Goal: Information Seeking & Learning: Learn about a topic

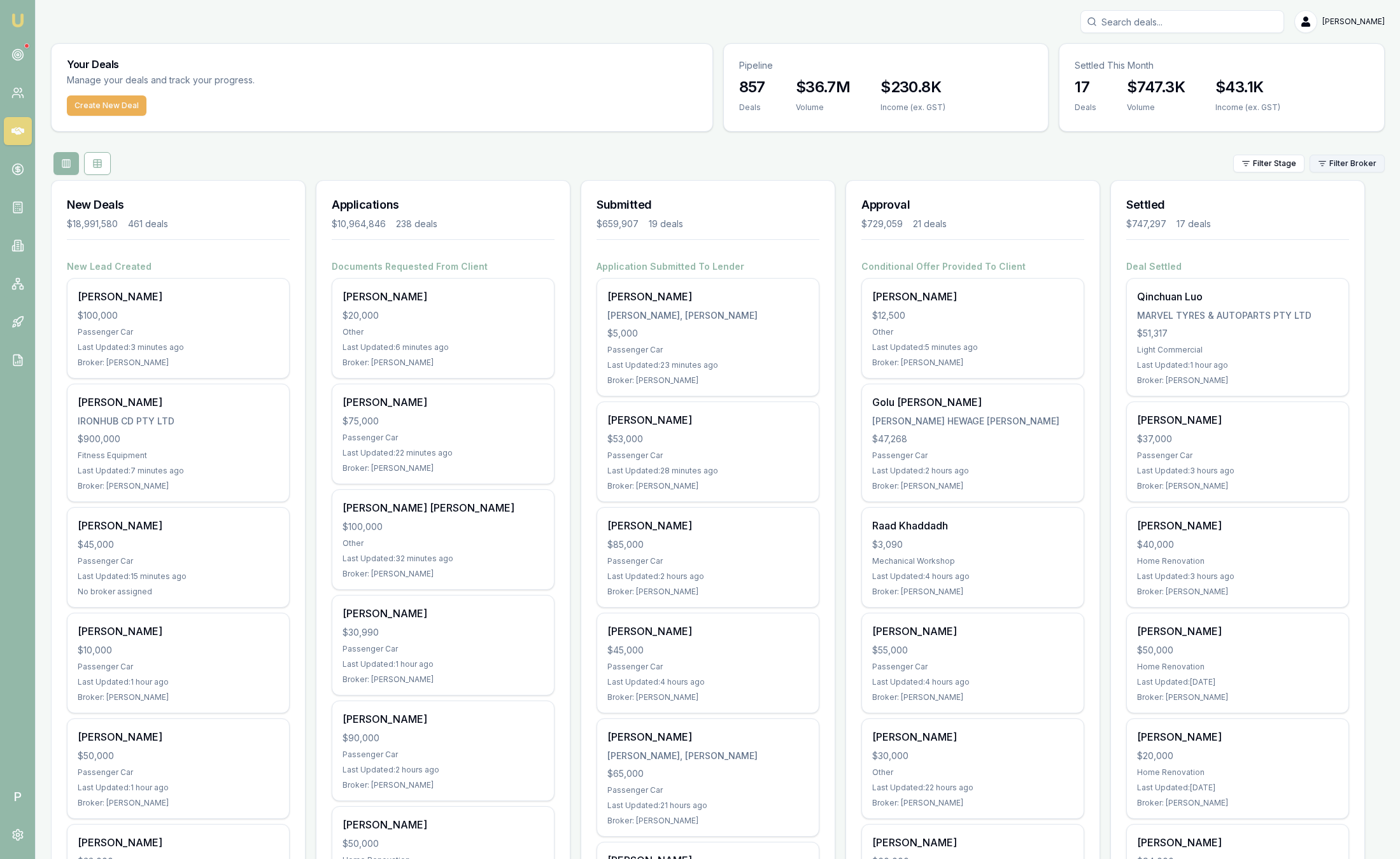
click at [1358, 161] on html "Emu Broker P Sam Crouch Toggle Menu Your Deals Manage your deals and track your…" at bounding box center [700, 430] width 1400 height 859
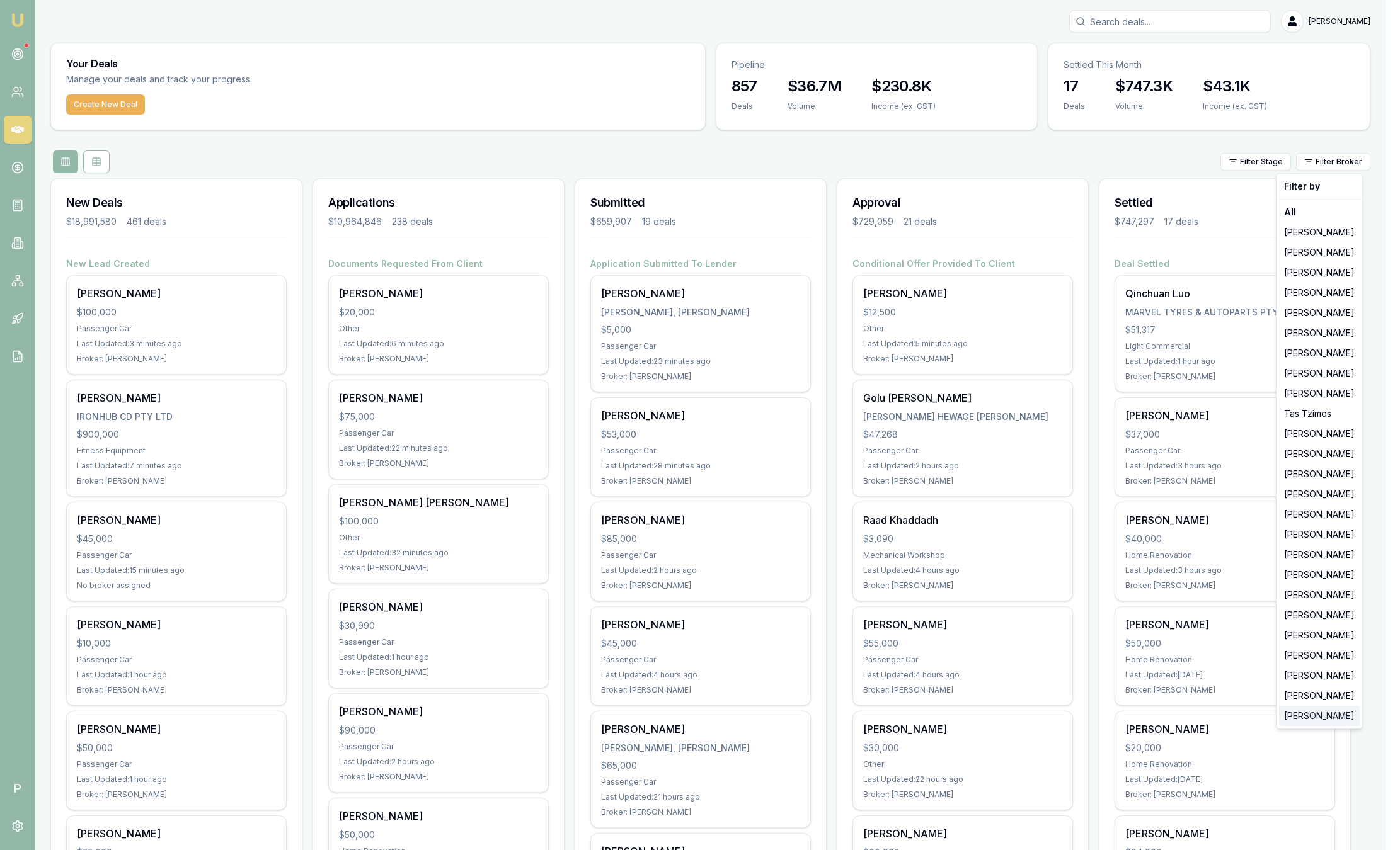
click at [1310, 720] on div "[PERSON_NAME]" at bounding box center [1319, 716] width 81 height 20
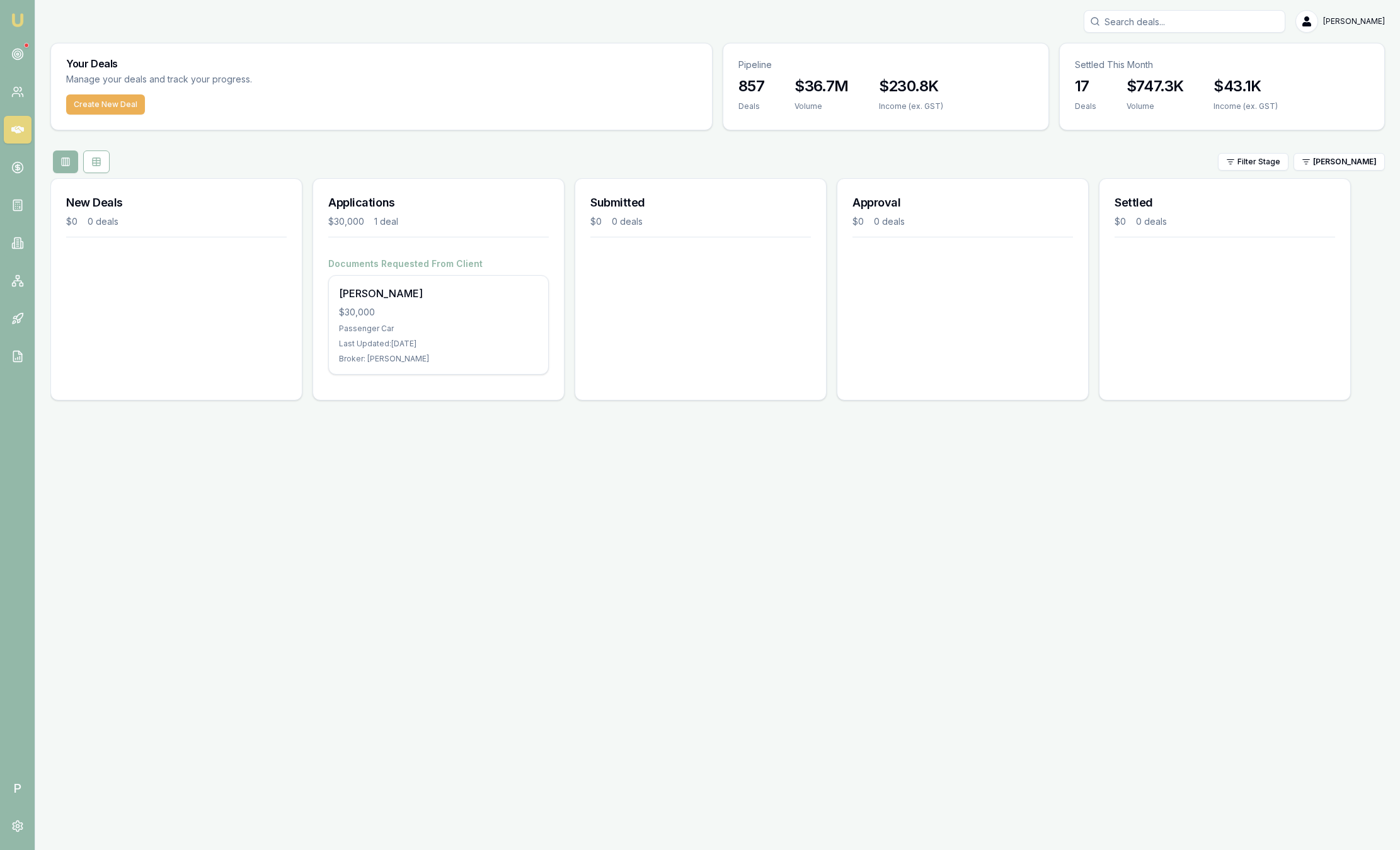
click at [1329, 167] on html "Emu Broker P Sam Crouch Toggle Menu Your Deals Manage your deals and track your…" at bounding box center [700, 425] width 1400 height 850
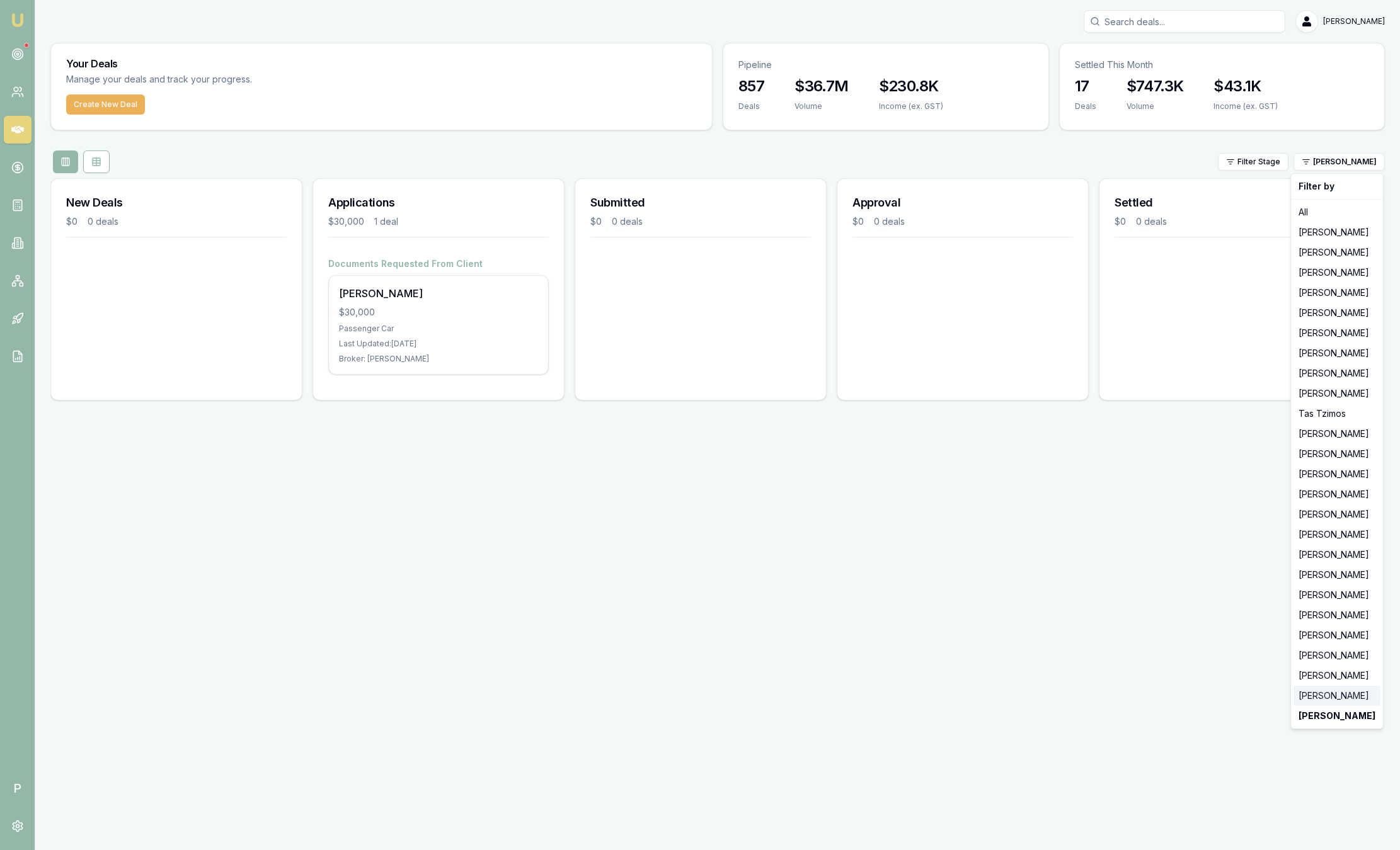
click at [1335, 688] on div "[PERSON_NAME]" at bounding box center [1336, 696] width 87 height 20
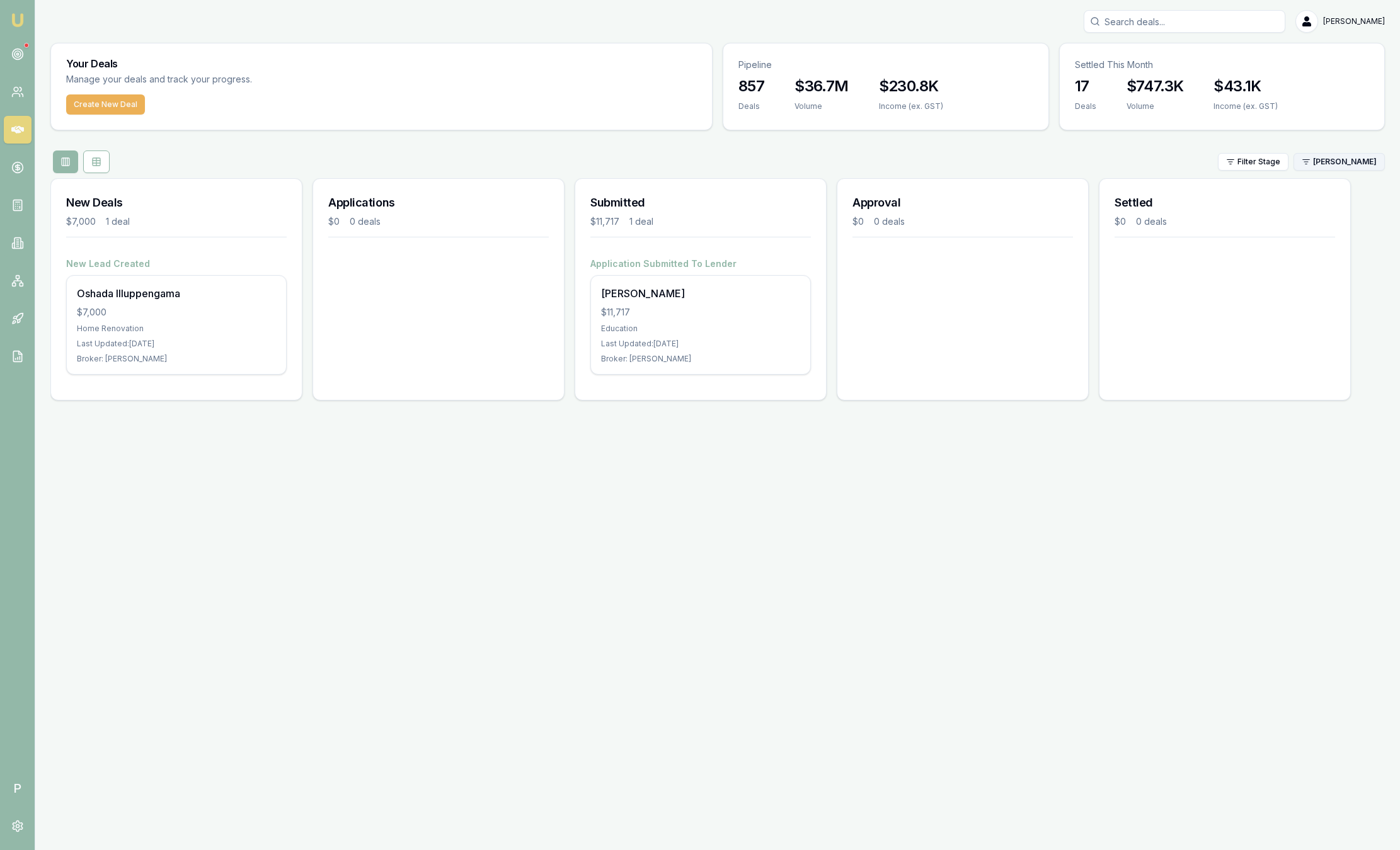
click at [1330, 164] on html "Emu Broker P Sam Crouch Toggle Menu Your Deals Manage your deals and track your…" at bounding box center [700, 425] width 1400 height 850
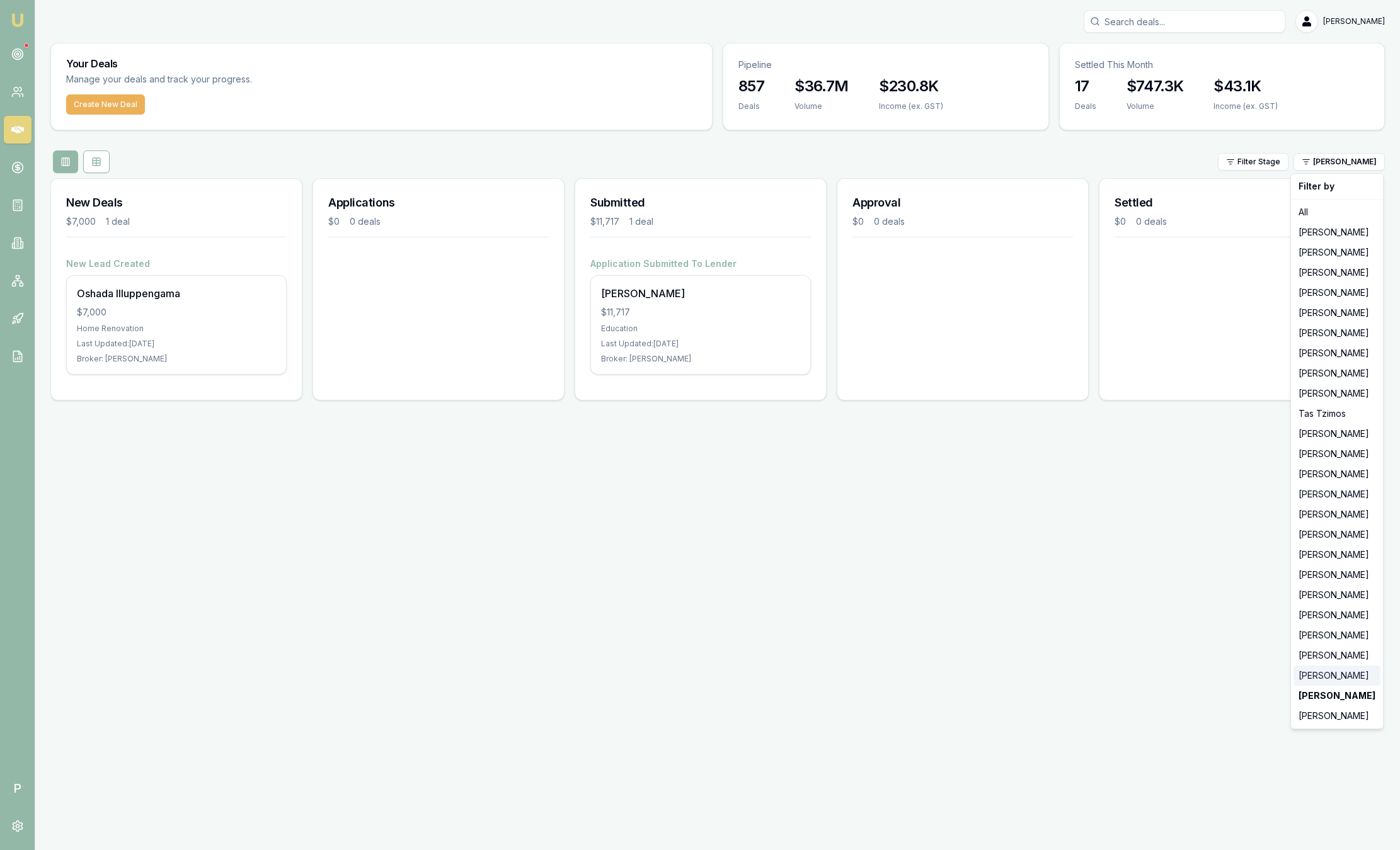
click at [1339, 676] on div "[PERSON_NAME]" at bounding box center [1336, 676] width 87 height 20
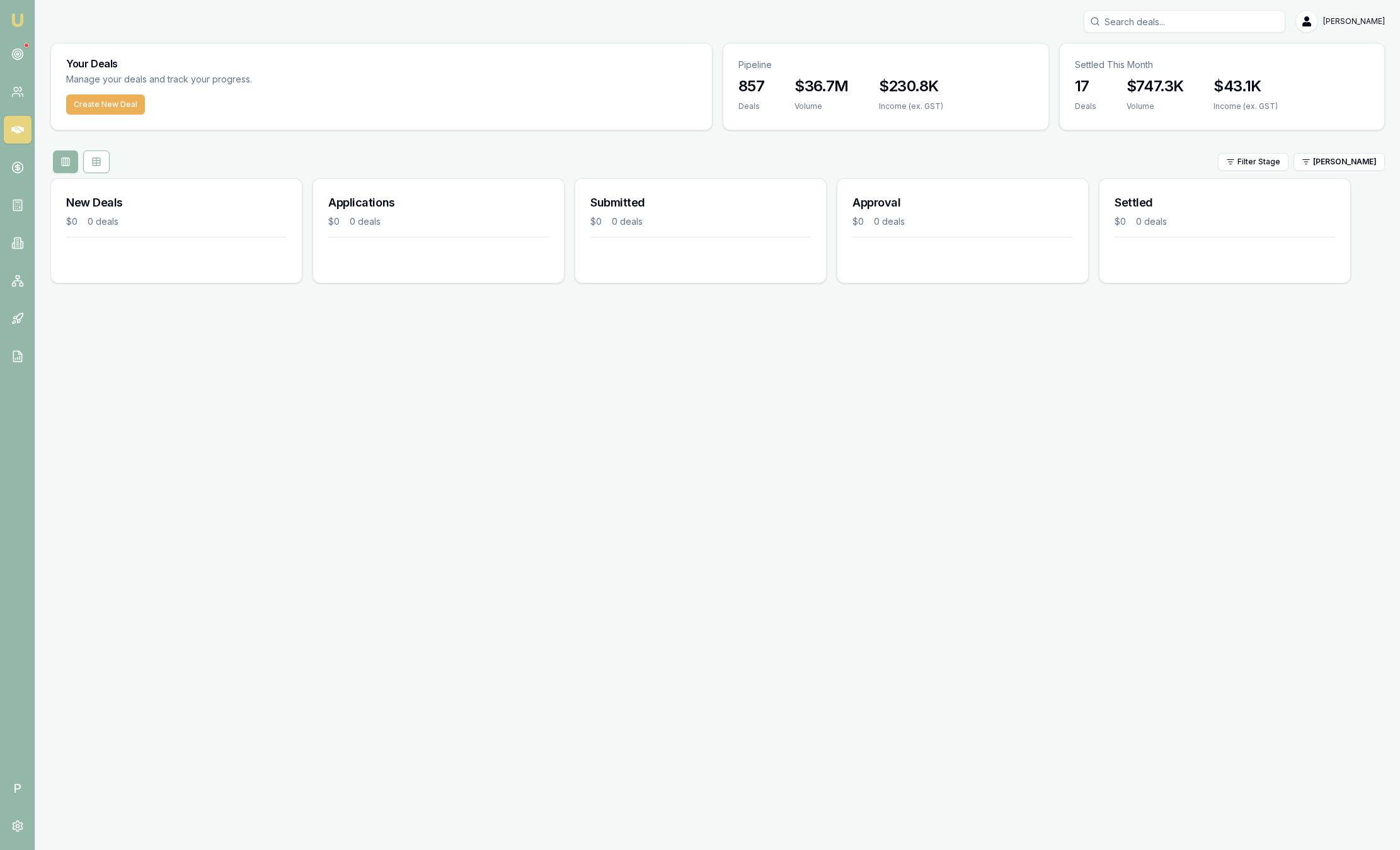
click at [1328, 167] on html "Emu Broker P Sam Crouch Toggle Menu Your Deals Manage your deals and track your…" at bounding box center [700, 425] width 1400 height 850
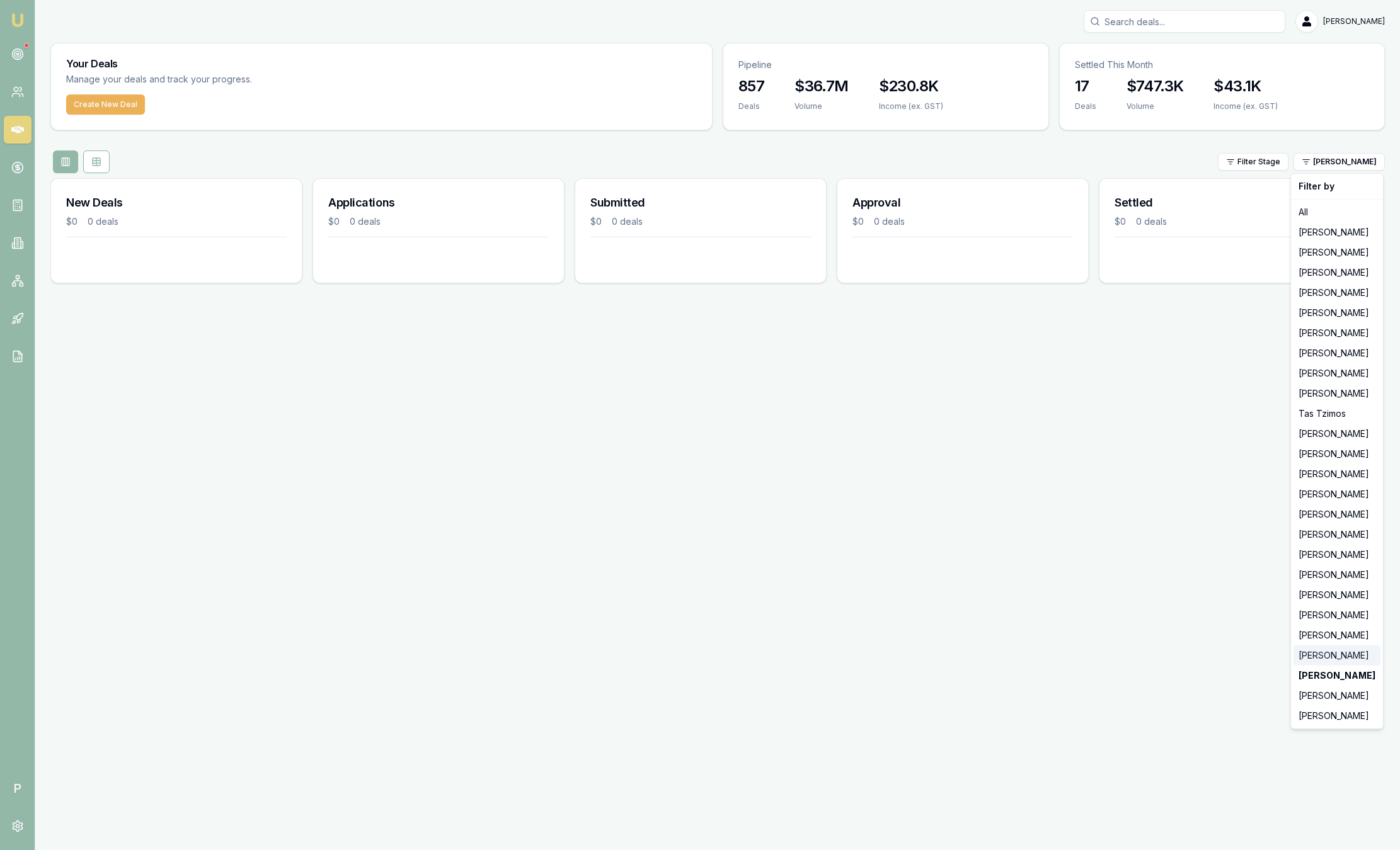
click at [1336, 654] on div "[PERSON_NAME]" at bounding box center [1336, 656] width 87 height 20
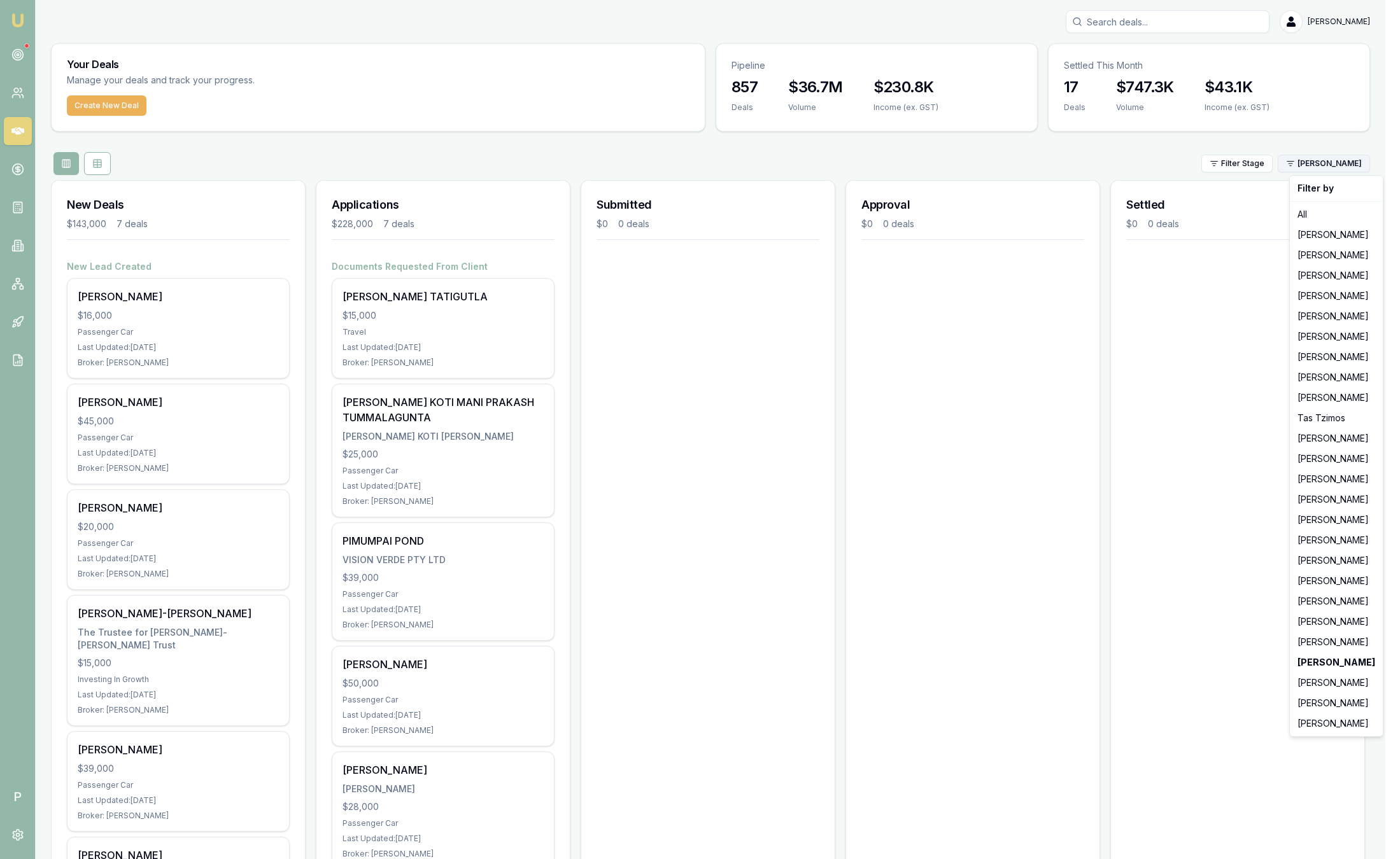
click at [1340, 170] on html "Emu Broker P Sam Crouch Toggle Menu Your Deals Manage your deals and track your…" at bounding box center [700, 430] width 1400 height 859
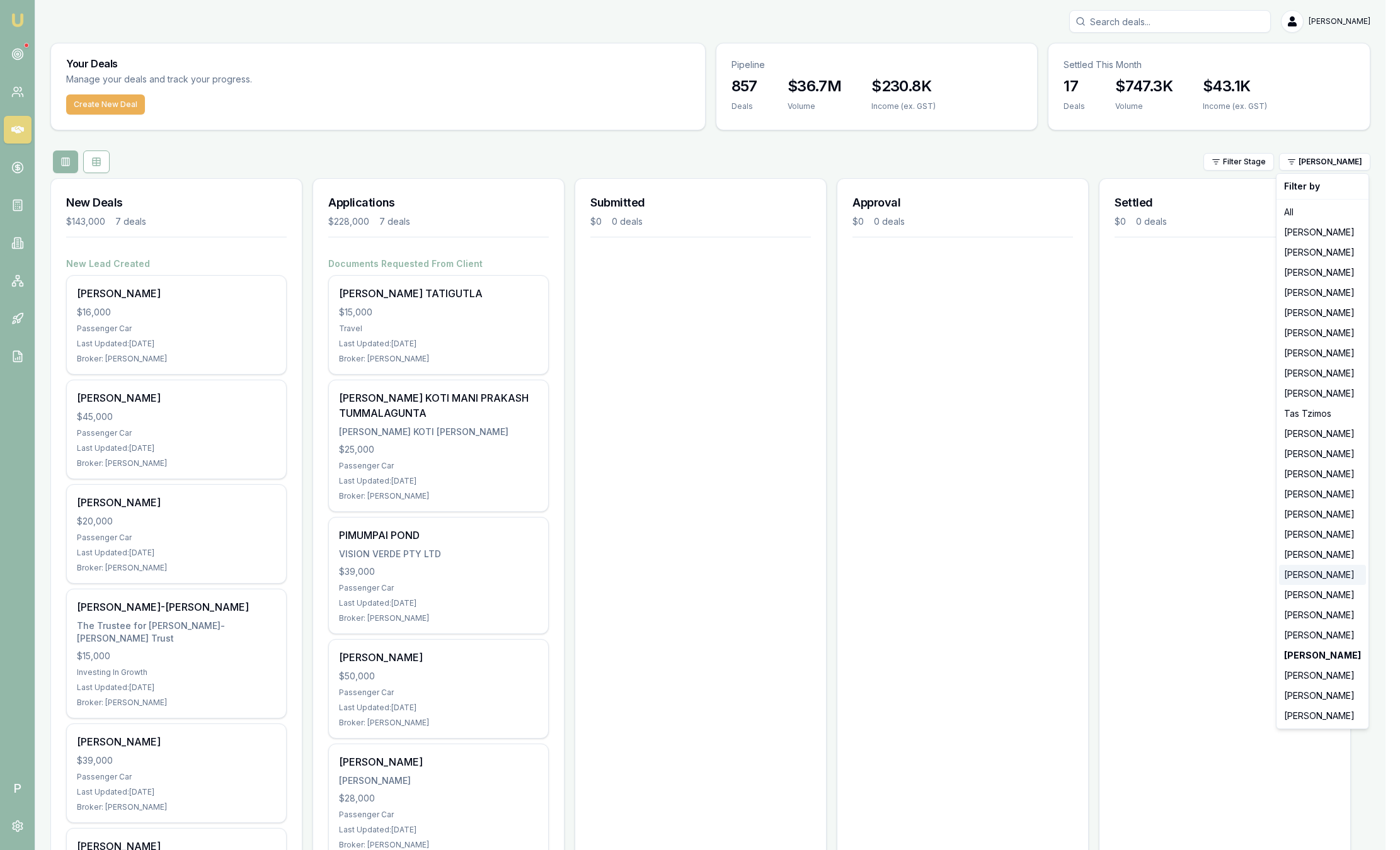
click at [1289, 576] on div "[PERSON_NAME]" at bounding box center [1322, 575] width 87 height 20
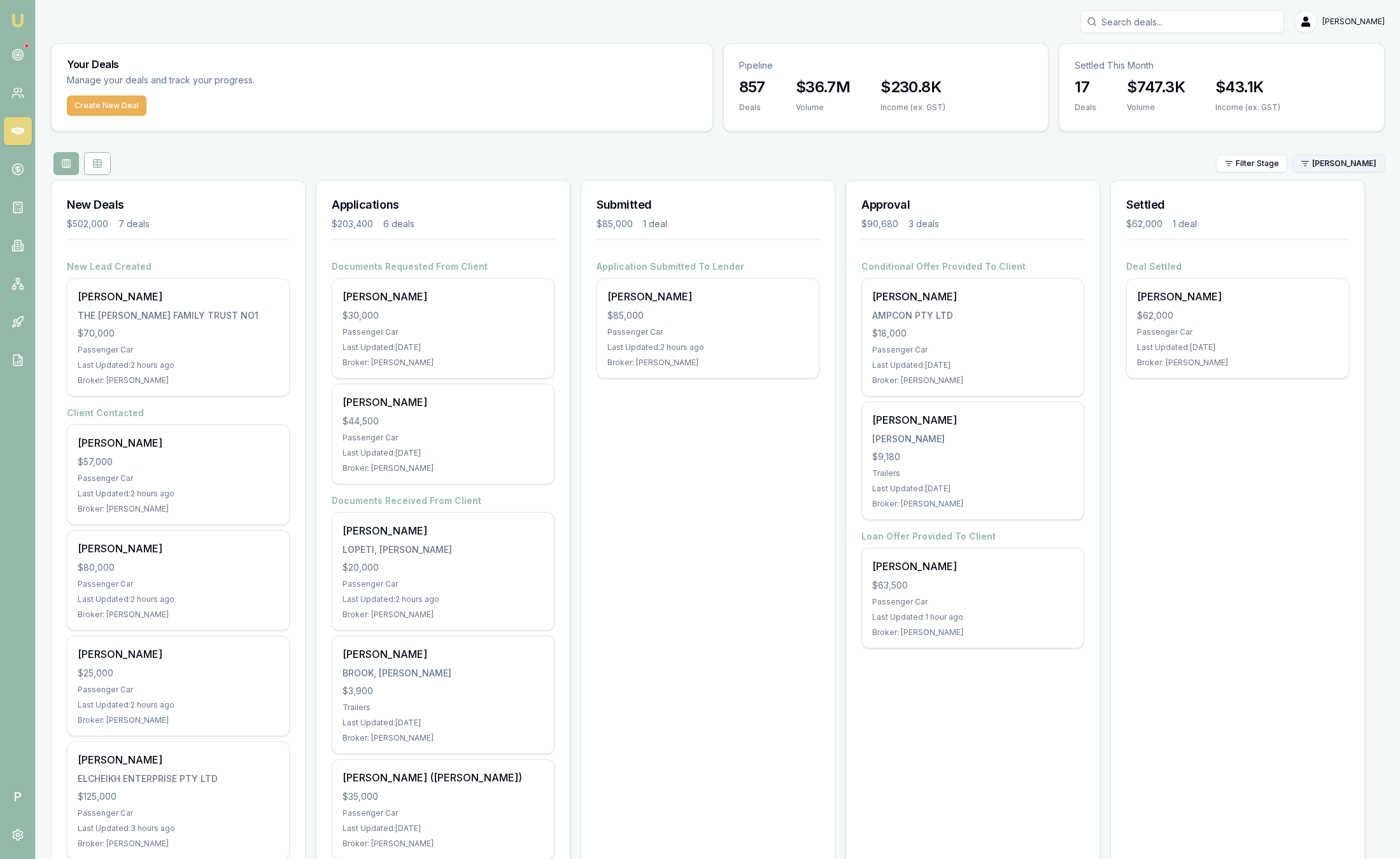
click at [1341, 156] on html "Emu Broker P Sam Crouch Toggle Menu Your Deals Manage your deals and track your…" at bounding box center [700, 430] width 1400 height 859
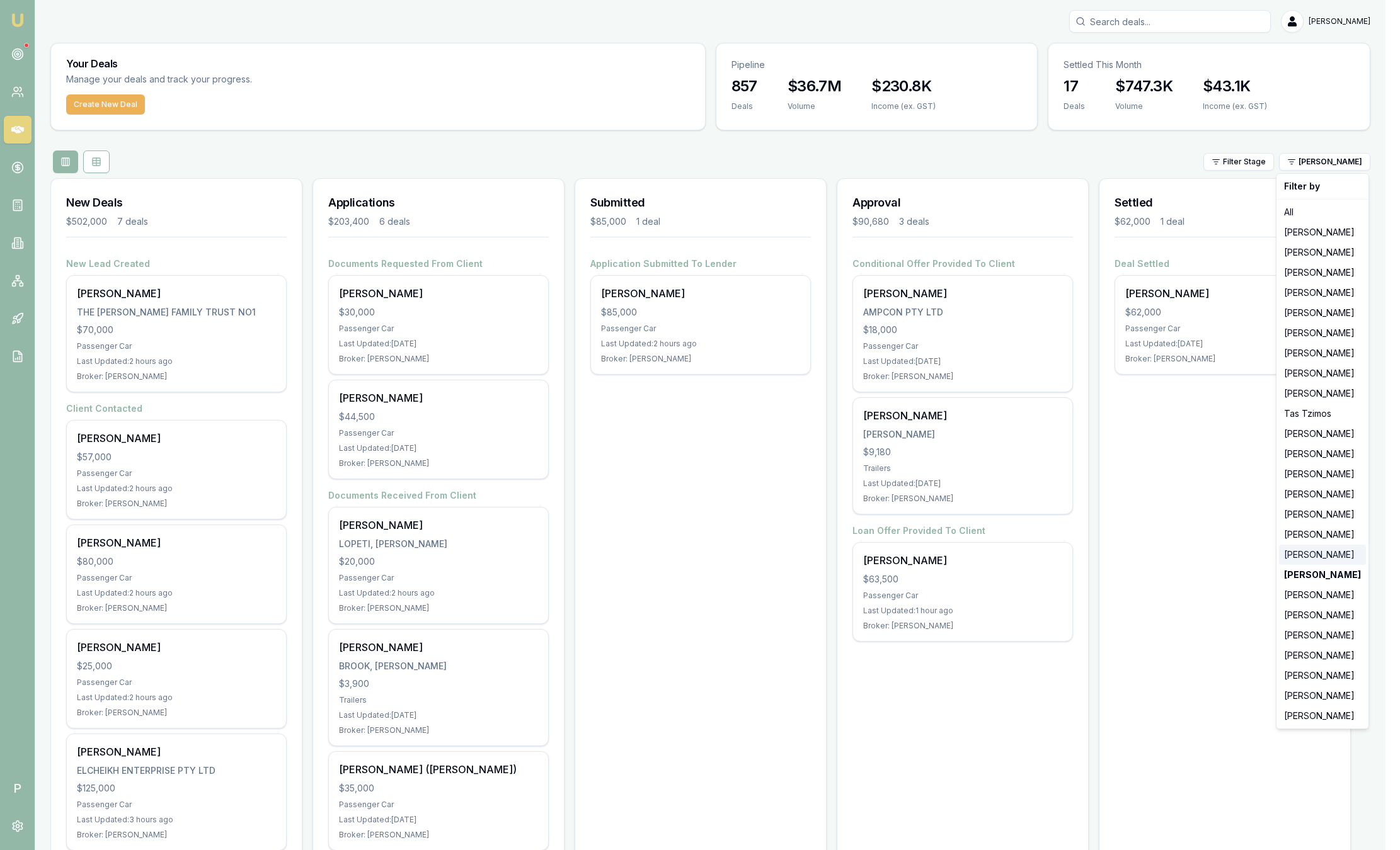
click at [1322, 556] on div "[PERSON_NAME]" at bounding box center [1322, 555] width 87 height 20
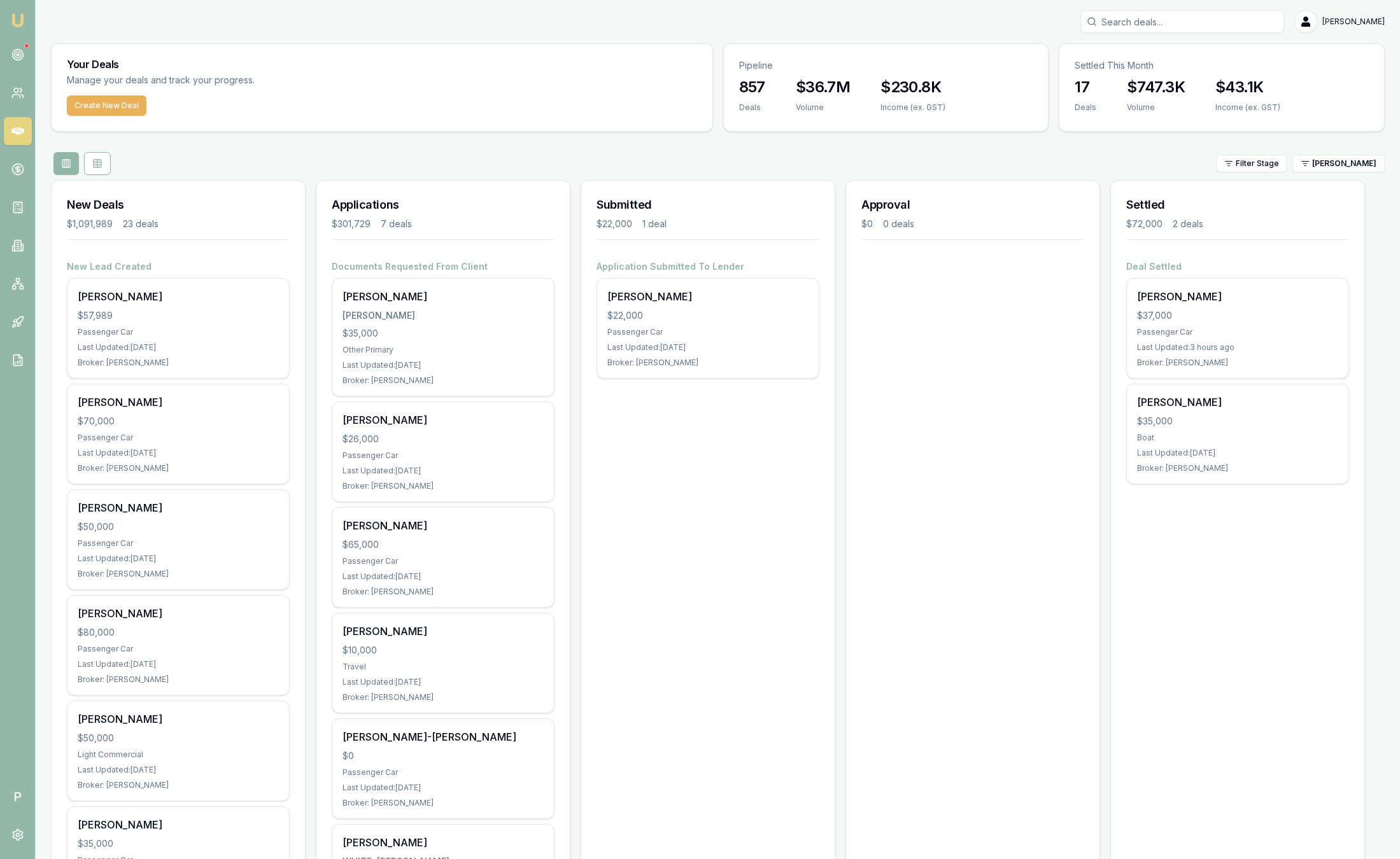
click at [1312, 168] on html "Emu Broker P Sam Crouch Toggle Menu Your Deals Manage your deals and track your…" at bounding box center [700, 430] width 1400 height 859
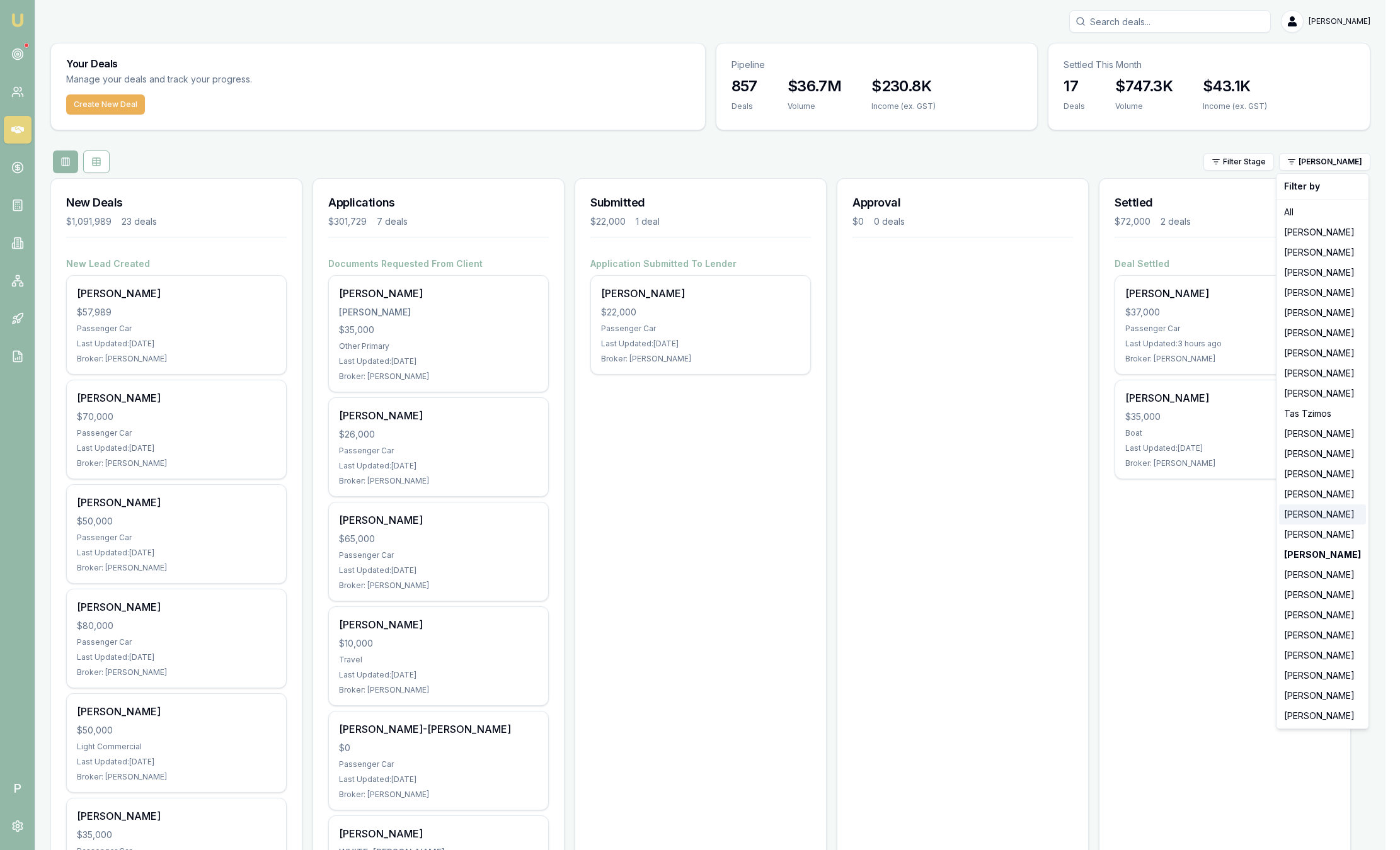
click at [1313, 516] on div "[PERSON_NAME]" at bounding box center [1322, 515] width 87 height 20
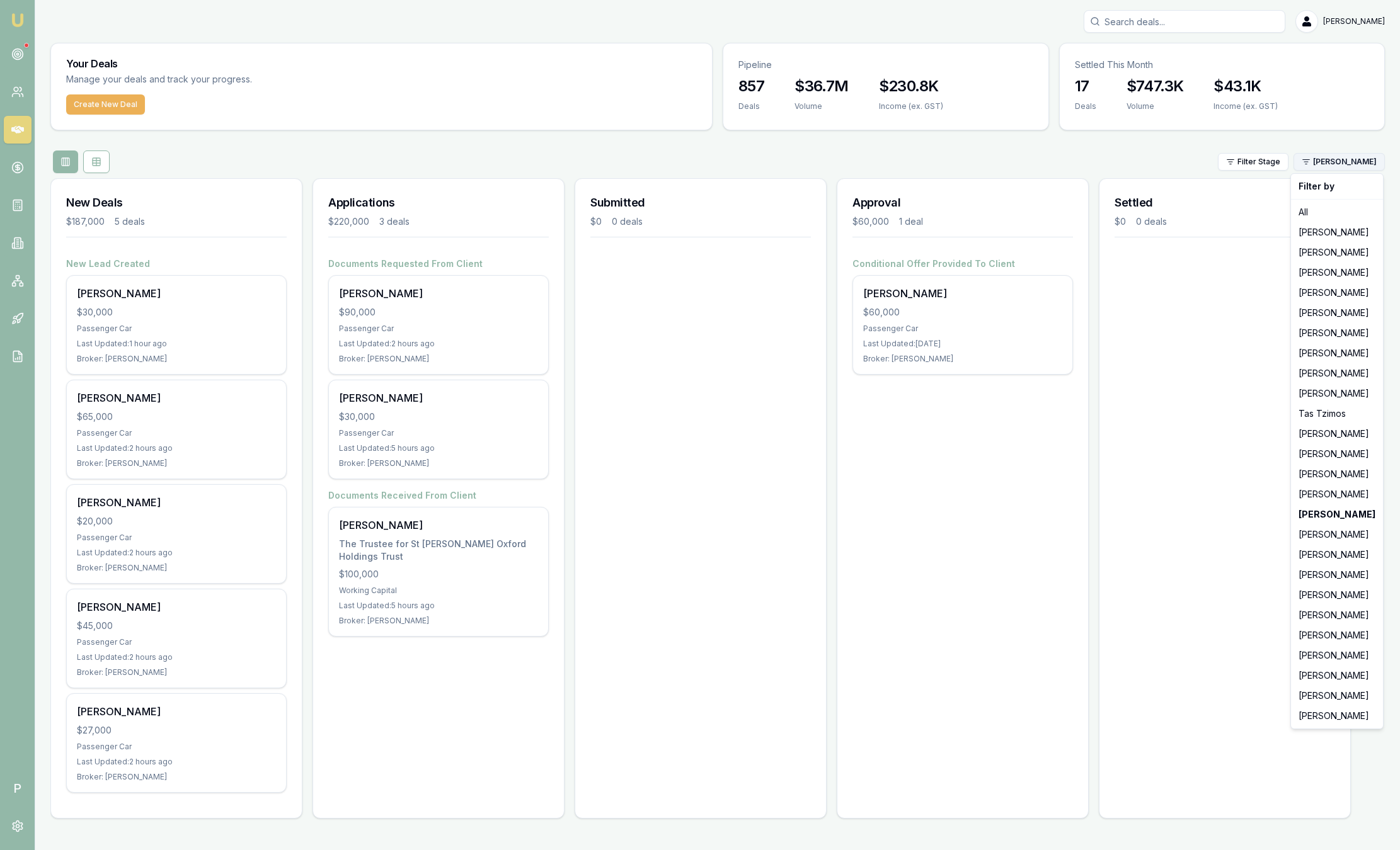
click at [1321, 164] on html "Emu Broker P Sam Crouch Toggle Menu Your Deals Manage your deals and track your…" at bounding box center [700, 425] width 1400 height 850
click at [1325, 459] on div "[PERSON_NAME]" at bounding box center [1336, 454] width 87 height 20
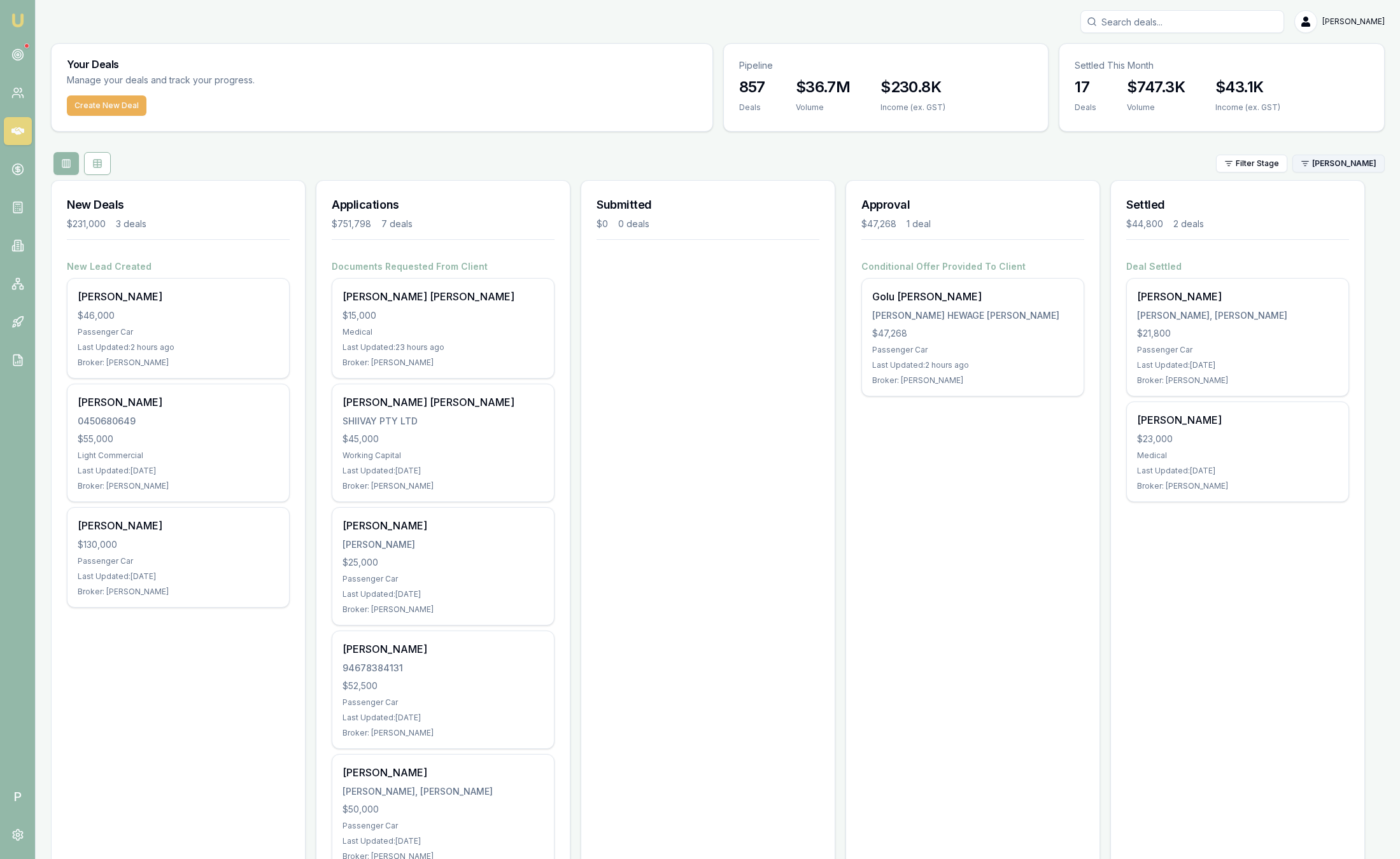
click at [1358, 165] on html "Emu Broker P Sam Crouch Toggle Menu Your Deals Manage your deals and track your…" at bounding box center [700, 430] width 1400 height 859
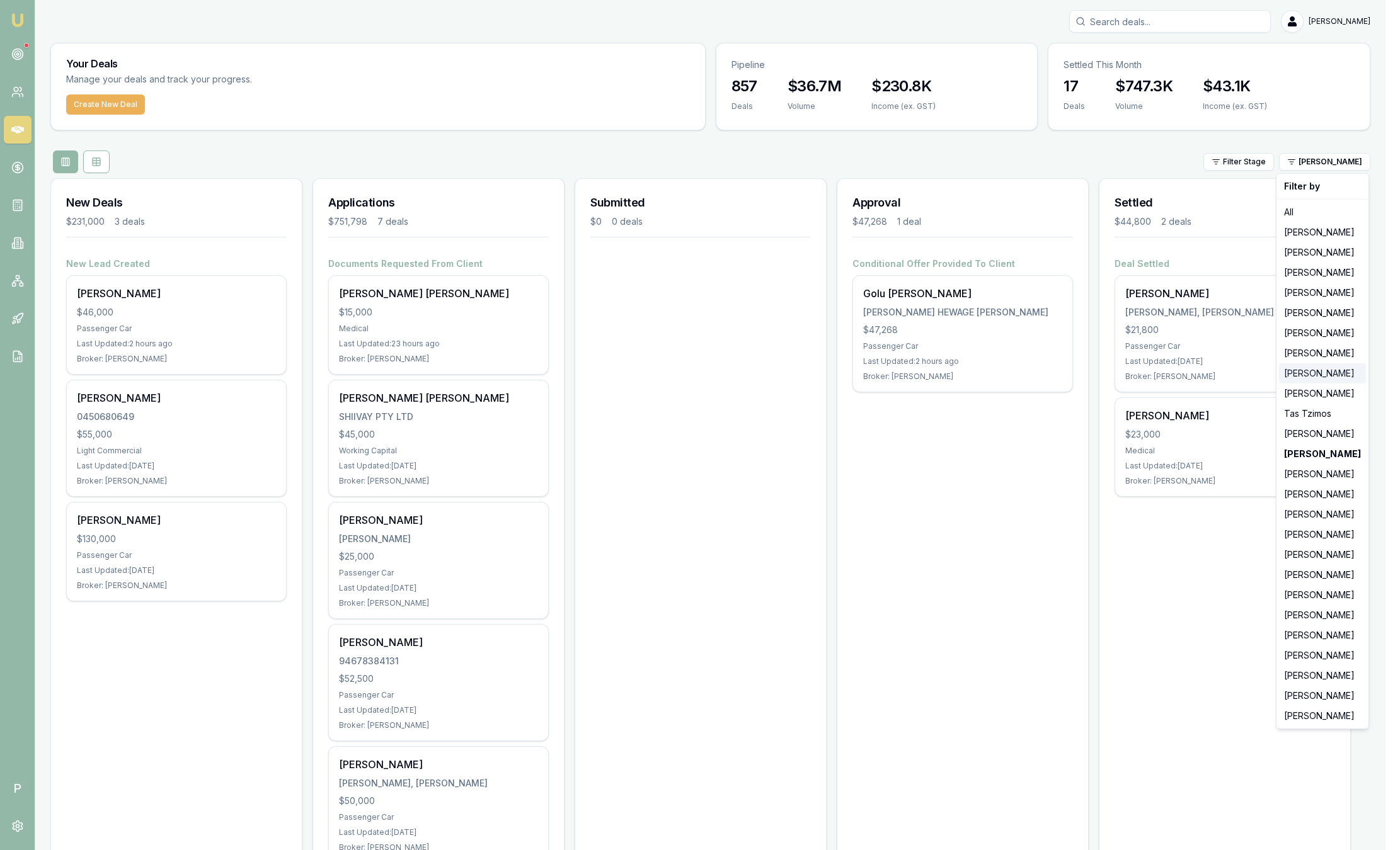
click at [1308, 377] on div "[PERSON_NAME]" at bounding box center [1322, 373] width 87 height 20
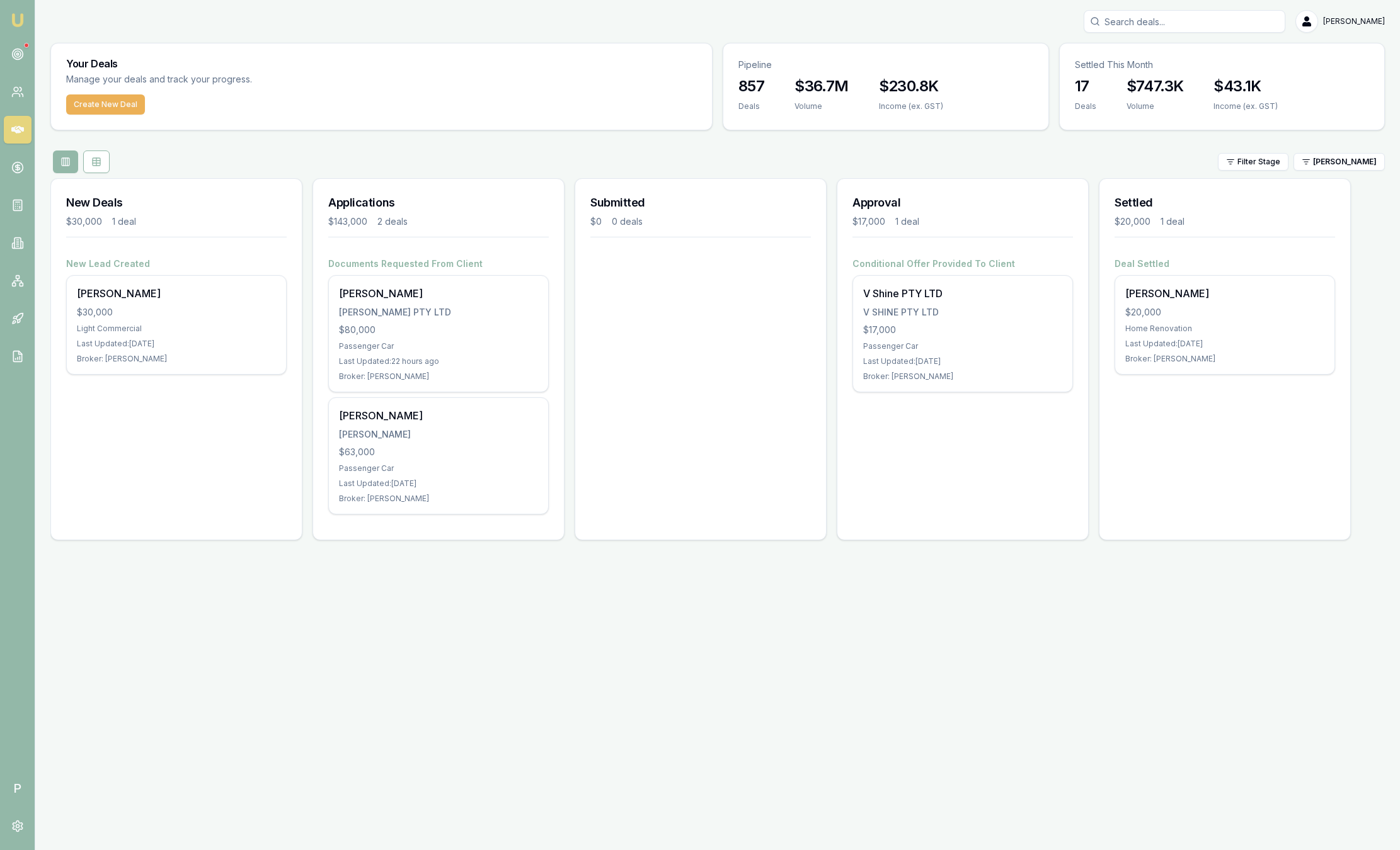
click at [1328, 172] on div "Filter Stage Wendy Fonseka" at bounding box center [718, 162] width 1334 height 23
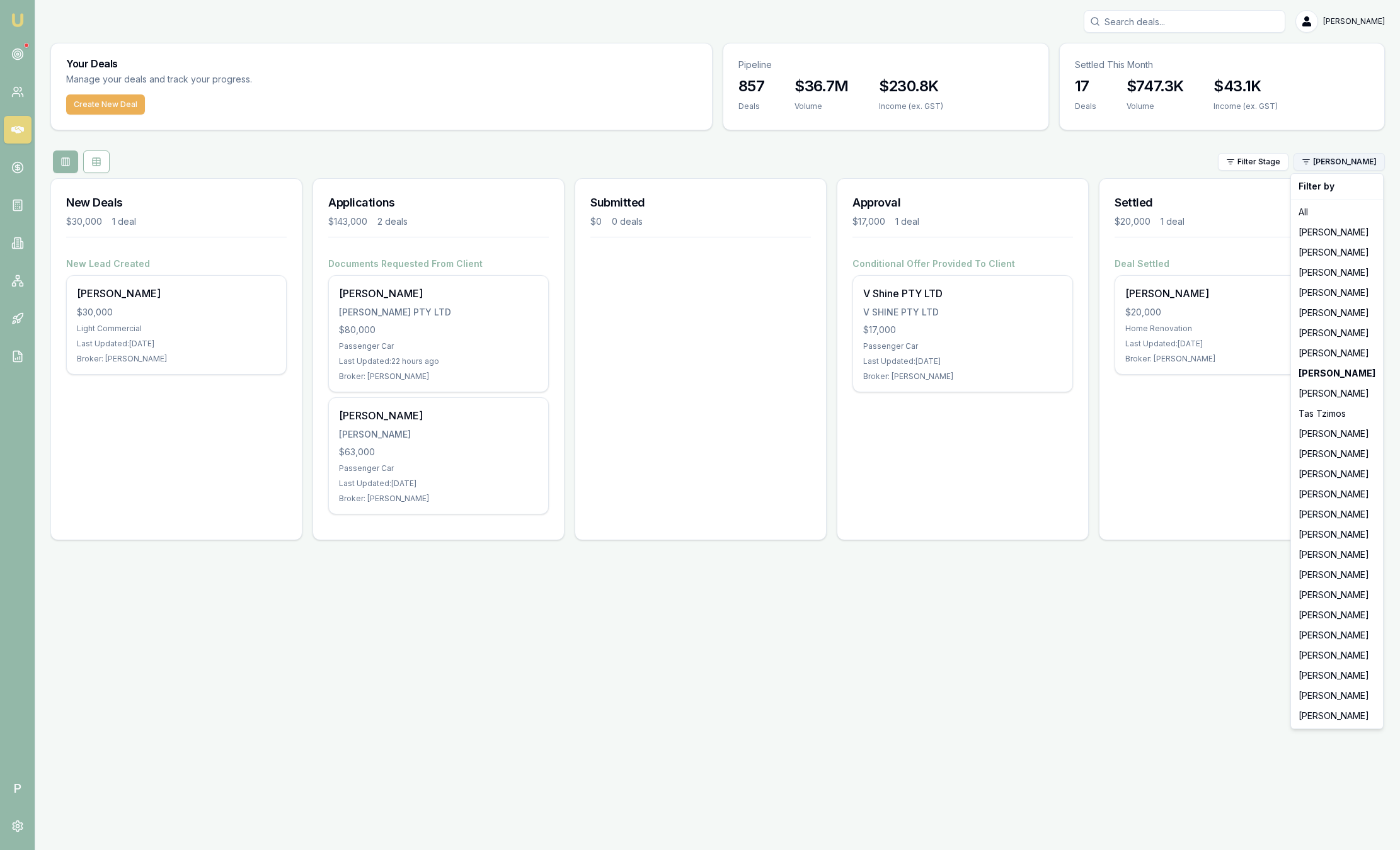
click at [1326, 165] on html "Emu Broker P Sam Crouch Toggle Menu Your Deals Manage your deals and track your…" at bounding box center [700, 425] width 1400 height 850
click at [1335, 346] on div "[PERSON_NAME]" at bounding box center [1336, 353] width 87 height 20
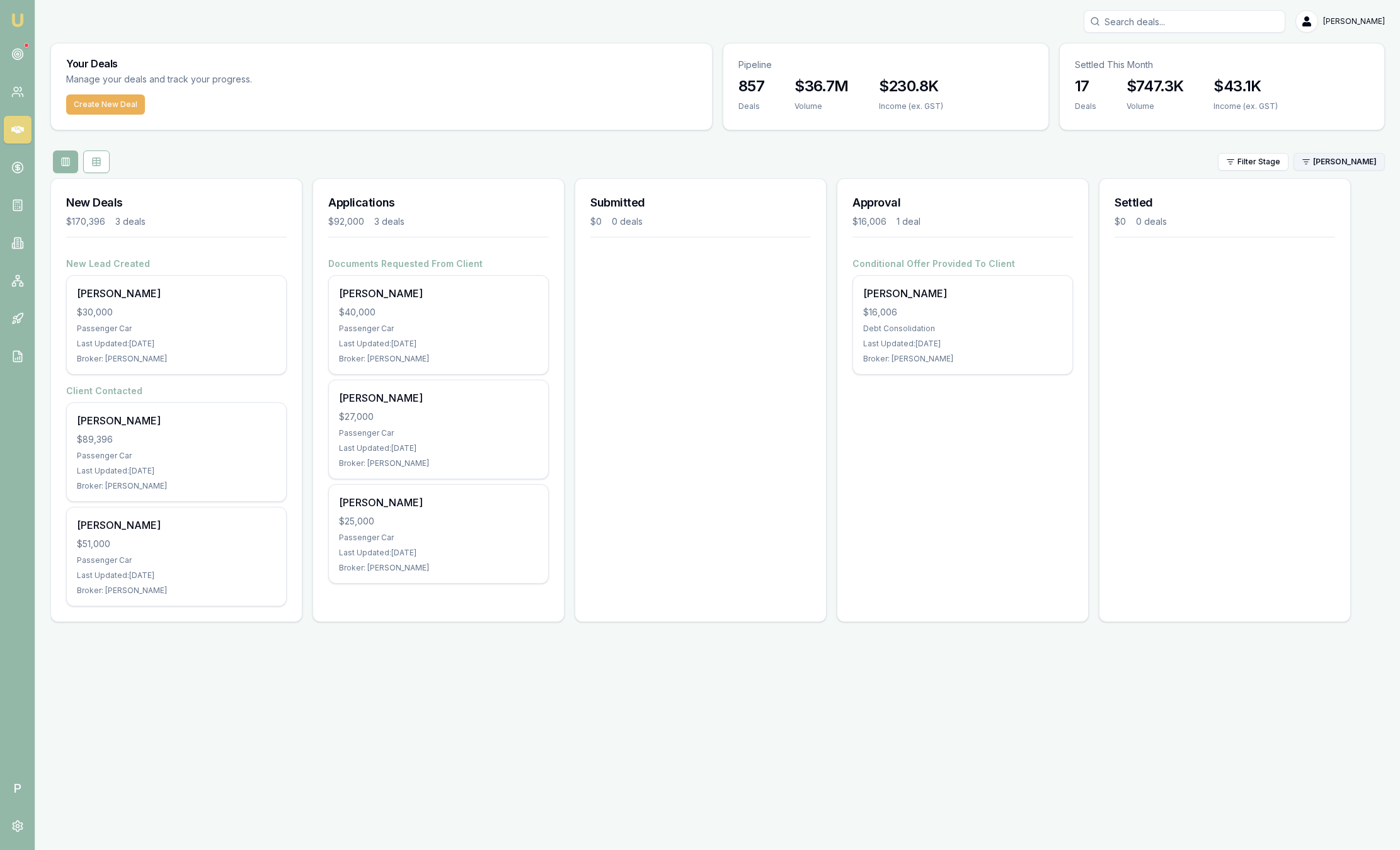
click at [1333, 164] on html "Emu Broker P Sam Crouch Toggle Menu Your Deals Manage your deals and track your…" at bounding box center [700, 425] width 1400 height 850
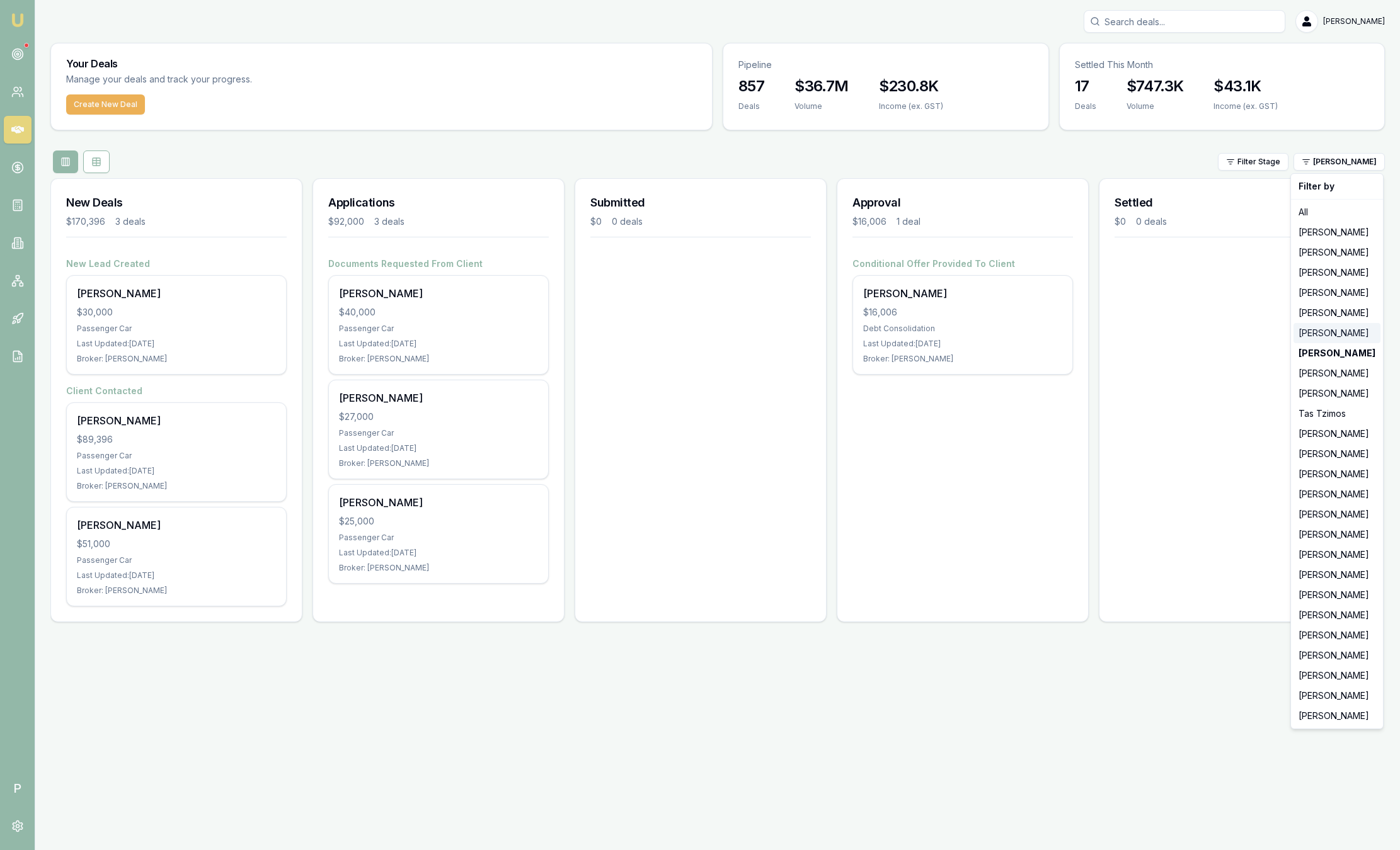
click at [1310, 337] on div "[PERSON_NAME]" at bounding box center [1336, 333] width 87 height 20
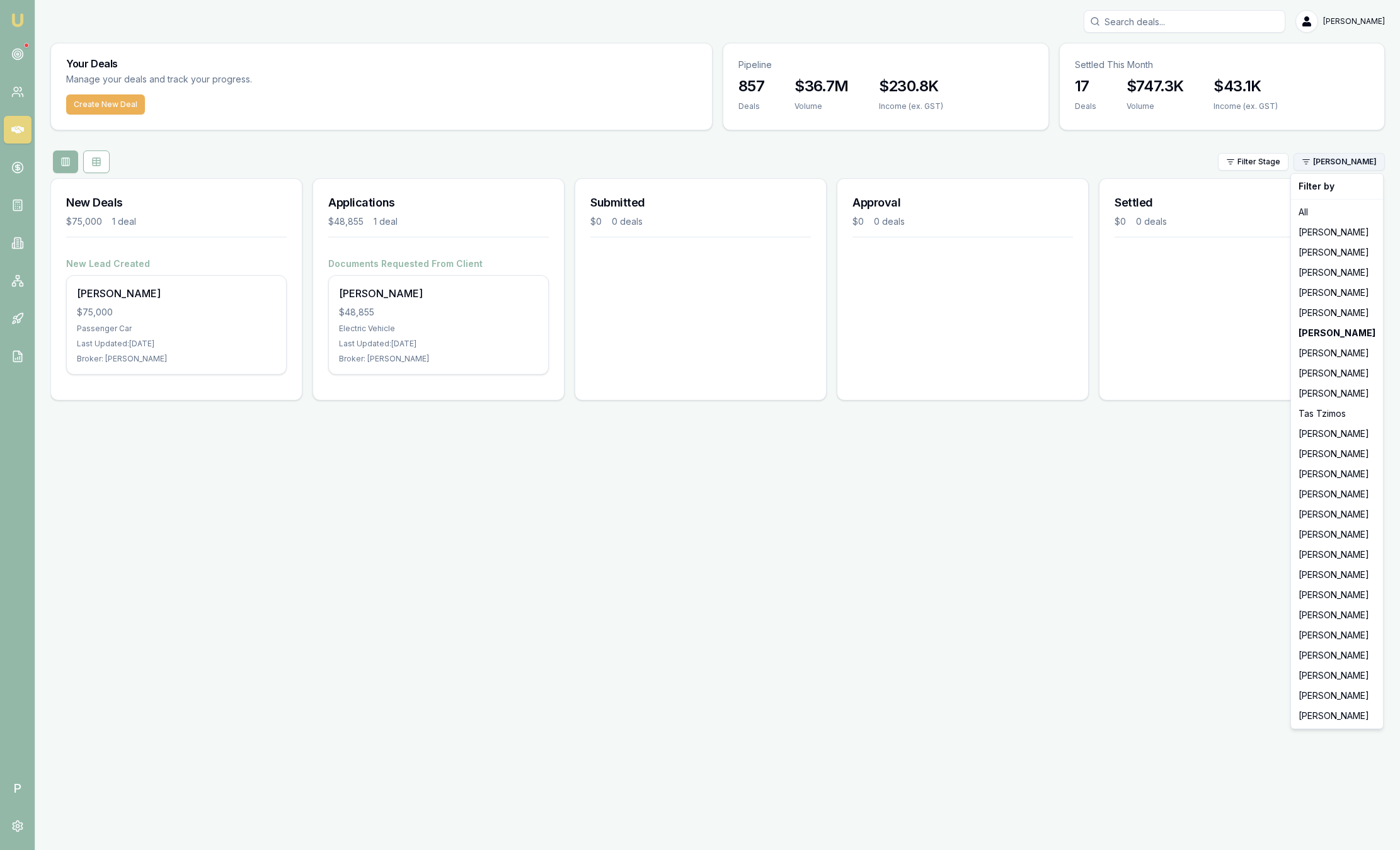
click at [1317, 164] on html "Emu Broker P Sam Crouch Toggle Menu Your Deals Manage your deals and track your…" at bounding box center [700, 425] width 1400 height 850
click at [1324, 290] on div "[PERSON_NAME]" at bounding box center [1336, 293] width 87 height 20
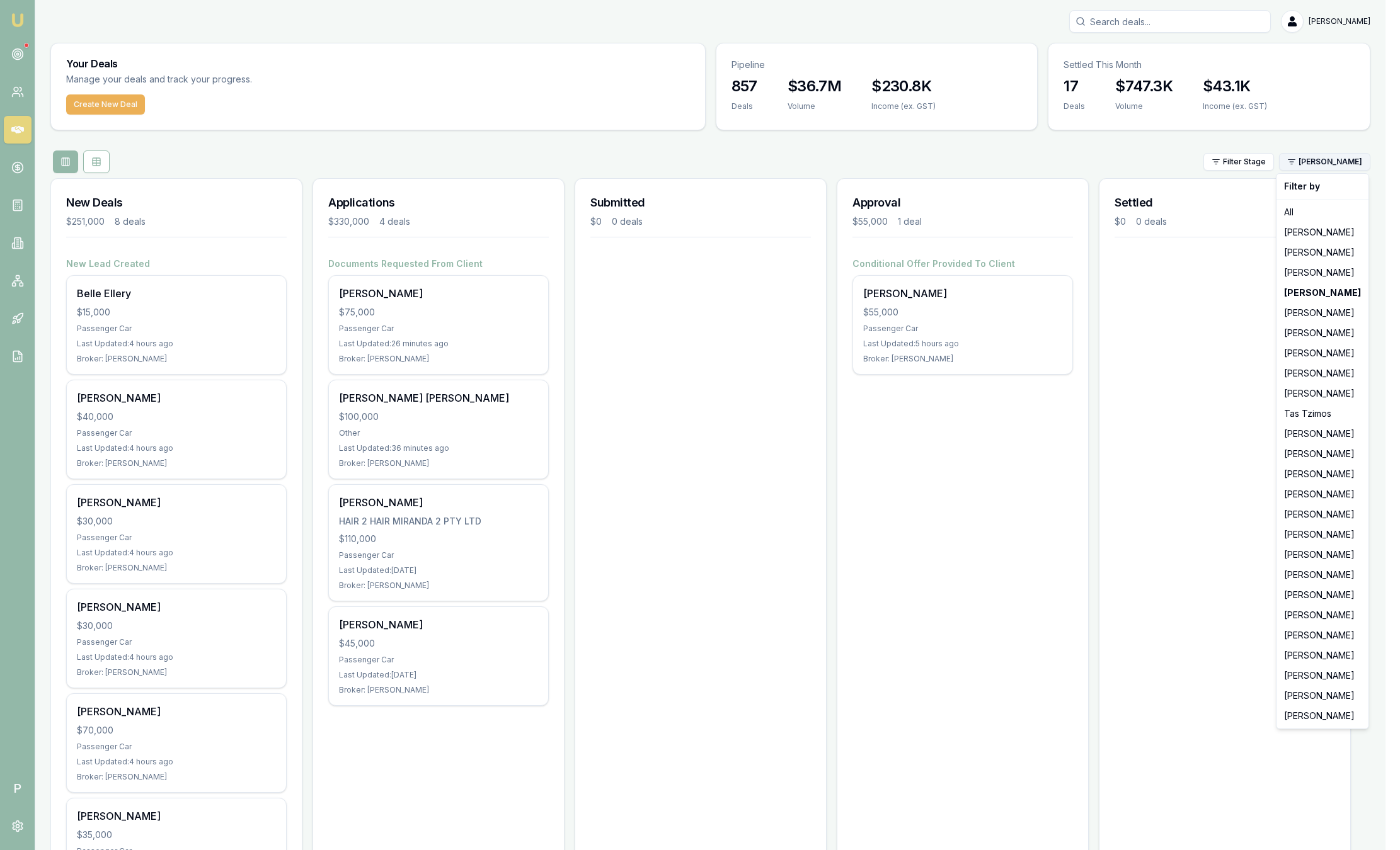
click at [1342, 168] on html "Emu Broker P Sam Crouch Toggle Menu Your Deals Manage your deals and track your…" at bounding box center [700, 425] width 1400 height 850
click at [1312, 325] on div "[PERSON_NAME]" at bounding box center [1322, 333] width 87 height 20
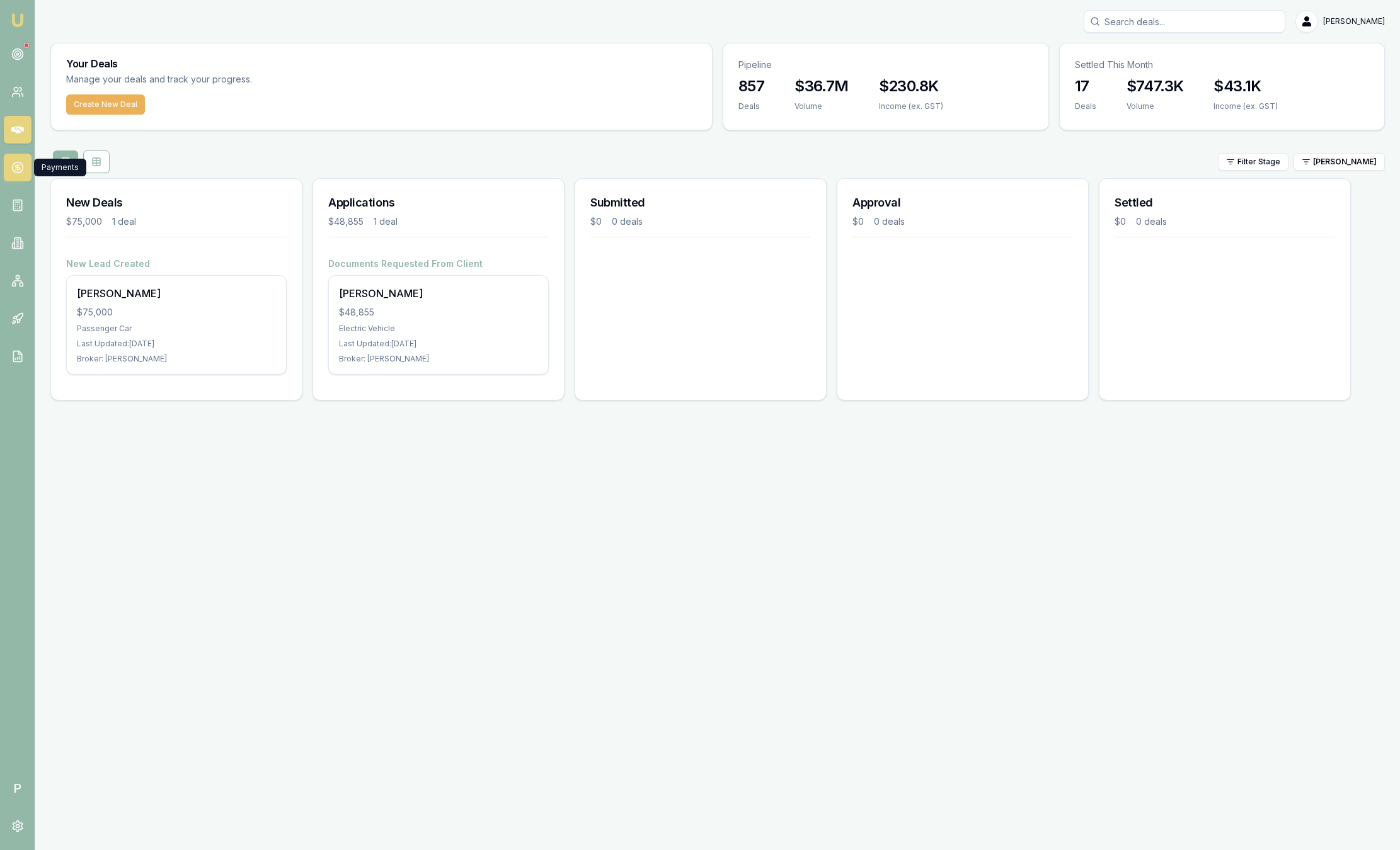
click at [26, 174] on link at bounding box center [18, 168] width 28 height 28
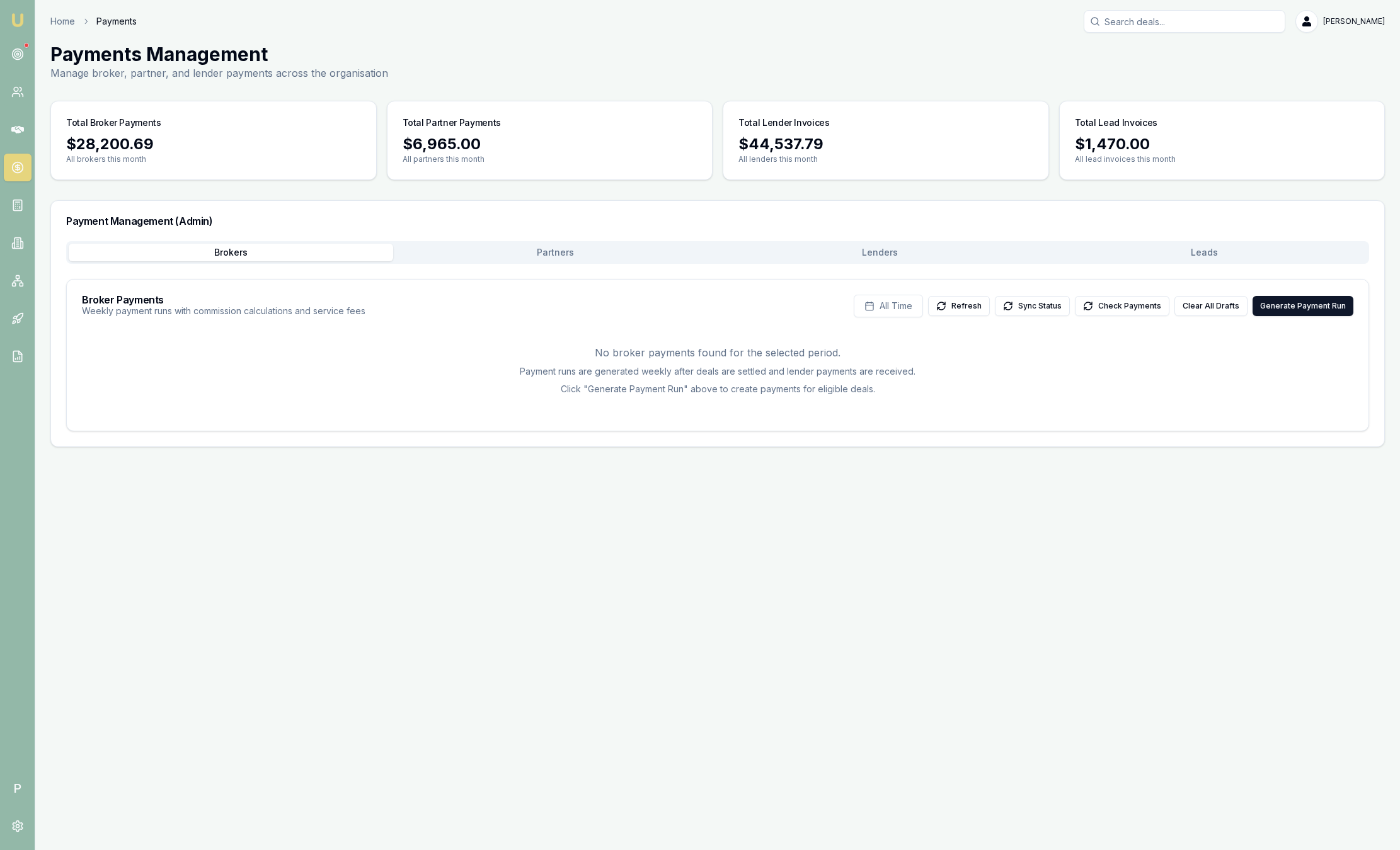
click at [1237, 245] on button "Leads" at bounding box center [1204, 253] width 324 height 18
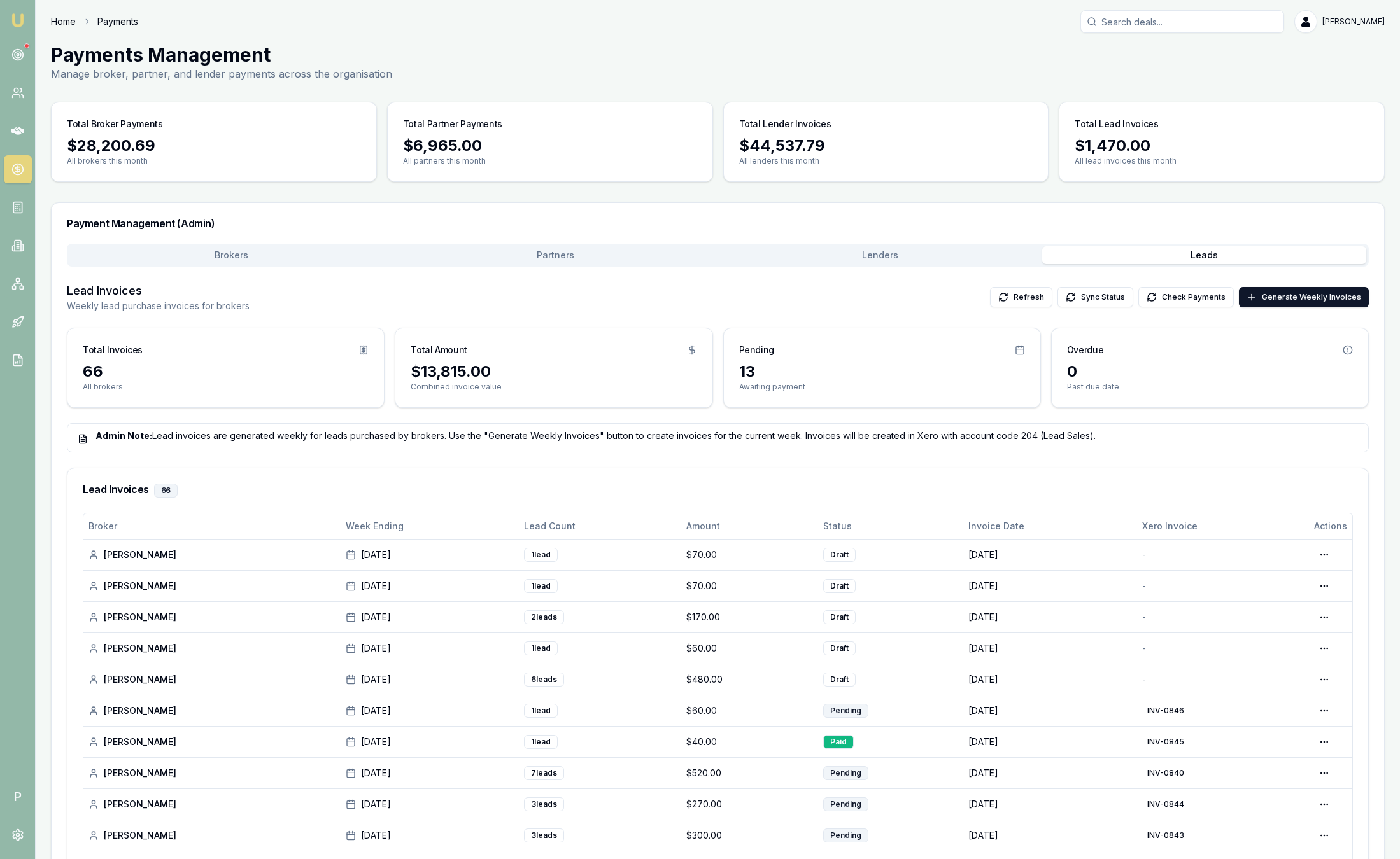
click at [64, 22] on link "Home" at bounding box center [63, 21] width 25 height 13
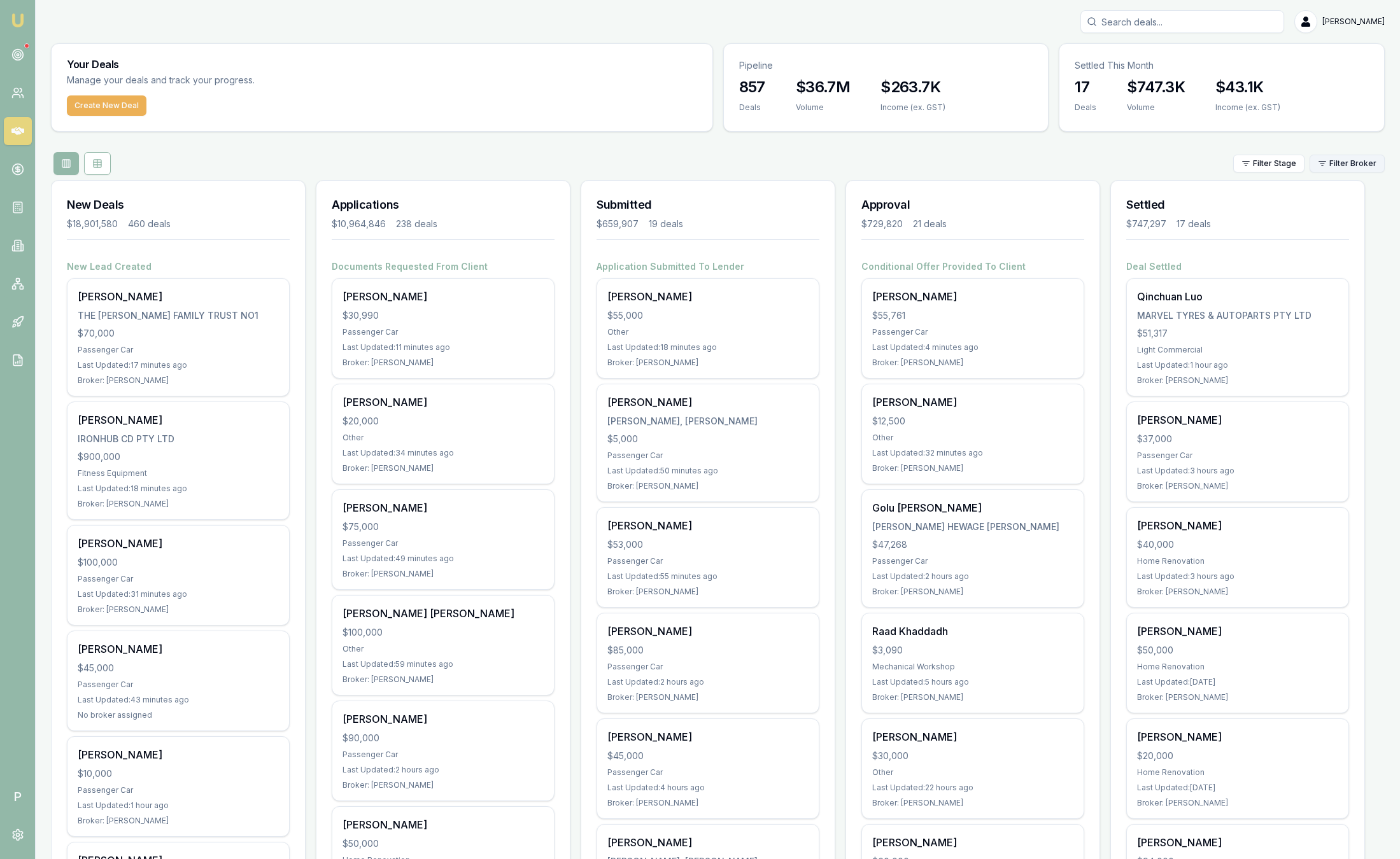
click at [1381, 170] on html "Emu Broker P Sam Crouch Toggle Menu Your Deals Manage your deals and track your…" at bounding box center [700, 430] width 1400 height 859
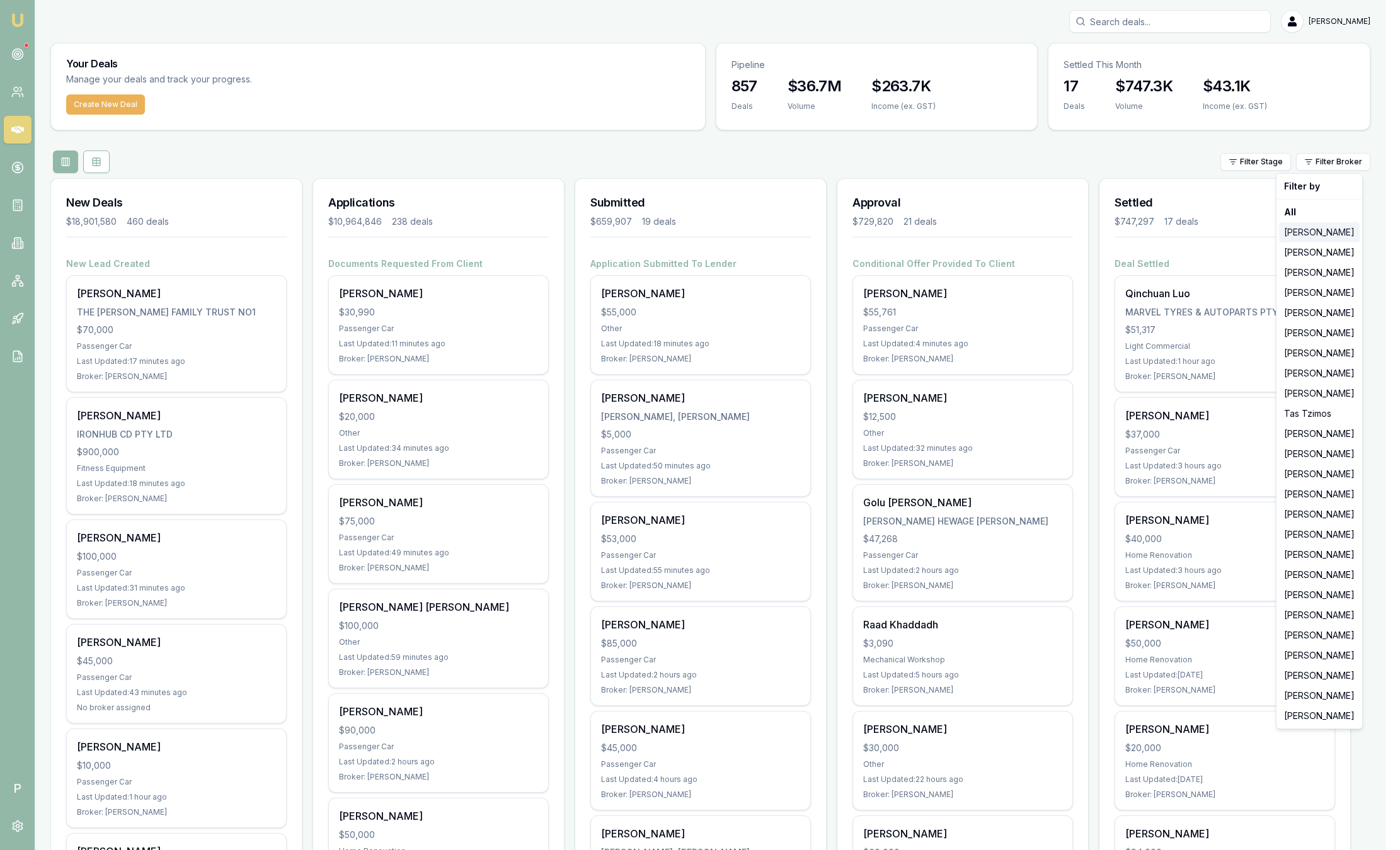
click at [1336, 225] on div "[PERSON_NAME]" at bounding box center [1319, 232] width 81 height 20
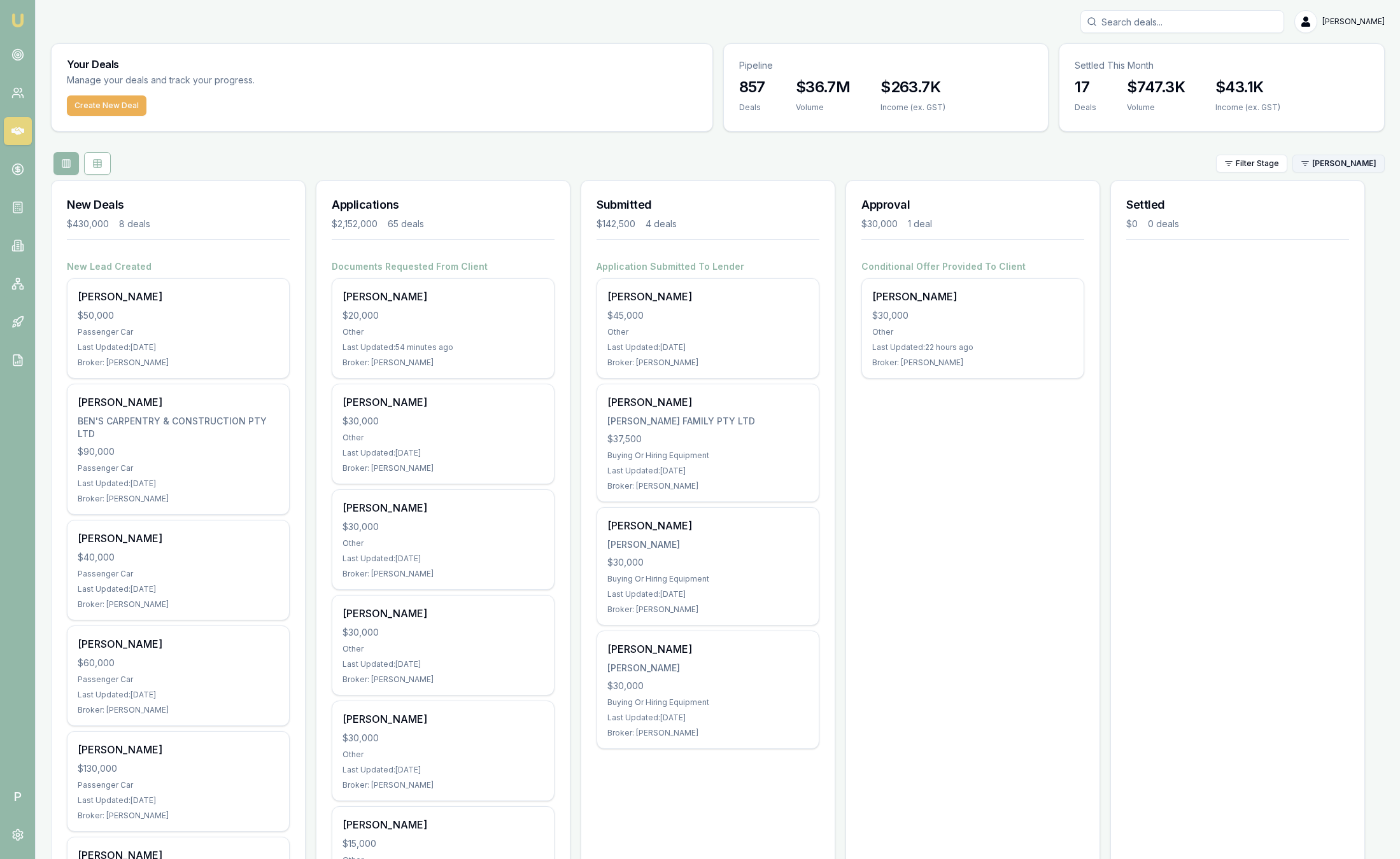
click at [1318, 165] on html "Emu Broker P Sam Crouch Toggle Menu Your Deals Manage your deals and track your…" at bounding box center [700, 430] width 1400 height 859
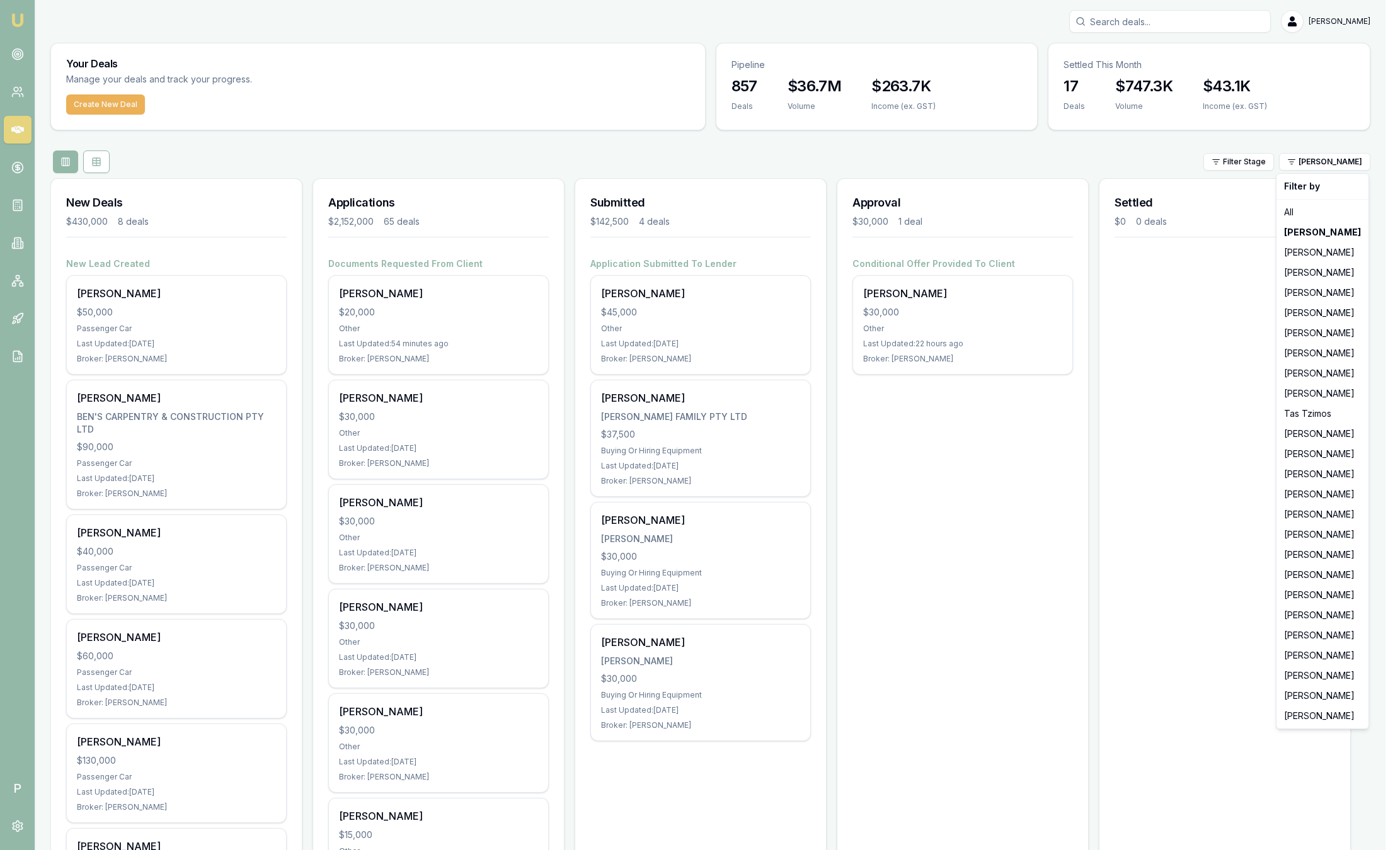
click at [1102, 154] on html "Emu Broker P Sam Crouch Toggle Menu Your Deals Manage your deals and track your…" at bounding box center [700, 425] width 1400 height 850
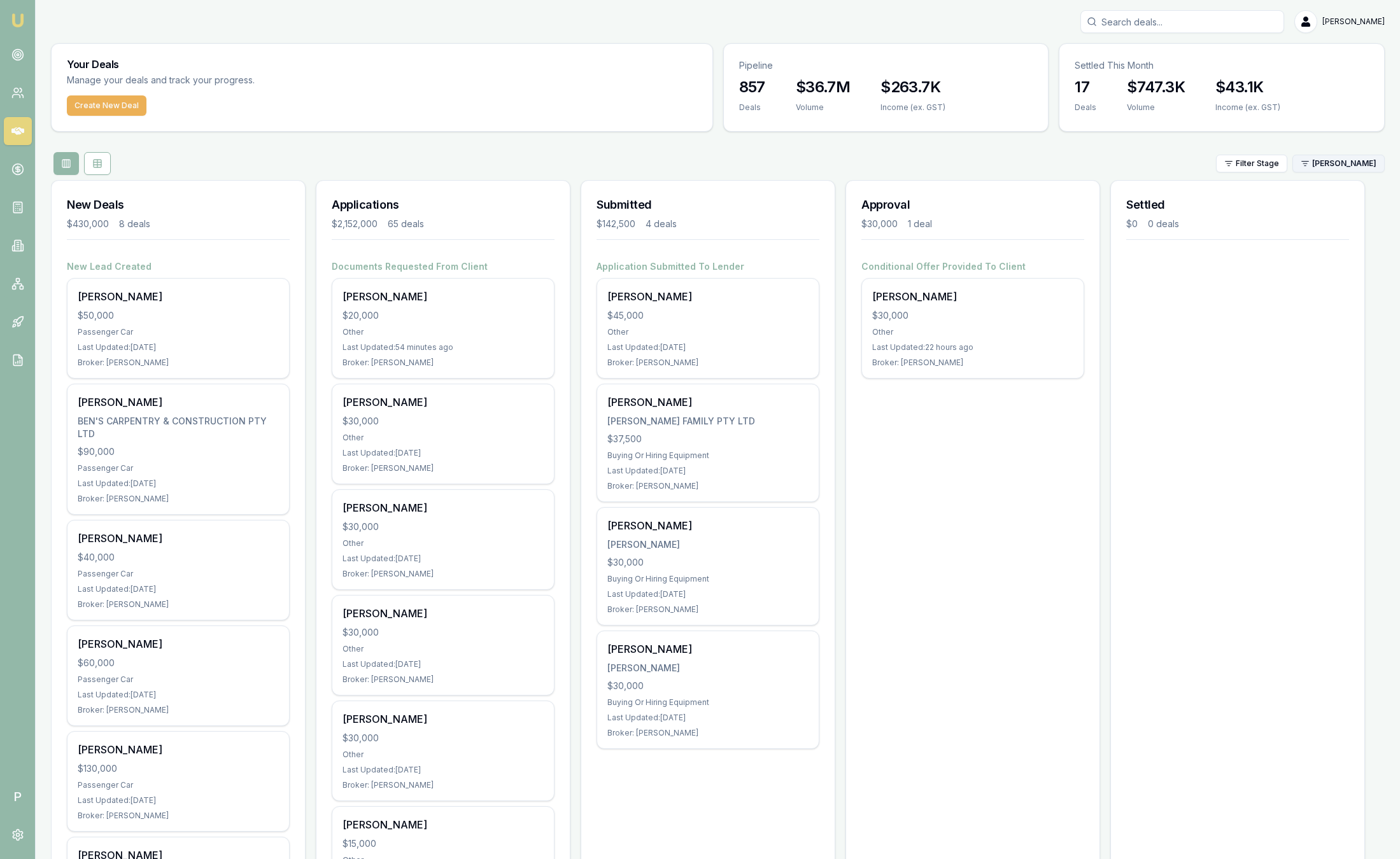
click at [1343, 166] on html "Emu Broker P Sam Crouch Toggle Menu Your Deals Manage your deals and track your…" at bounding box center [700, 430] width 1400 height 859
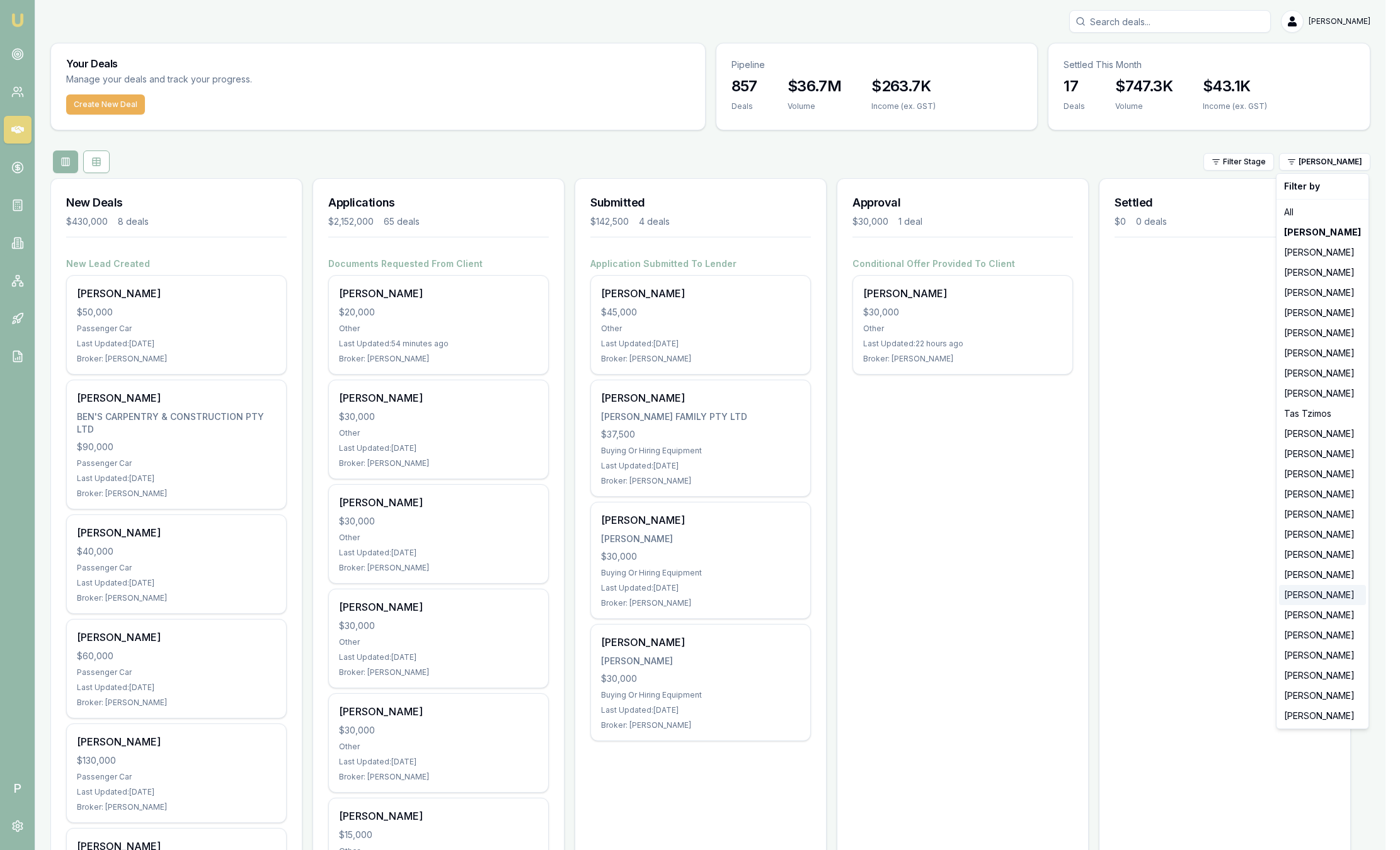
click at [1305, 598] on div "[PERSON_NAME]" at bounding box center [1322, 595] width 87 height 20
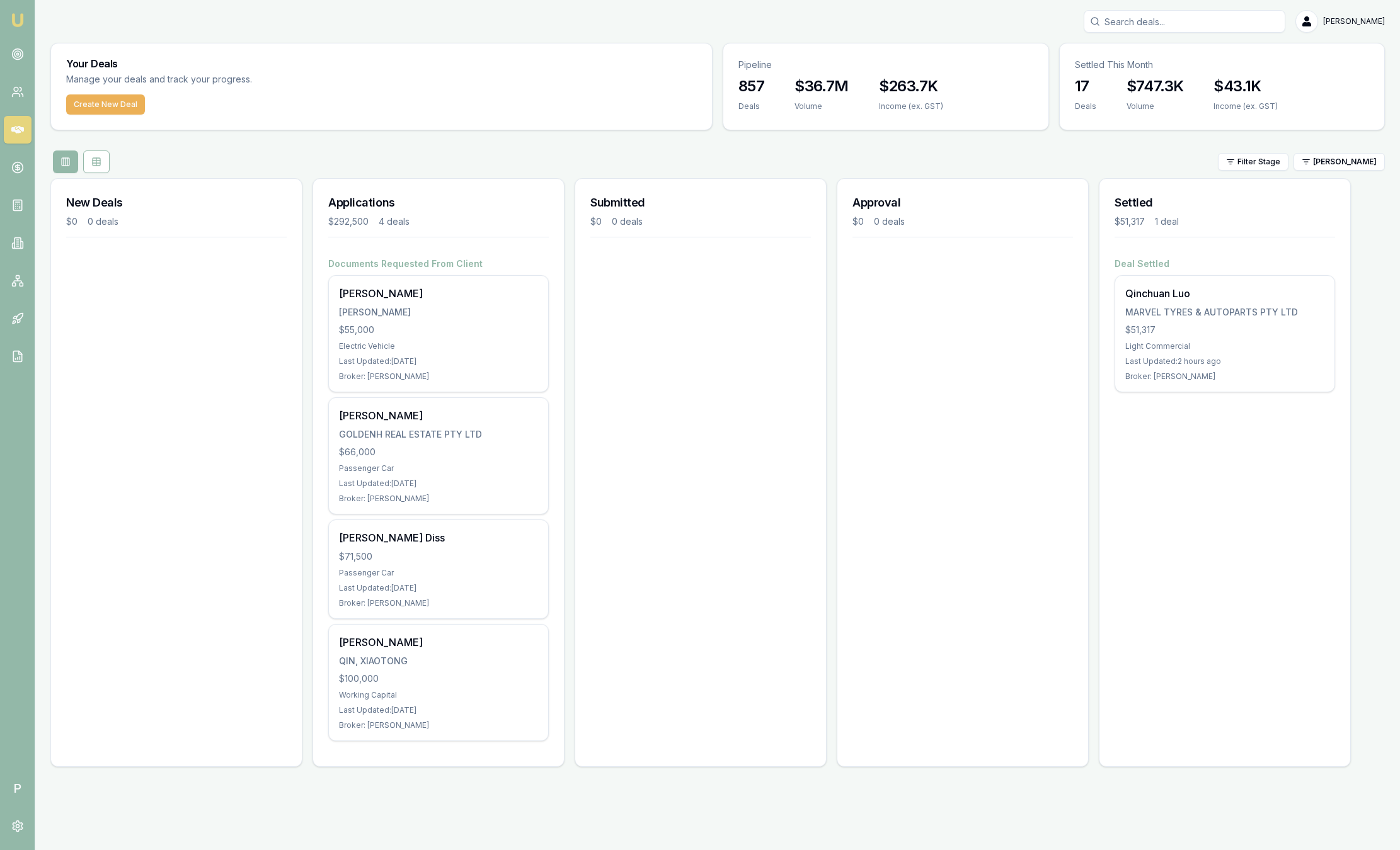
click at [572, 170] on div "Filter Stage Ray Guan" at bounding box center [718, 162] width 1334 height 23
click at [328, 155] on div "Filter Stage Ray Guan" at bounding box center [718, 162] width 1334 height 23
click at [1188, 166] on div "Filter Stage Ray Guan" at bounding box center [718, 162] width 1334 height 23
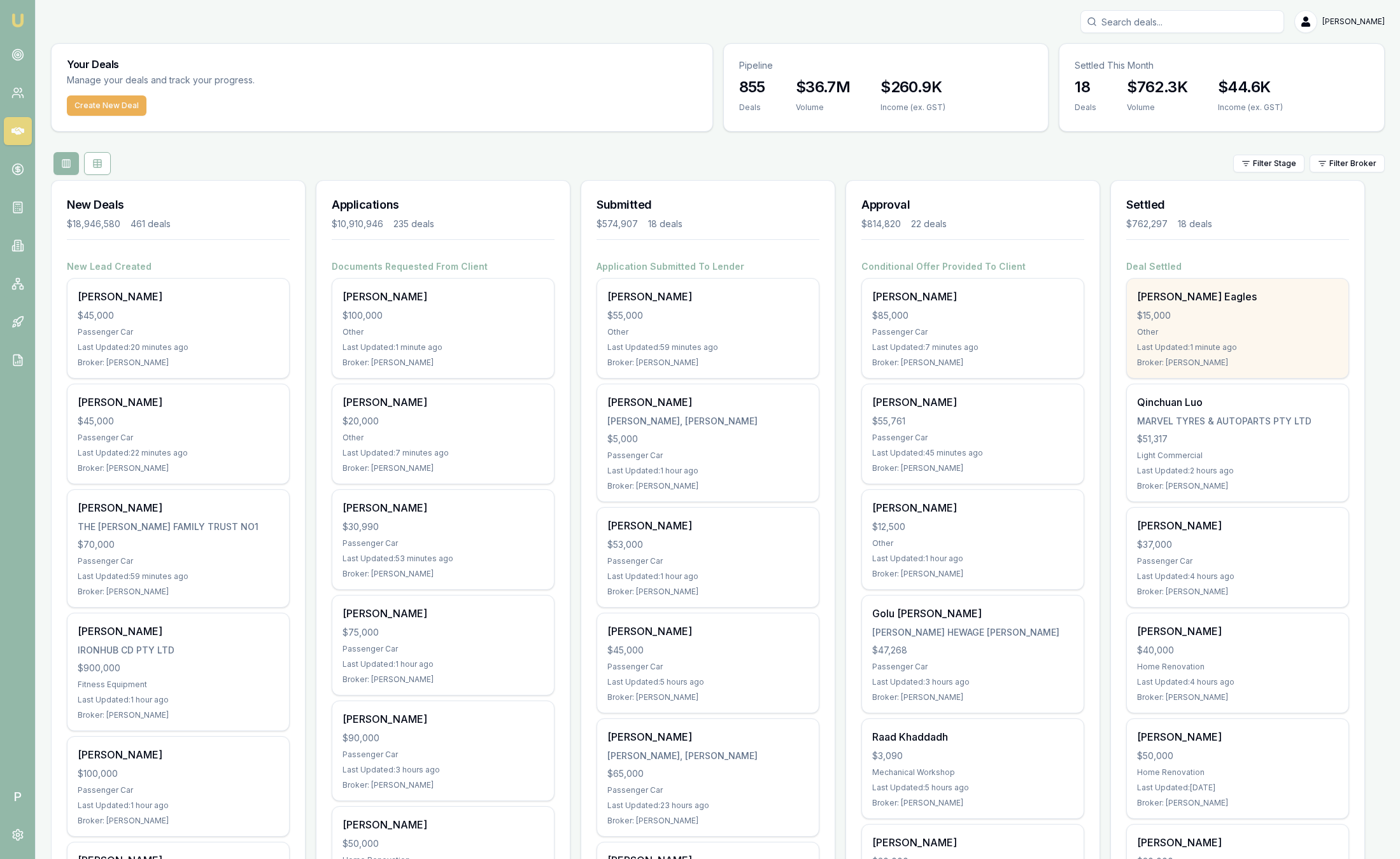
click at [1238, 306] on div "[PERSON_NAME] Eagles $15,000 Other Last Updated: 1 minute ago Broker: [PERSON_N…" at bounding box center [1237, 328] width 222 height 99
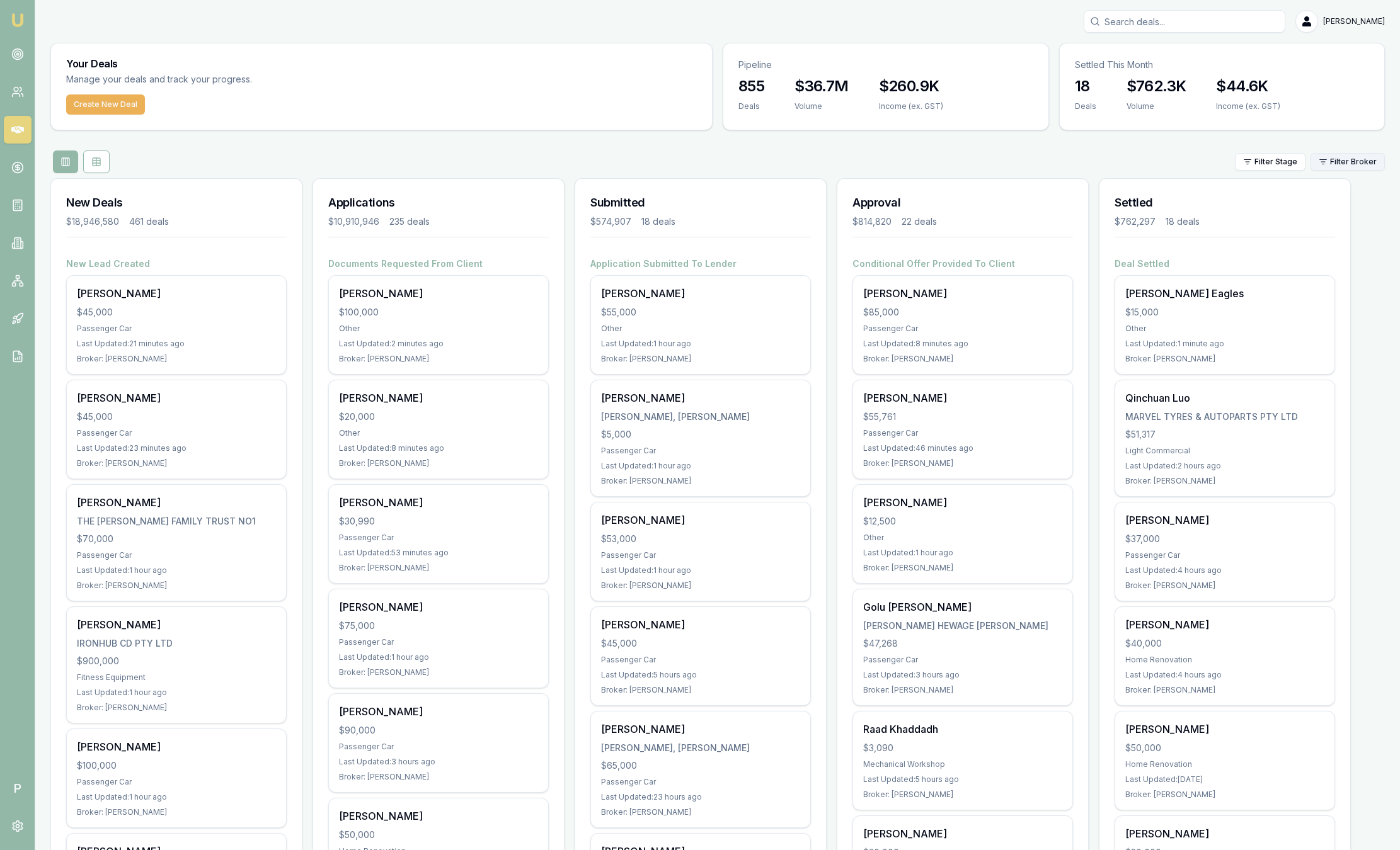
click at [1328, 162] on html "Emu Broker P [PERSON_NAME] Toggle Menu Your Deals Manage your deals and track y…" at bounding box center [700, 425] width 1400 height 850
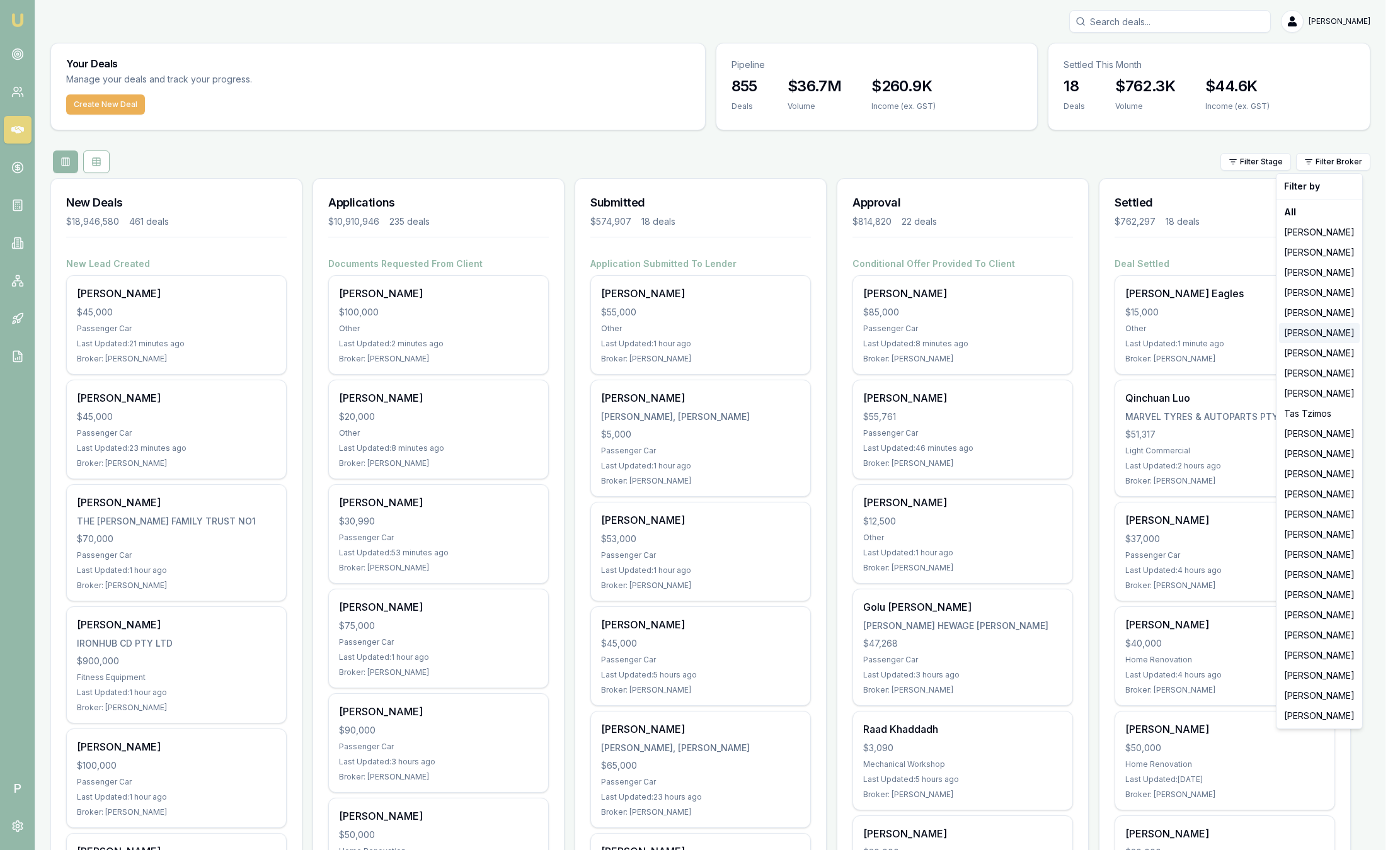
click at [1330, 335] on div "[PERSON_NAME]" at bounding box center [1319, 333] width 81 height 20
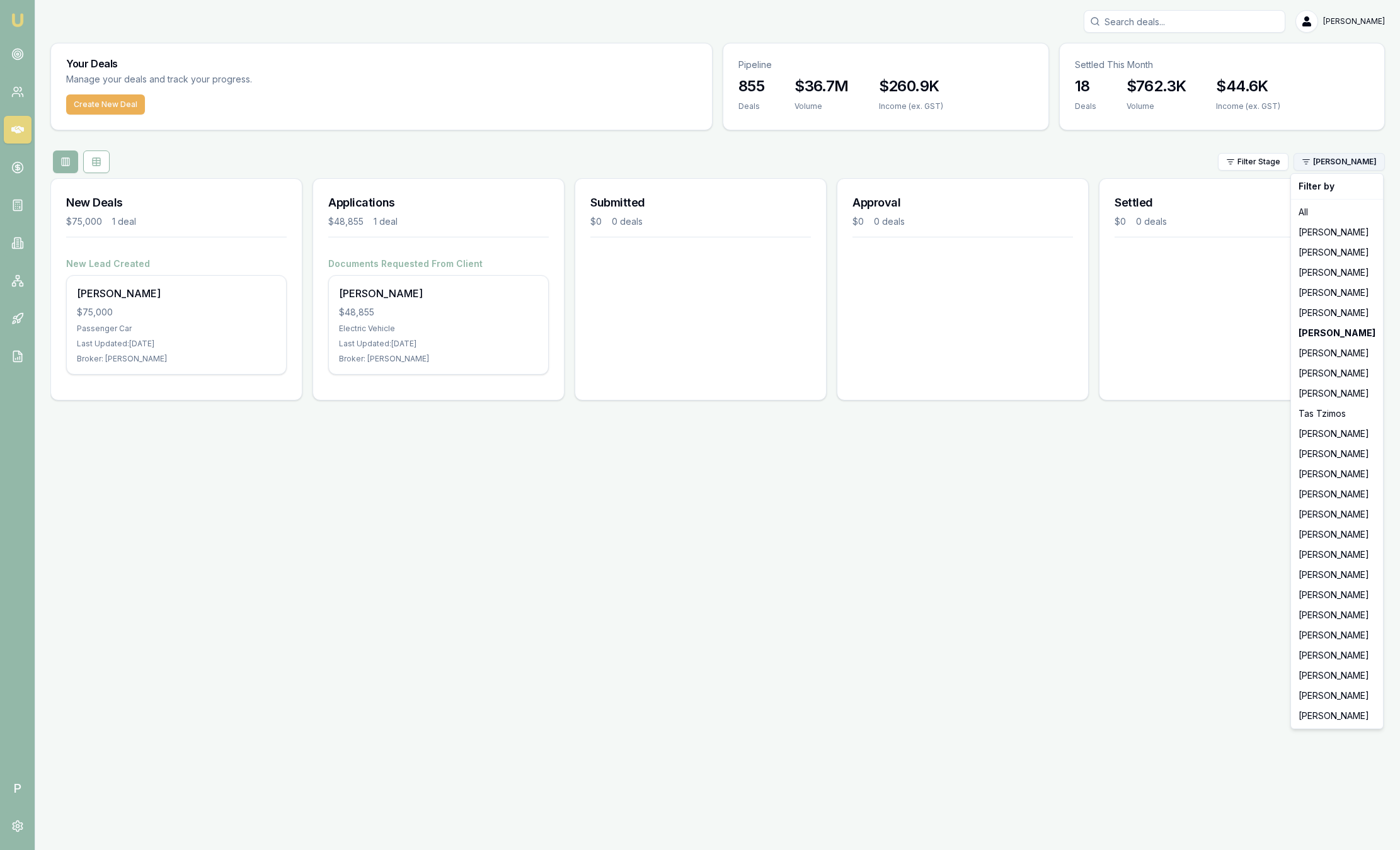
click at [1313, 161] on html "Emu Broker P Sam Crouch Toggle Menu Your Deals Manage your deals and track your…" at bounding box center [700, 425] width 1400 height 850
click at [1321, 378] on div "[PERSON_NAME]" at bounding box center [1336, 373] width 87 height 20
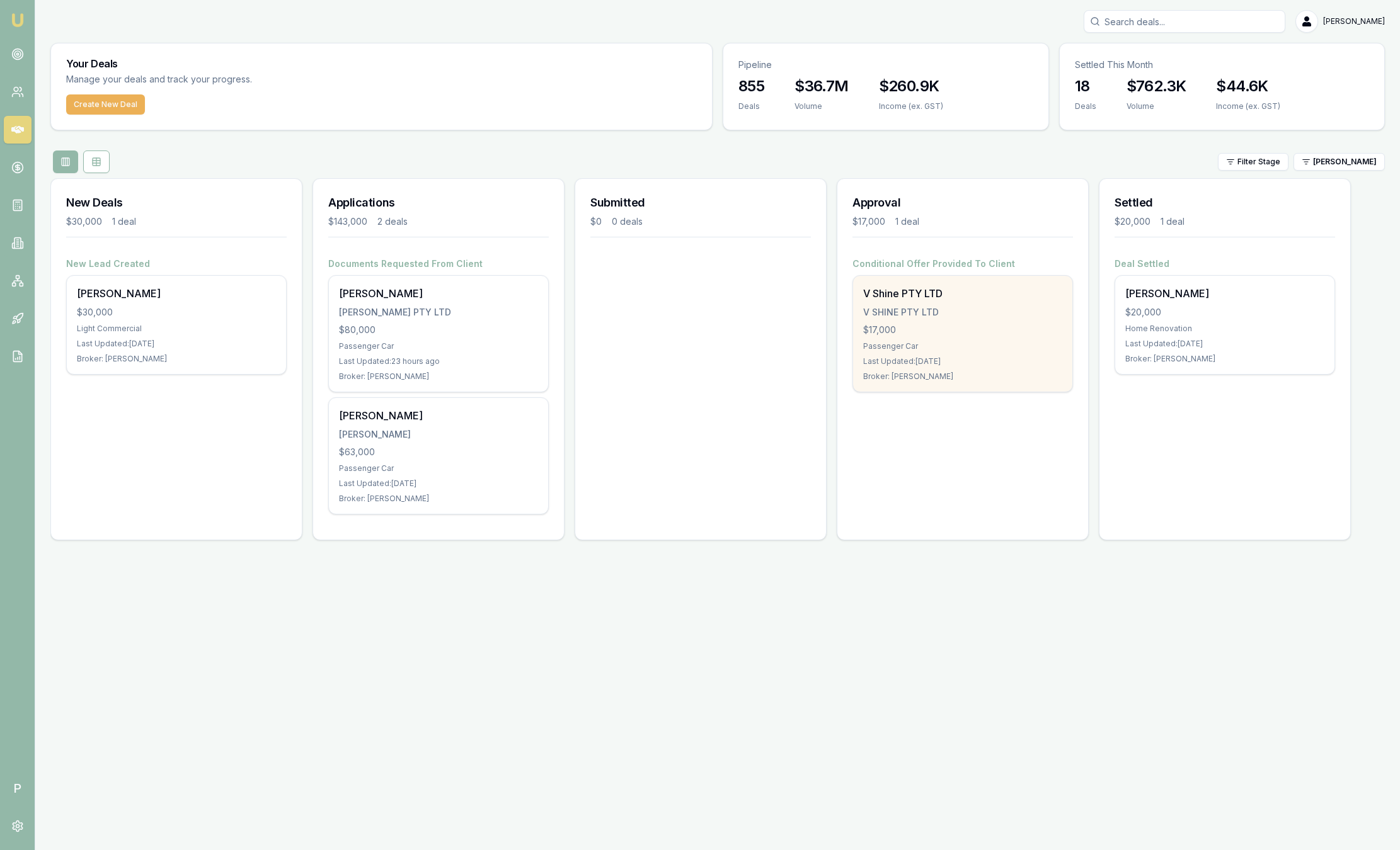
click at [989, 367] on div "V Shine PTY LTD V SHINE PTY LTD $17,000 Passenger Car Last Updated: 6 days ago …" at bounding box center [962, 334] width 220 height 116
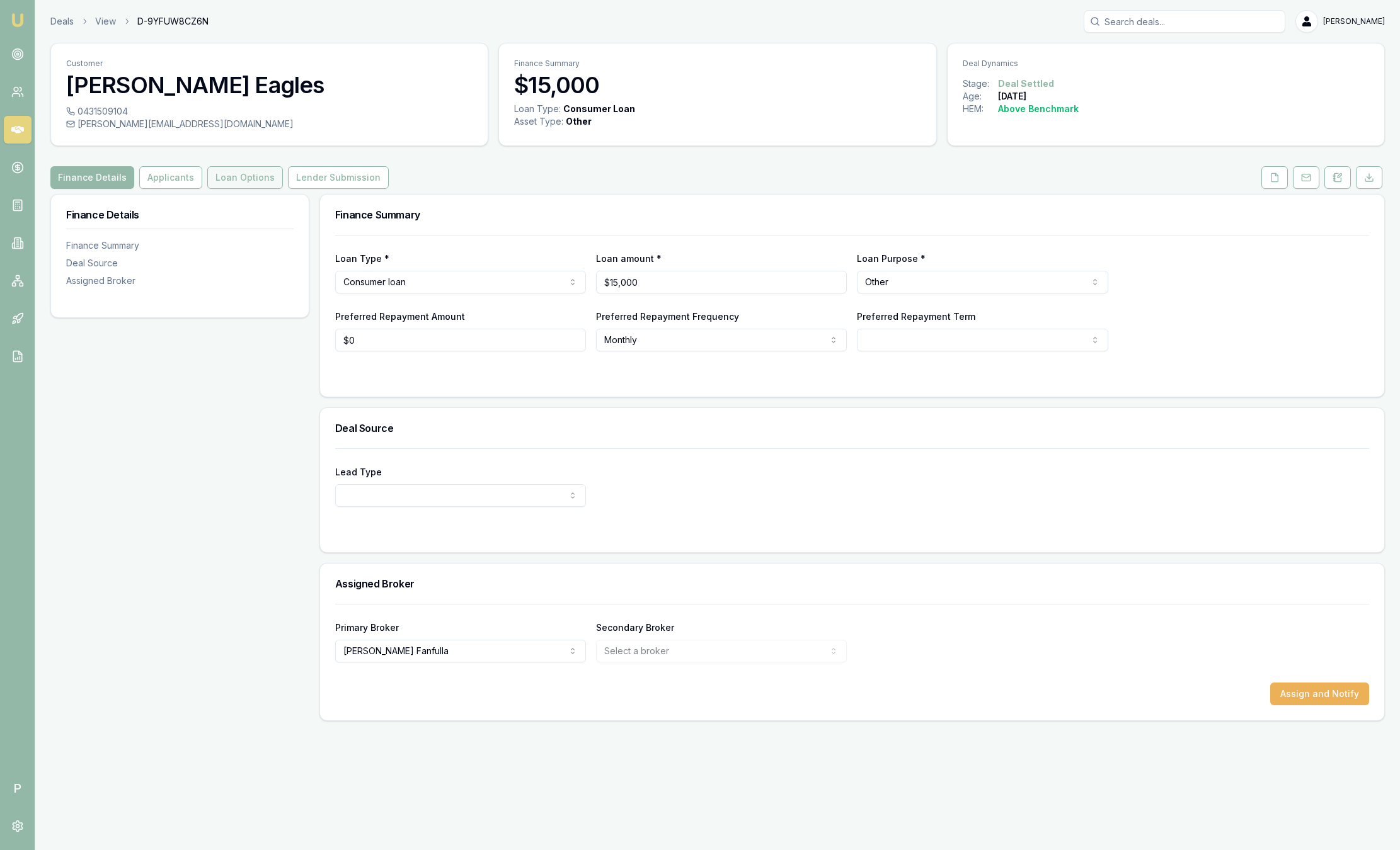
click at [229, 171] on button "Loan Options" at bounding box center [245, 178] width 76 height 23
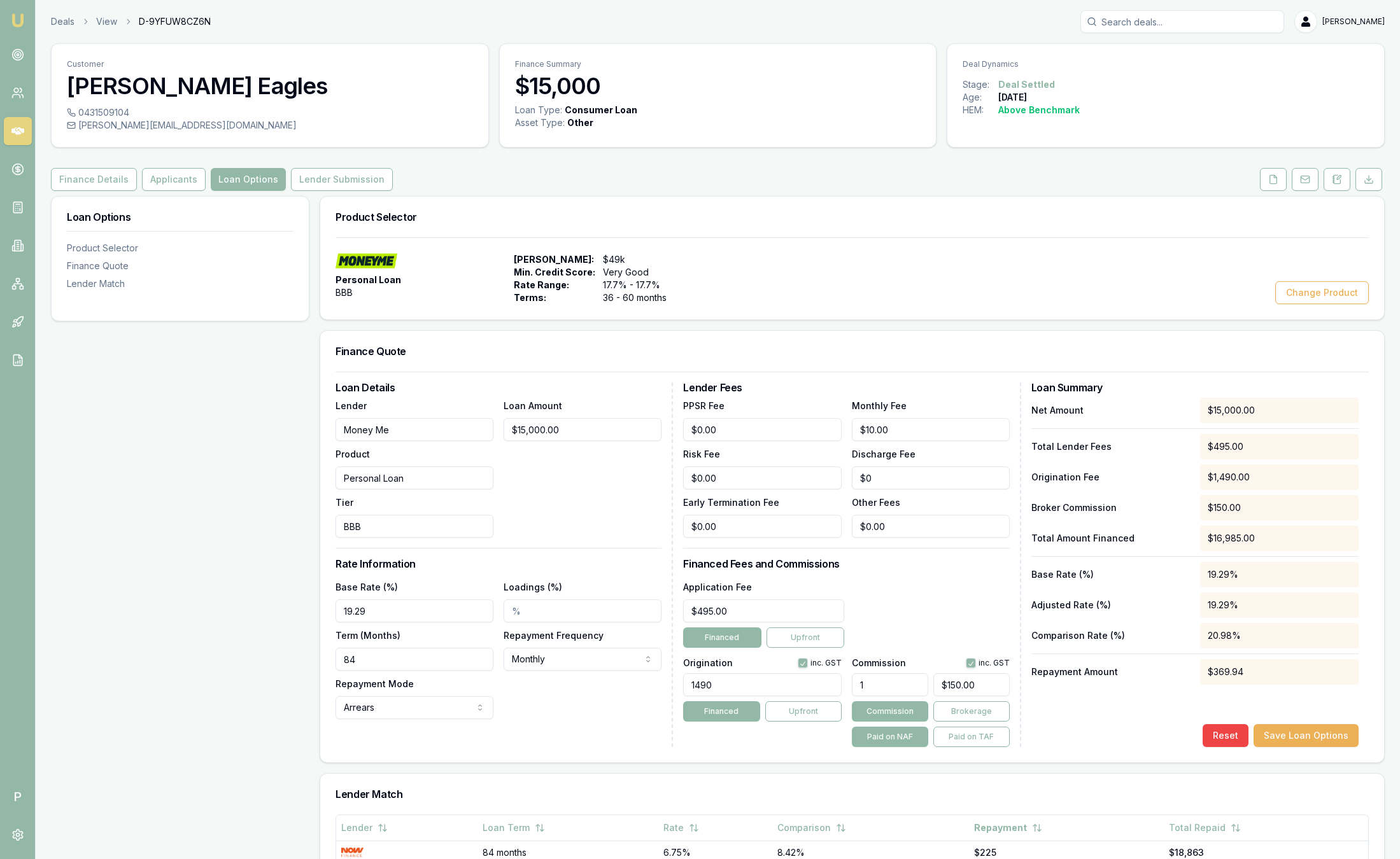
click at [19, 9] on nav "Emu Broker" at bounding box center [17, 192] width 35 height 385
click at [19, 19] on img at bounding box center [17, 20] width 15 height 15
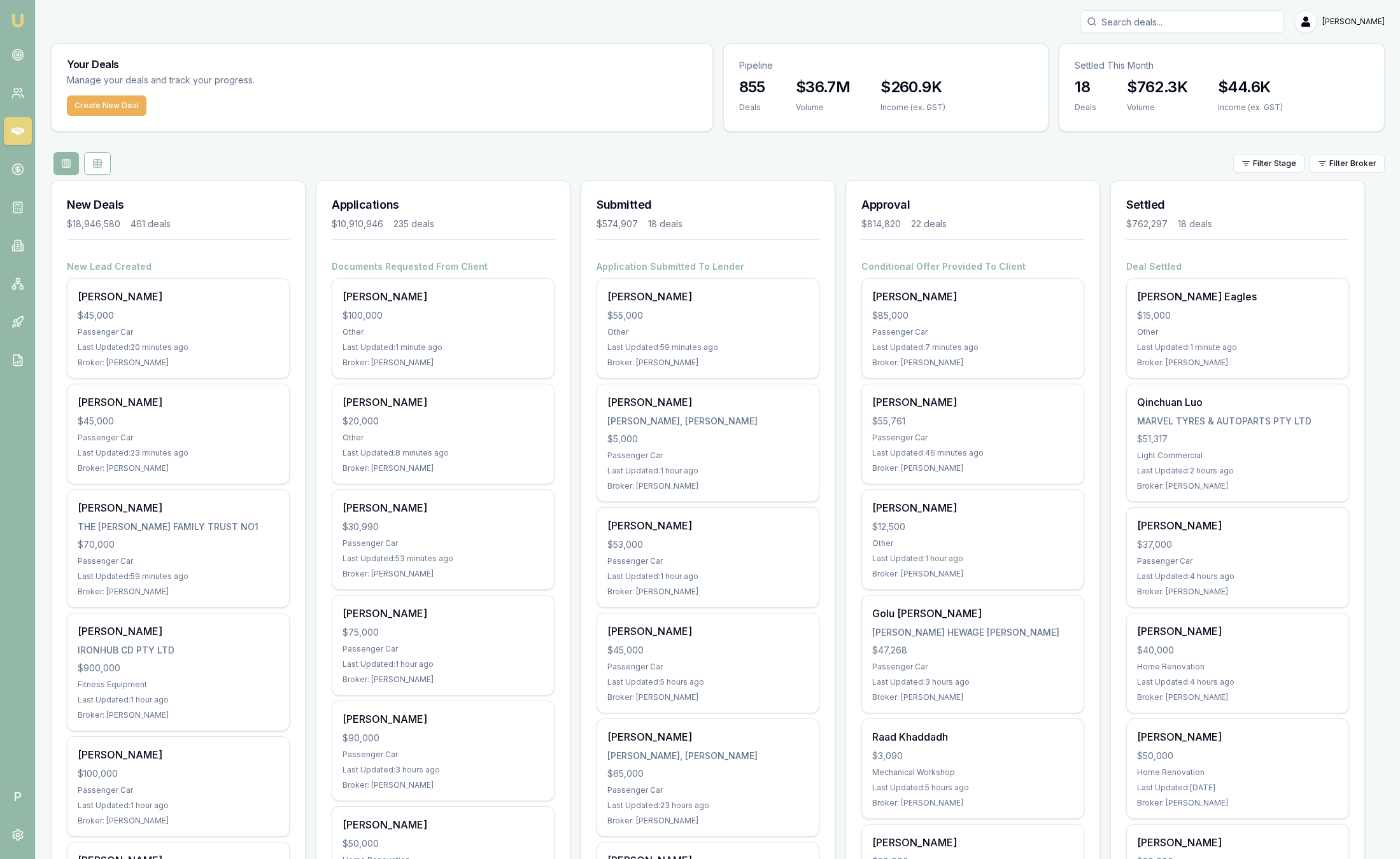
click at [1336, 172] on html "Emu Broker P Sam Crouch Toggle Menu Your Deals Manage your deals and track your…" at bounding box center [700, 430] width 1400 height 859
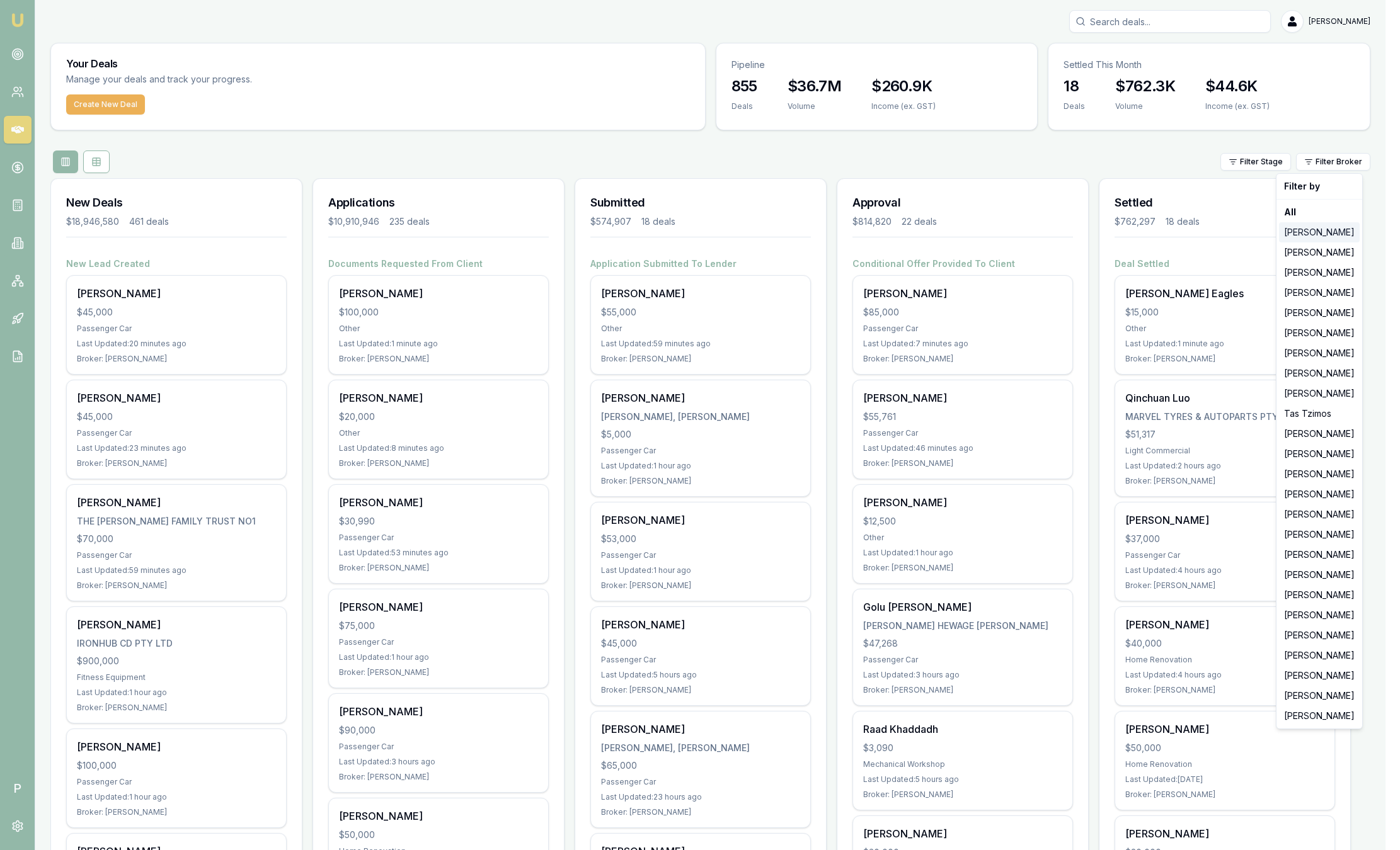
click at [1311, 236] on div "[PERSON_NAME]" at bounding box center [1319, 232] width 81 height 20
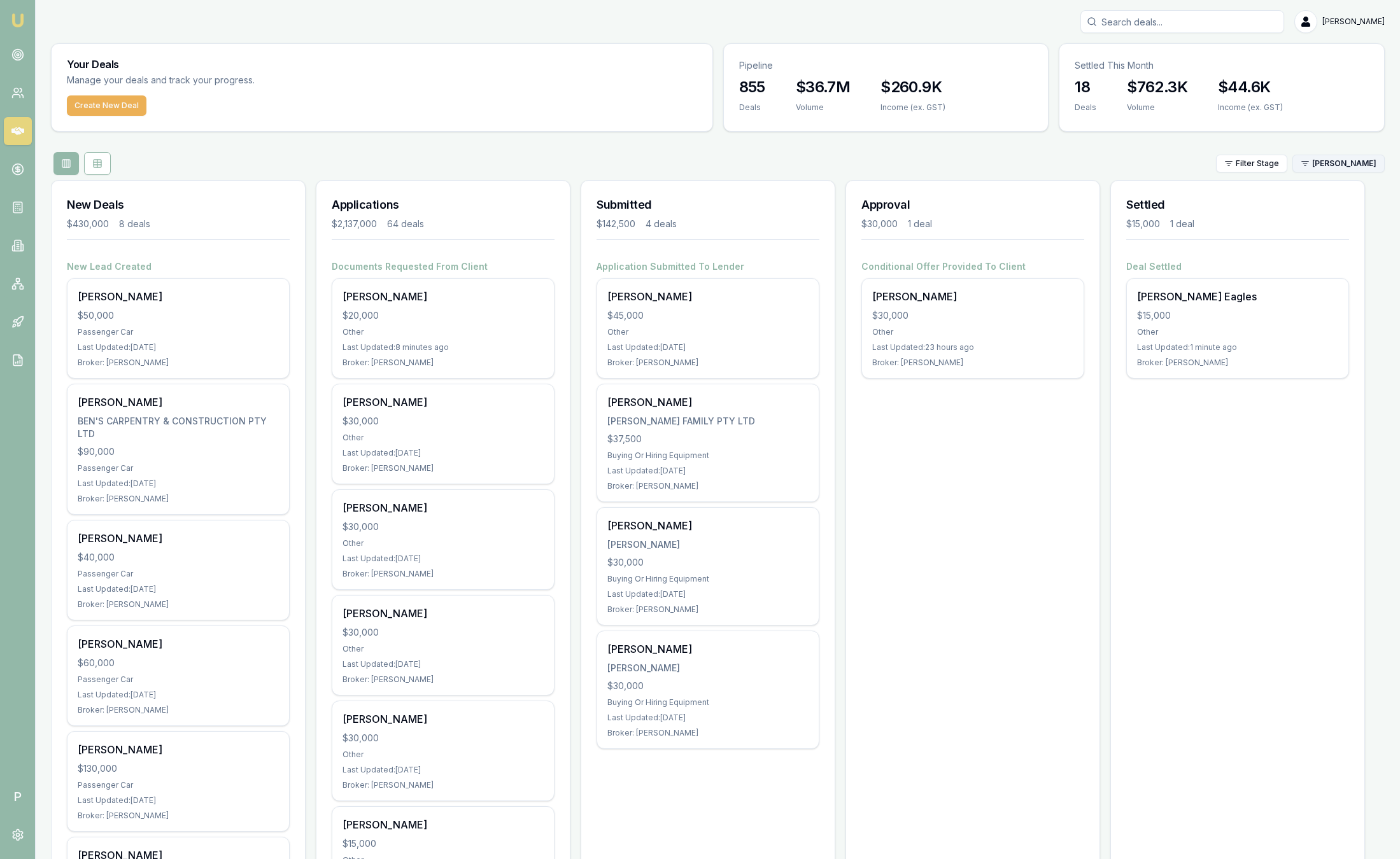
click at [1320, 164] on html "Emu Broker P Sam Crouch Toggle Menu Your Deals Manage your deals and track your…" at bounding box center [700, 430] width 1400 height 859
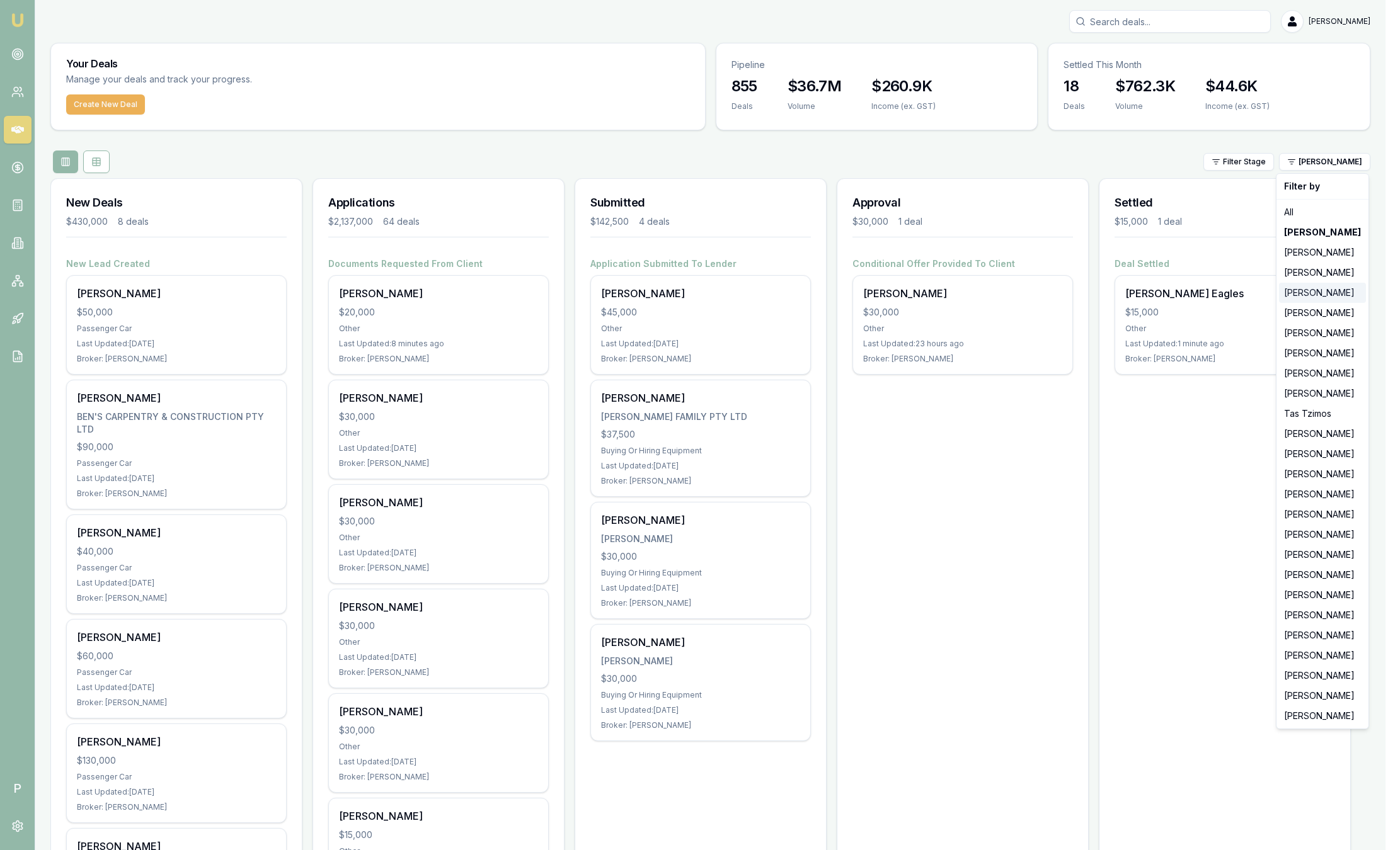
click at [1313, 290] on div "[PERSON_NAME]" at bounding box center [1322, 293] width 87 height 20
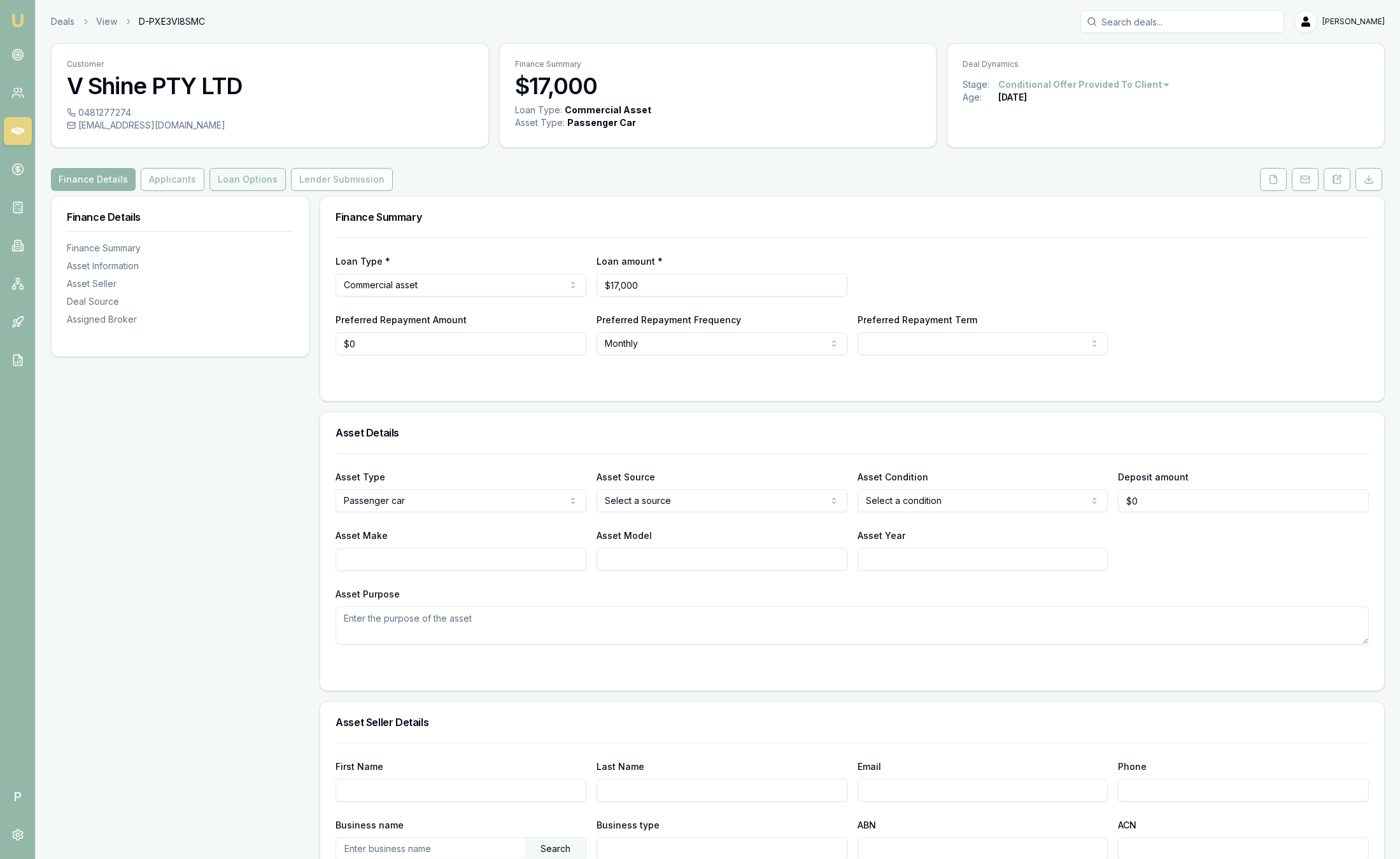
click at [247, 173] on button "Loan Options" at bounding box center [248, 180] width 76 height 23
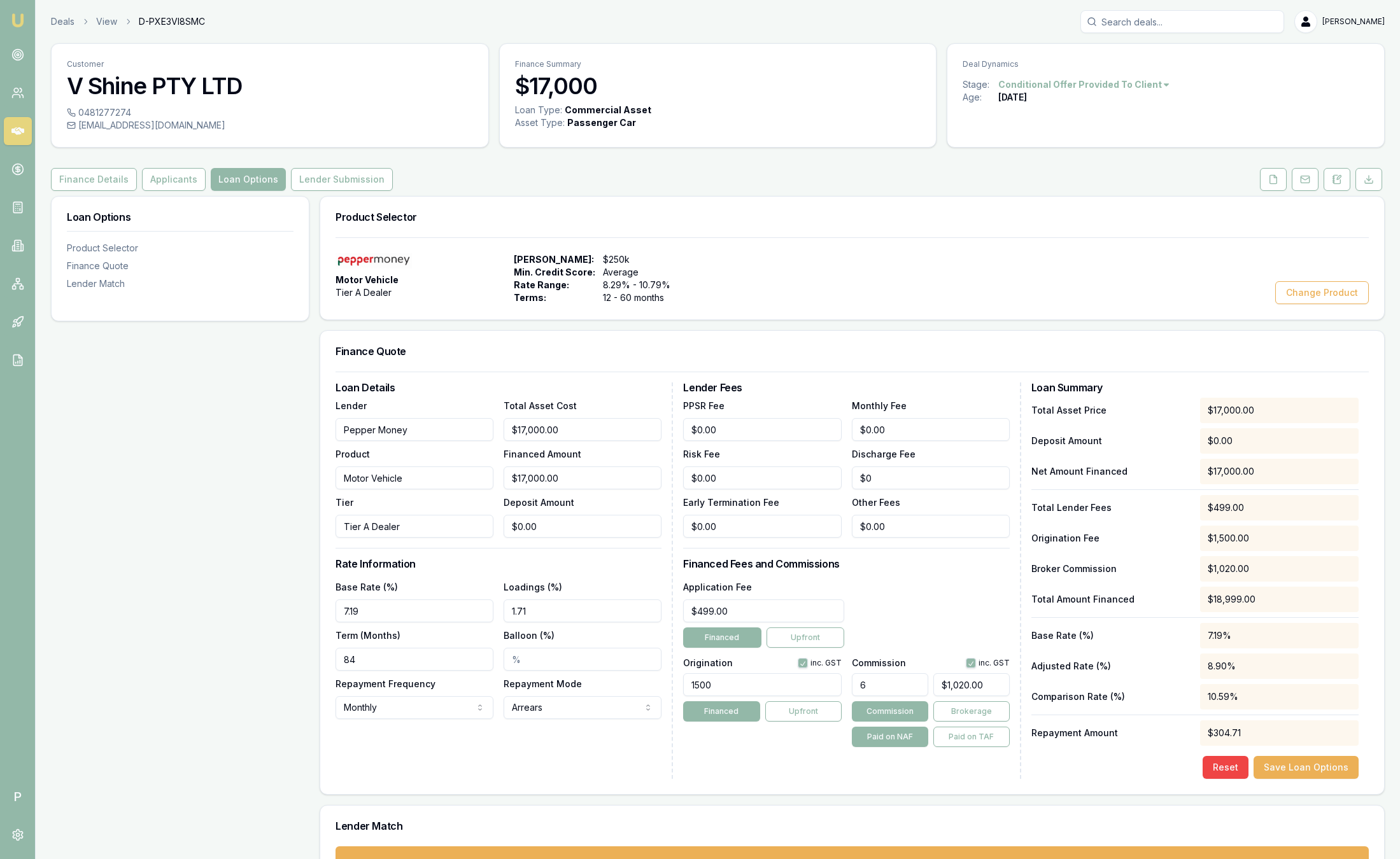
click at [19, 17] on img at bounding box center [17, 20] width 15 height 15
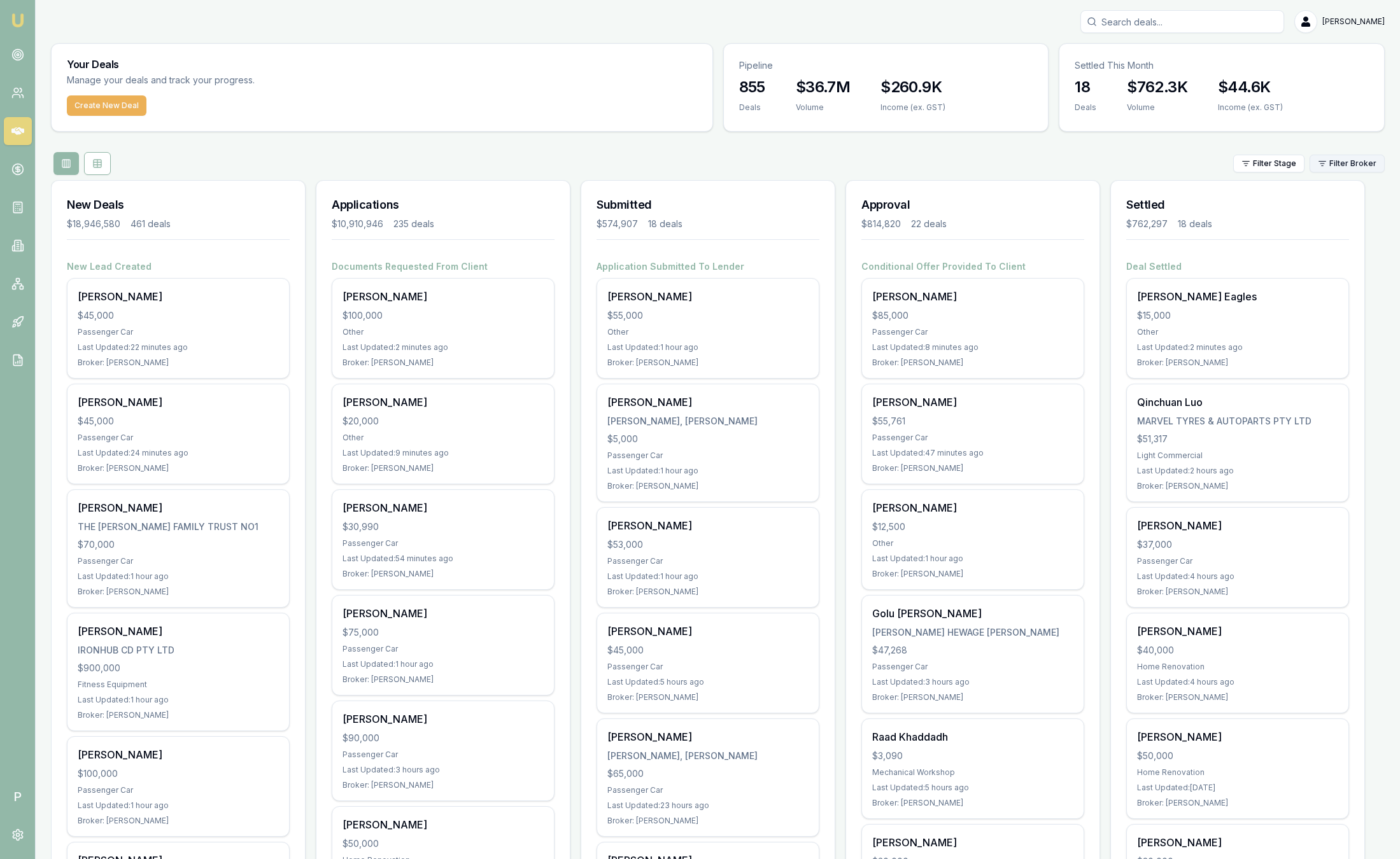
click at [1357, 166] on html "Emu Broker P Sam Crouch Toggle Menu Your Deals Manage your deals and track your…" at bounding box center [700, 430] width 1400 height 859
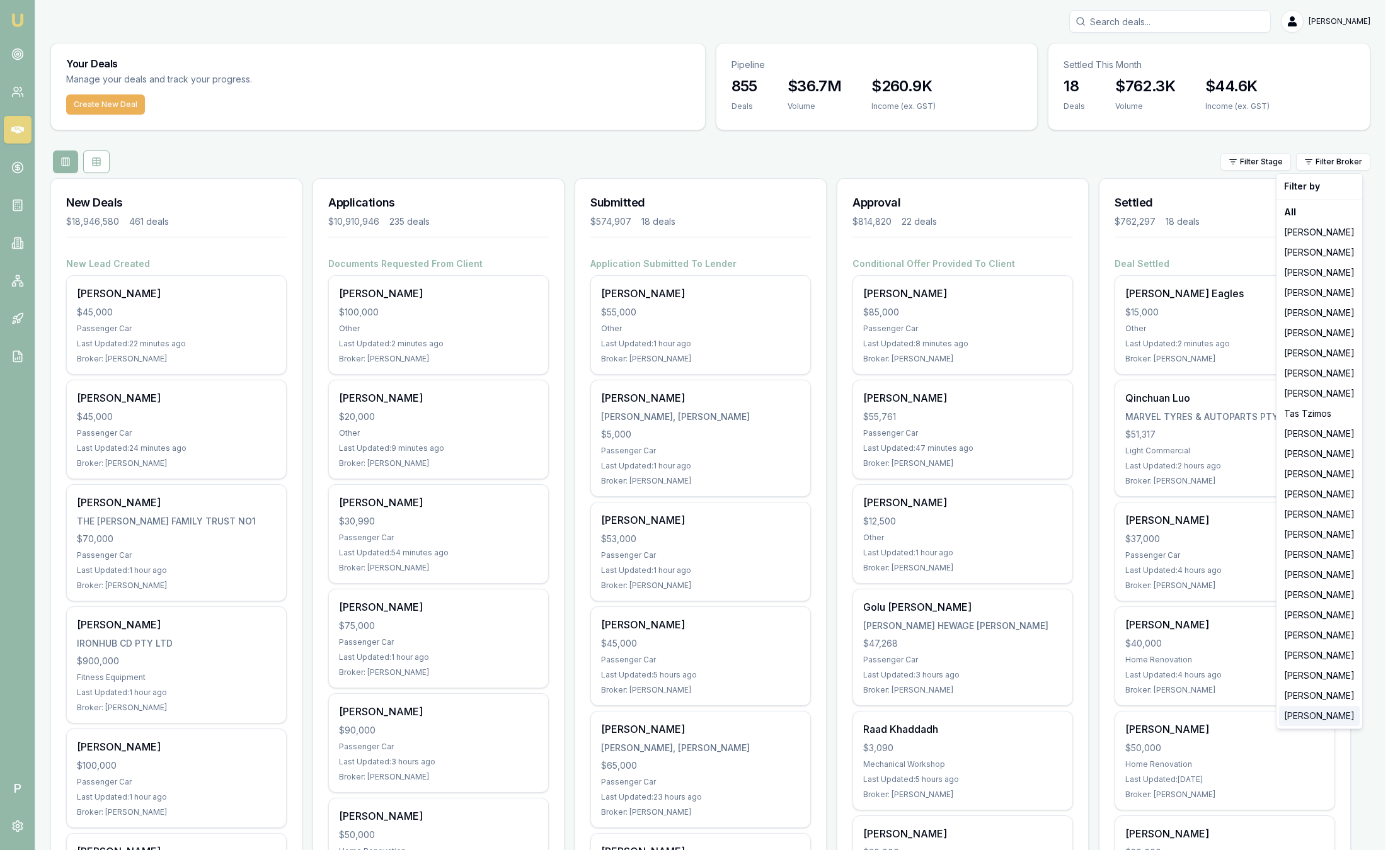
click at [1310, 722] on div "[PERSON_NAME]" at bounding box center [1319, 716] width 81 height 20
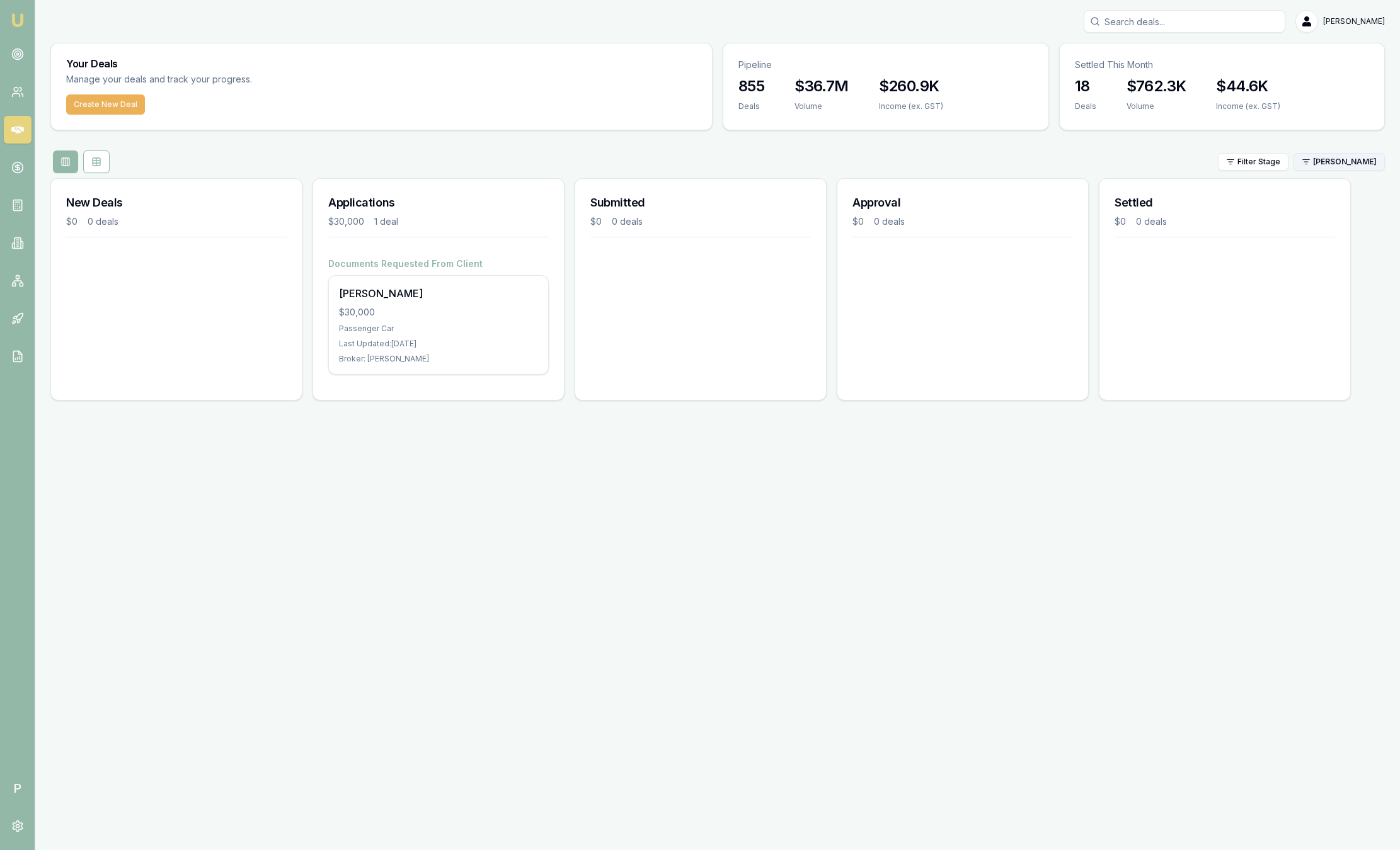
click at [1345, 168] on html "Emu Broker P Sam Crouch Toggle Menu Your Deals Manage your deals and track your…" at bounding box center [700, 425] width 1400 height 850
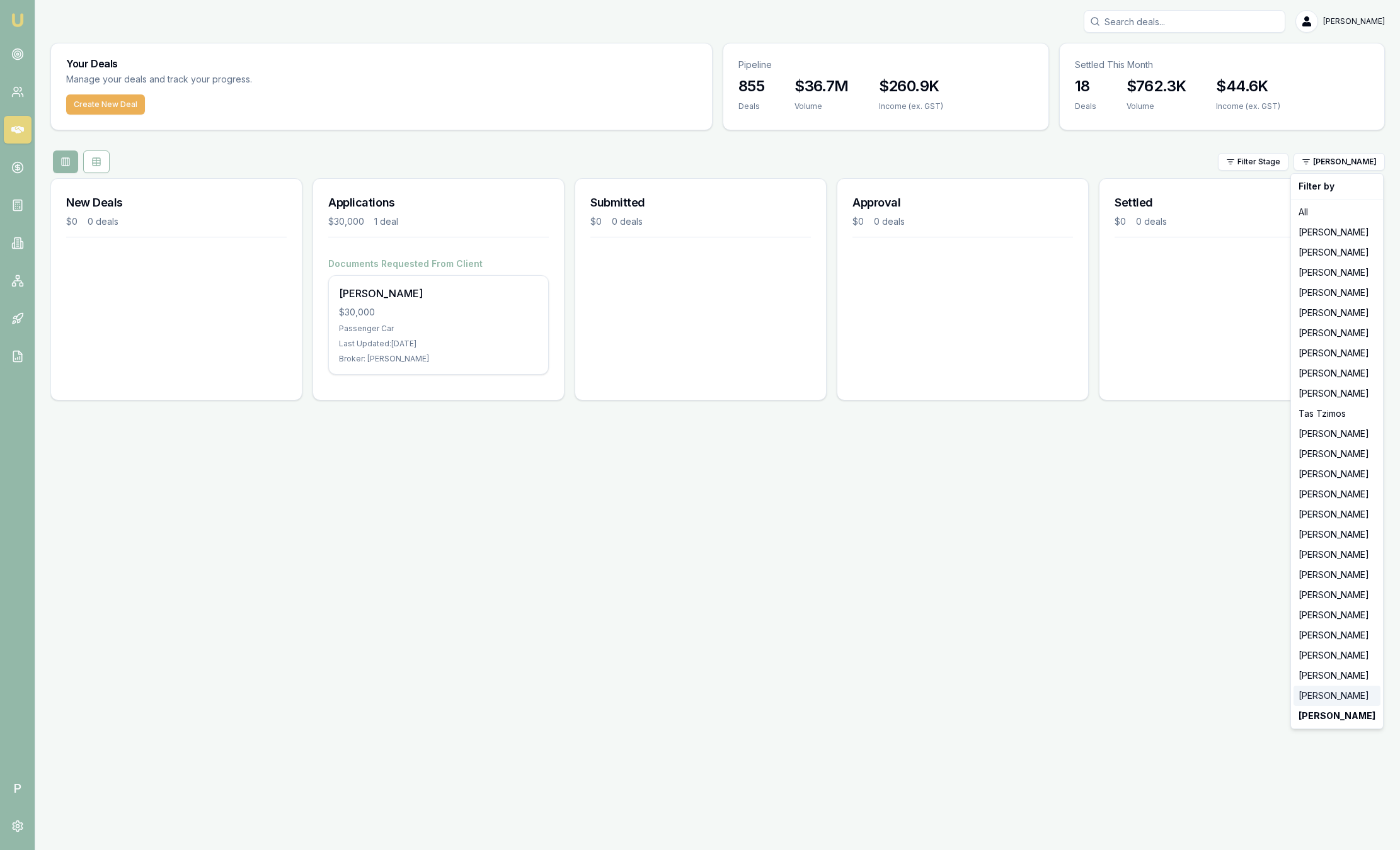
click at [1332, 698] on div "[PERSON_NAME]" at bounding box center [1336, 696] width 87 height 20
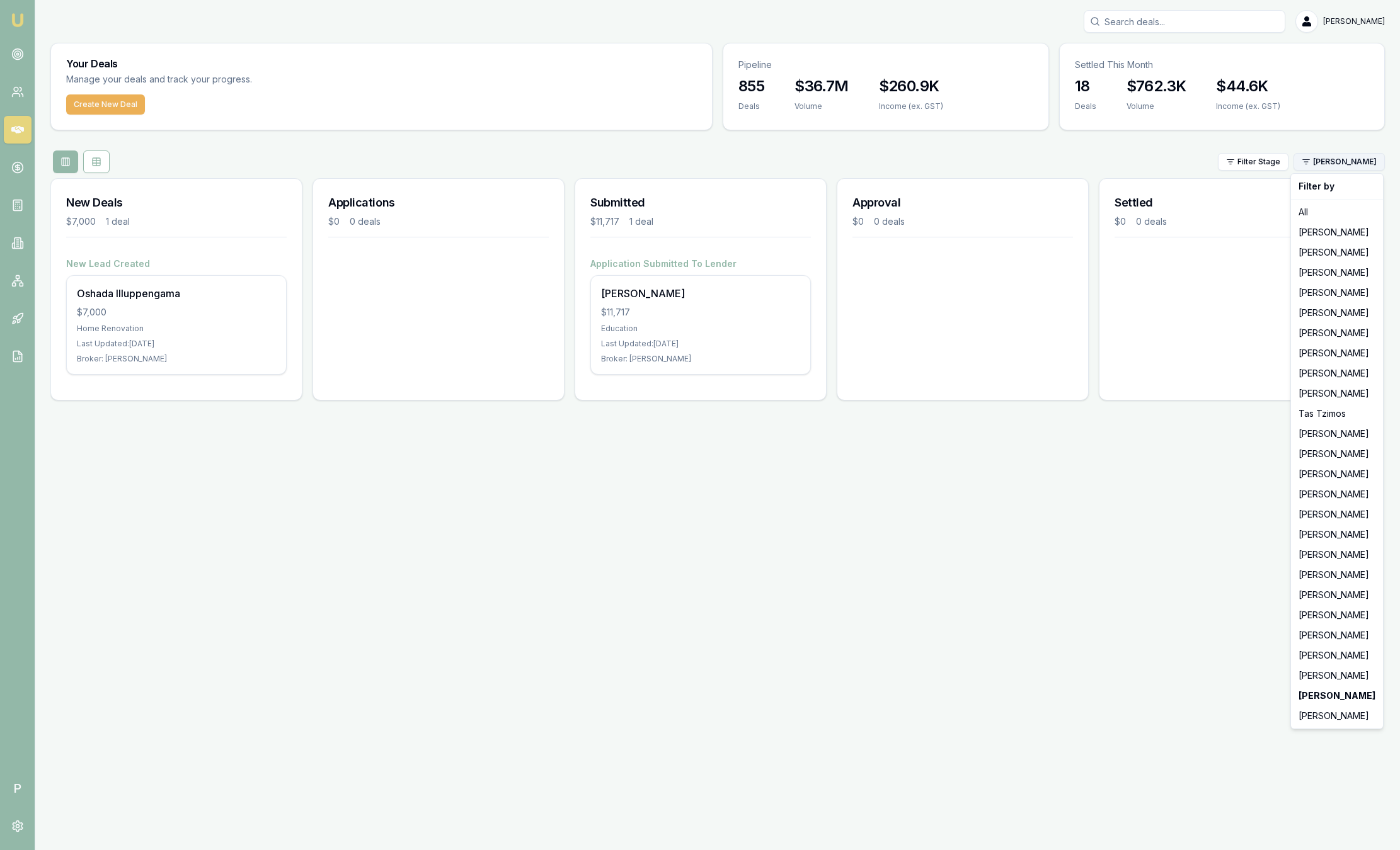
click at [1361, 159] on html "Emu Broker P Sam Crouch Toggle Menu Your Deals Manage your deals and track your…" at bounding box center [700, 425] width 1400 height 850
click at [1311, 672] on div "[PERSON_NAME]" at bounding box center [1336, 676] width 87 height 20
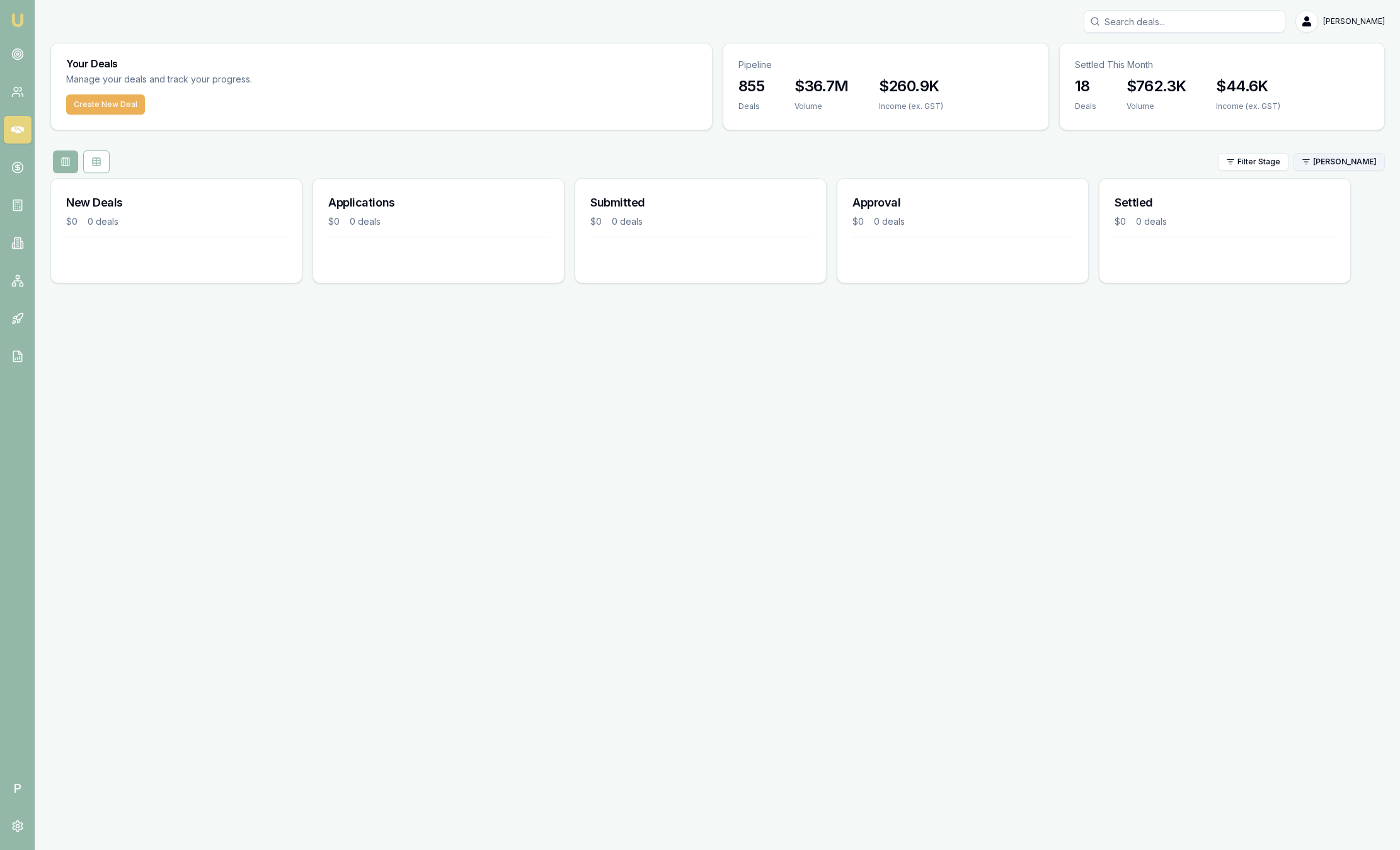
click at [1329, 165] on html "Emu Broker P Sam Crouch Toggle Menu Your Deals Manage your deals and track your…" at bounding box center [700, 425] width 1400 height 850
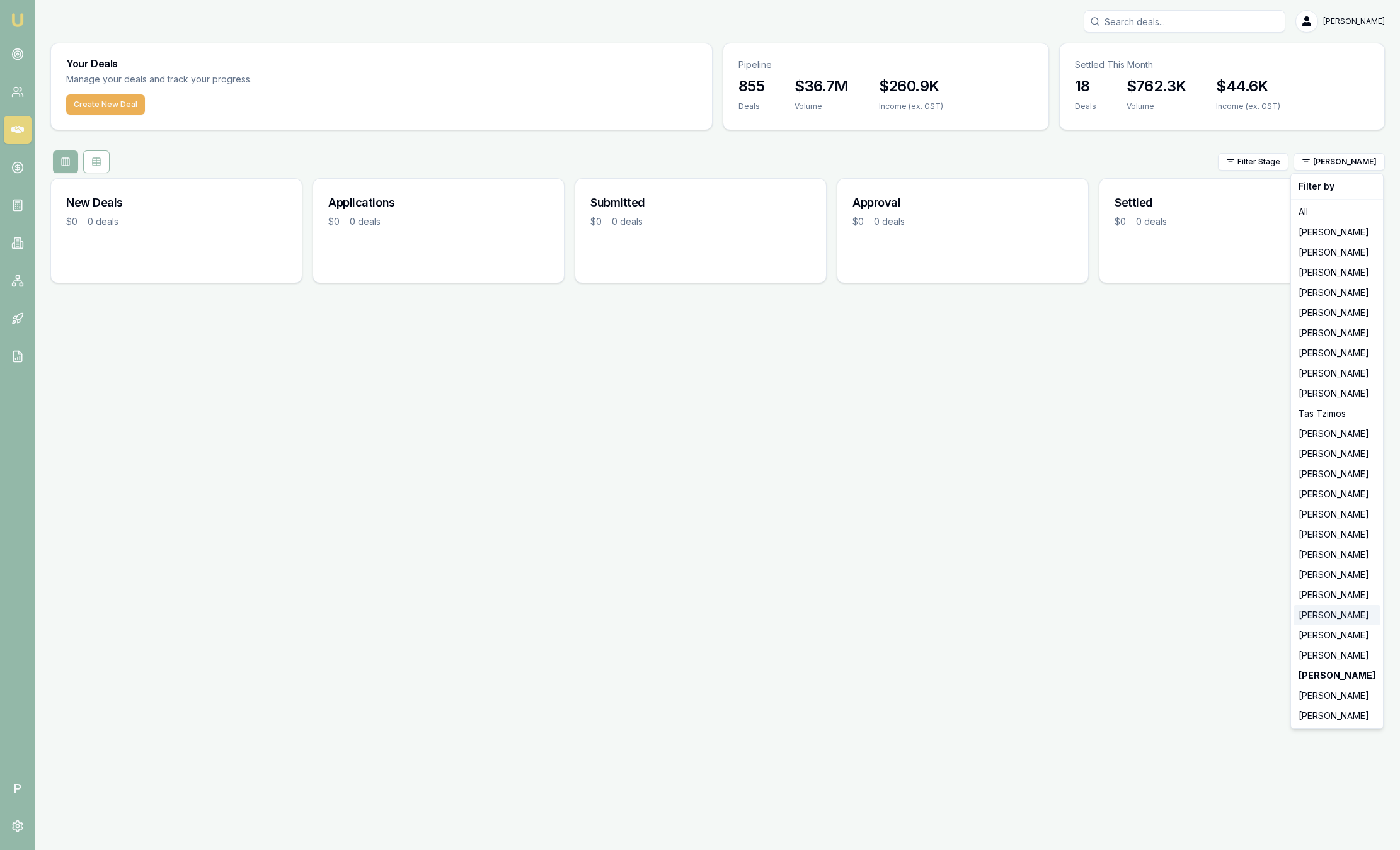
click at [1316, 622] on div "[PERSON_NAME]" at bounding box center [1336, 615] width 87 height 20
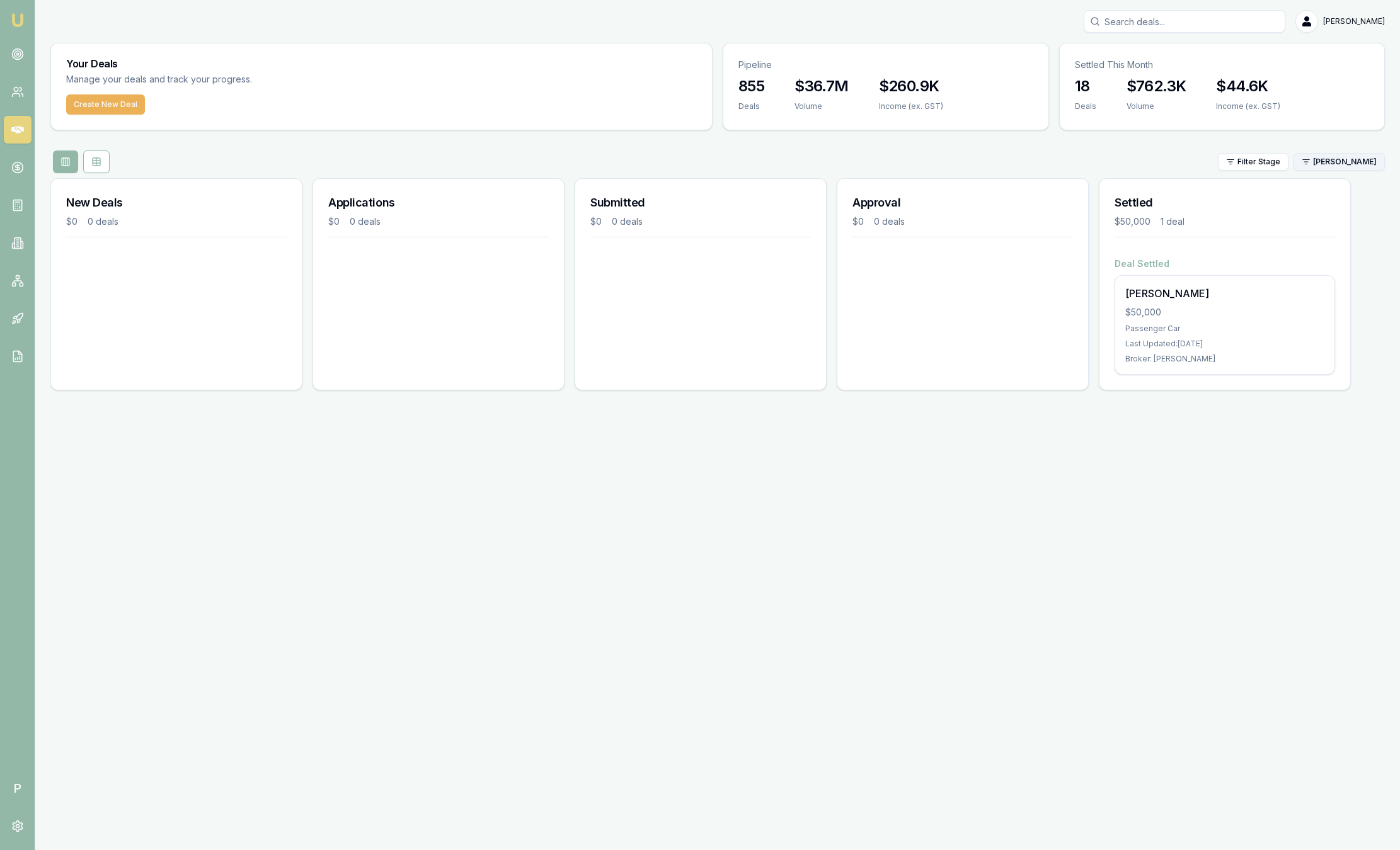
click at [1342, 151] on div "Filter Stage Natasha McCallum" at bounding box center [718, 162] width 1334 height 23
click at [1342, 164] on html "Emu Broker P Sam Crouch Toggle Menu Your Deals Manage your deals and track your…" at bounding box center [700, 425] width 1400 height 850
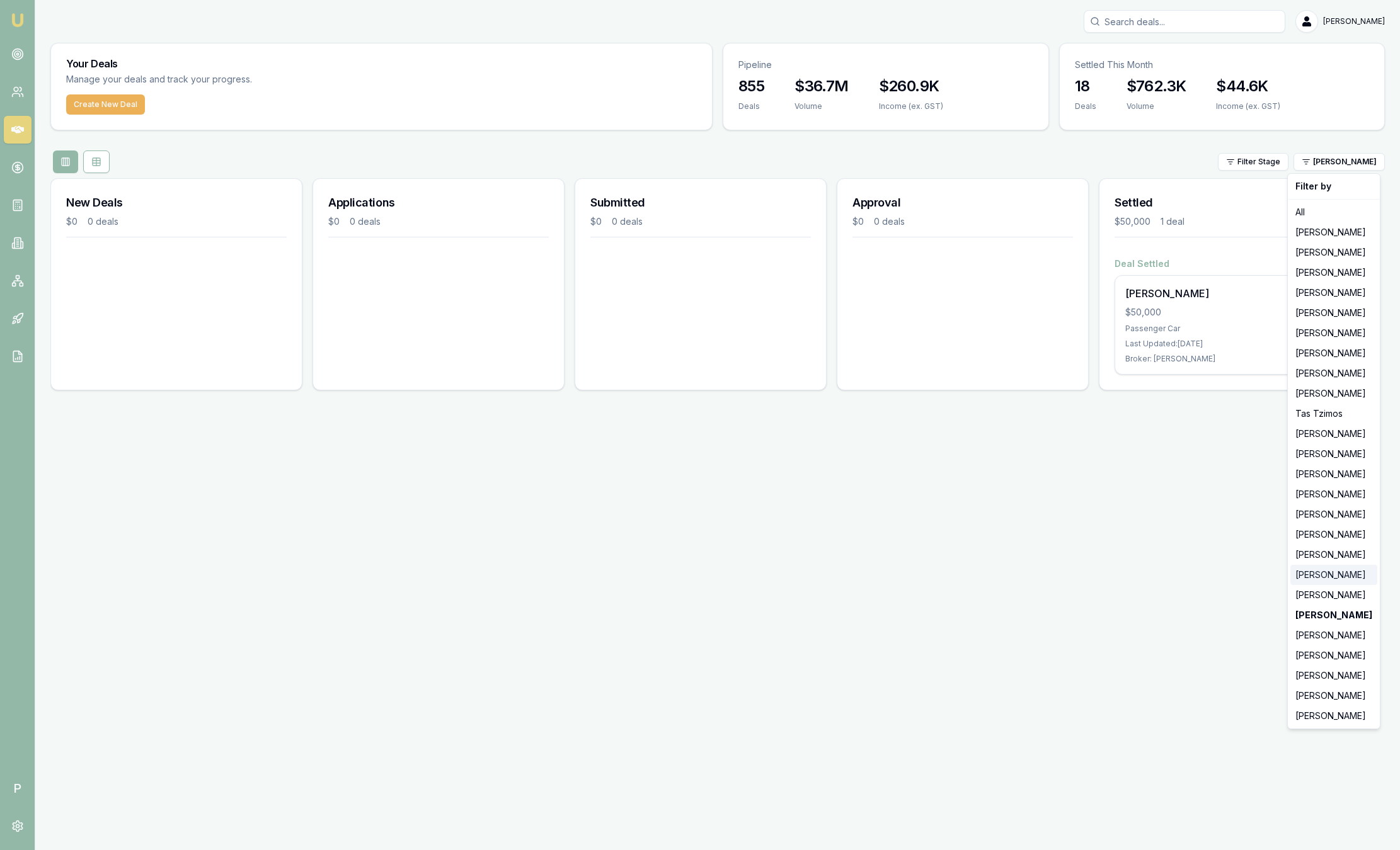
click at [1332, 576] on div "[PERSON_NAME]" at bounding box center [1334, 575] width 87 height 20
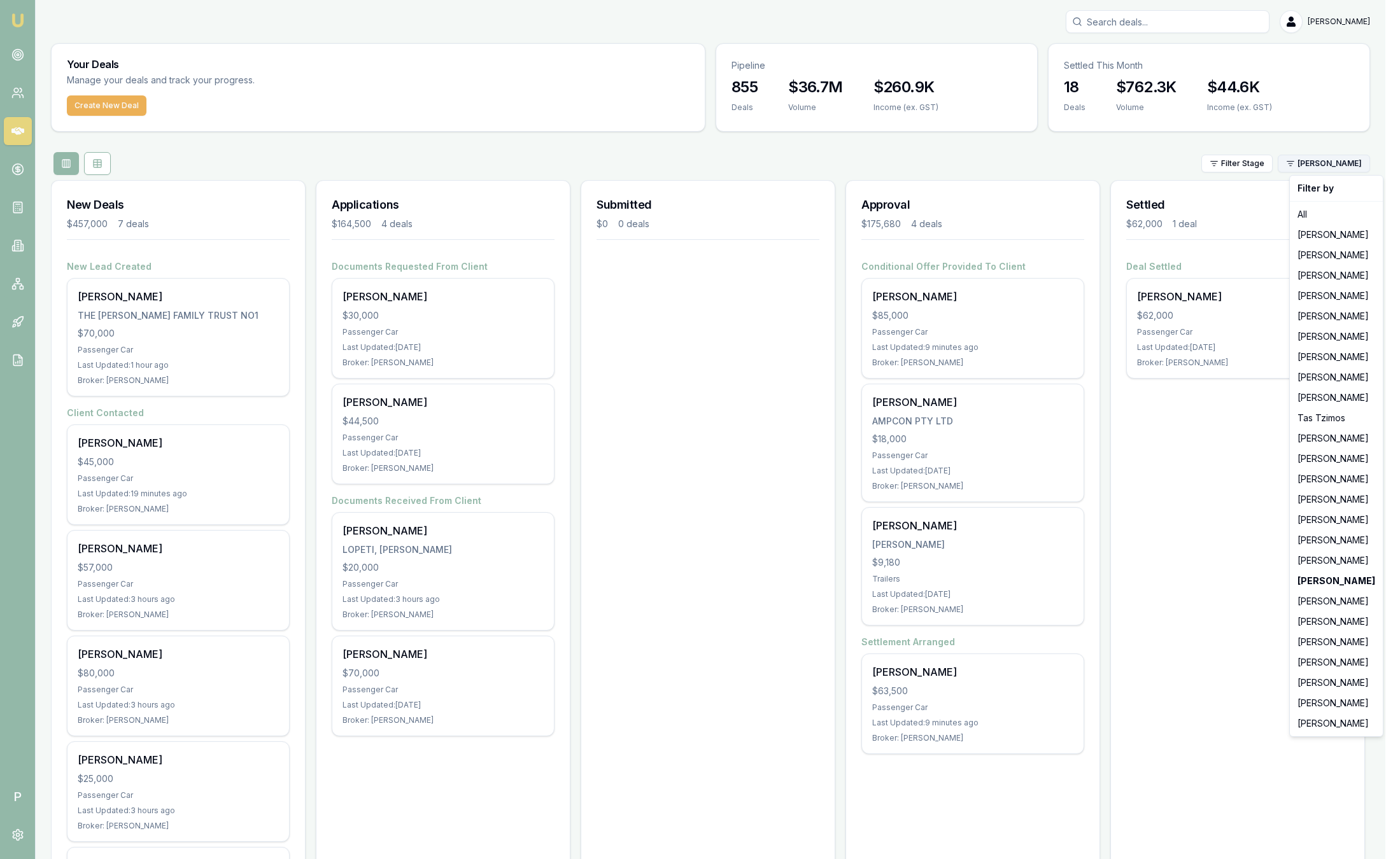
click at [1348, 167] on html "Emu Broker P Sam Crouch Toggle Menu Your Deals Manage your deals and track your…" at bounding box center [700, 430] width 1400 height 859
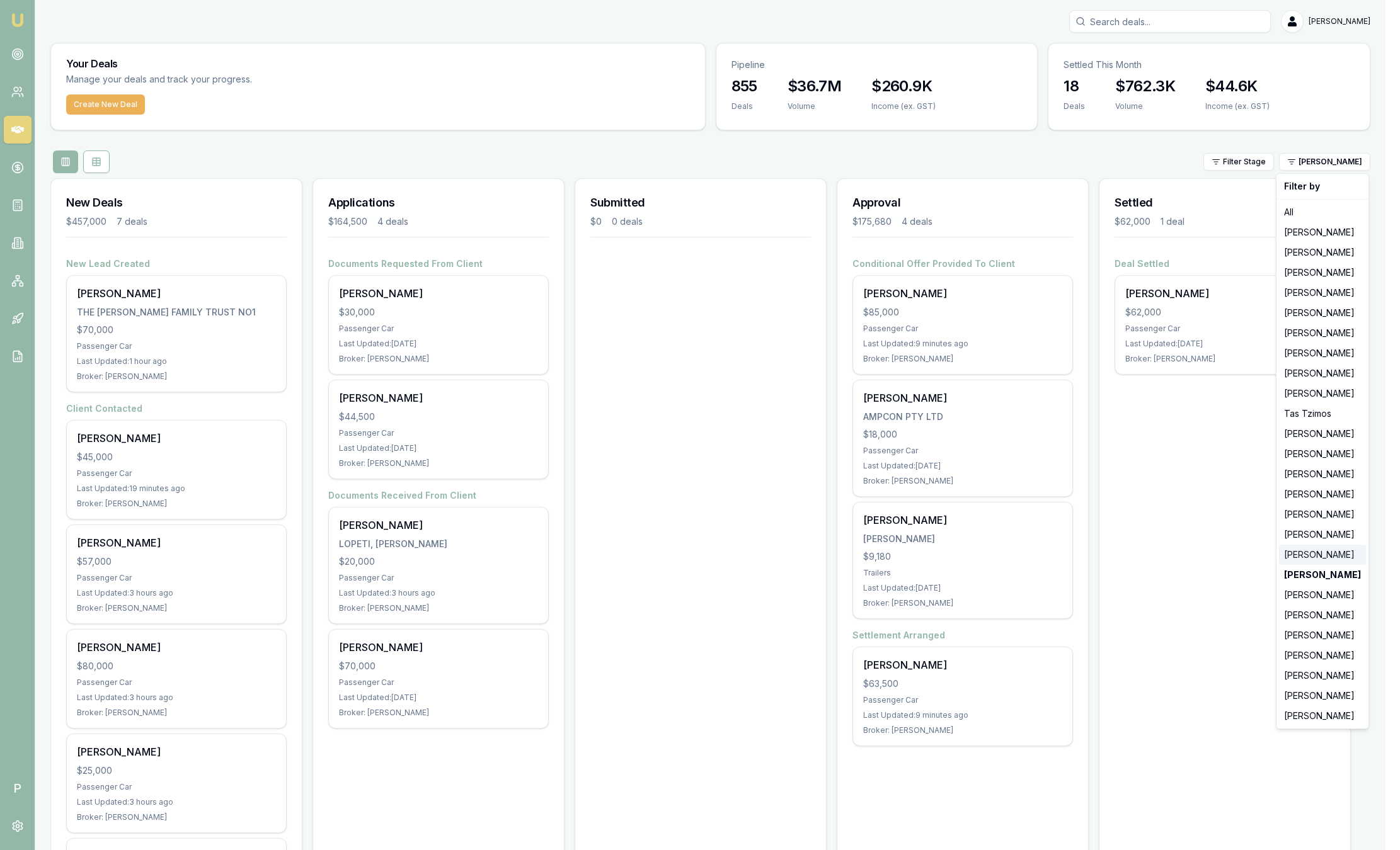
click at [1315, 560] on div "[PERSON_NAME]" at bounding box center [1322, 555] width 87 height 20
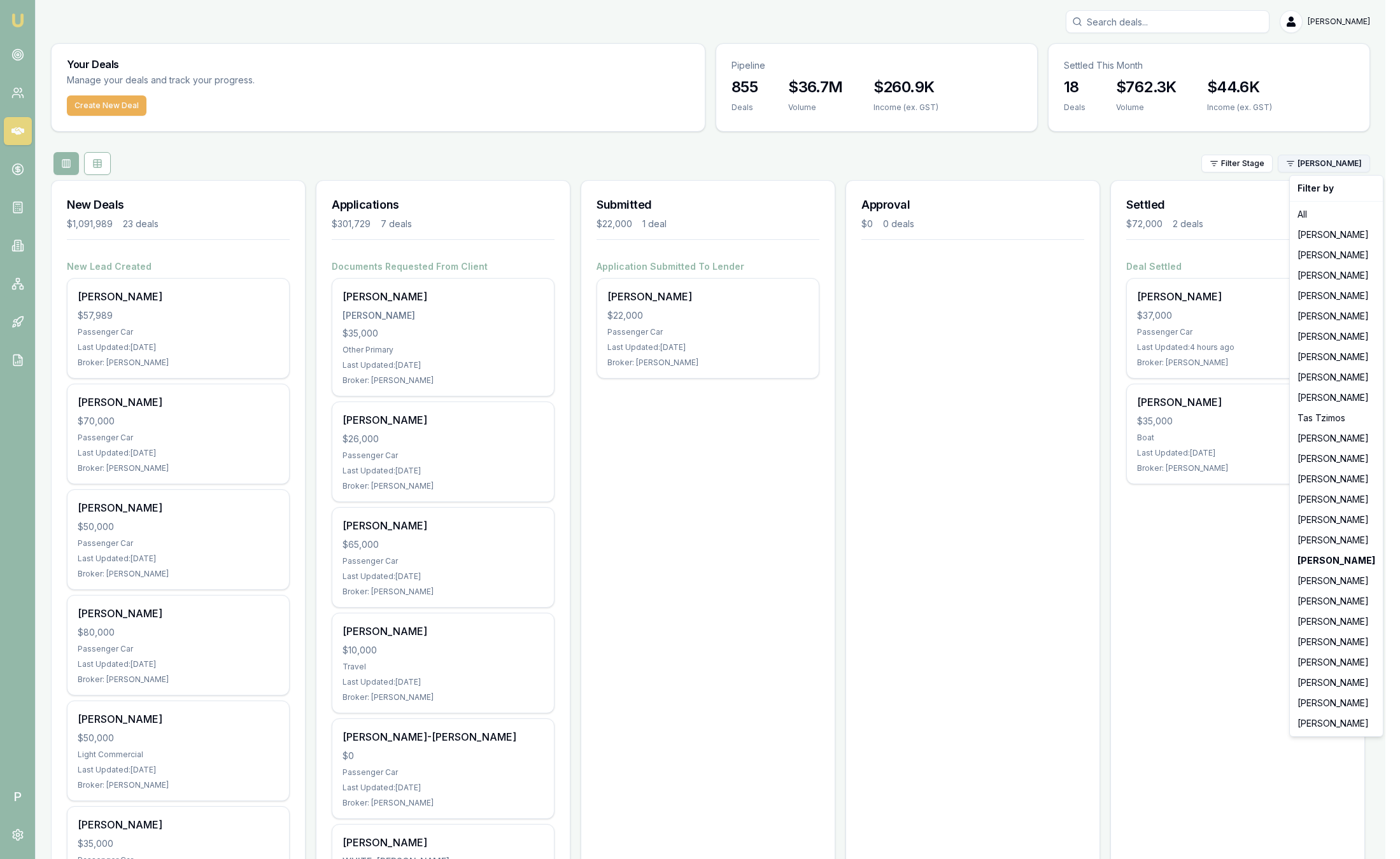
click at [1341, 157] on html "Emu Broker P Sam Crouch Toggle Menu Your Deals Manage your deals and track your…" at bounding box center [700, 430] width 1400 height 859
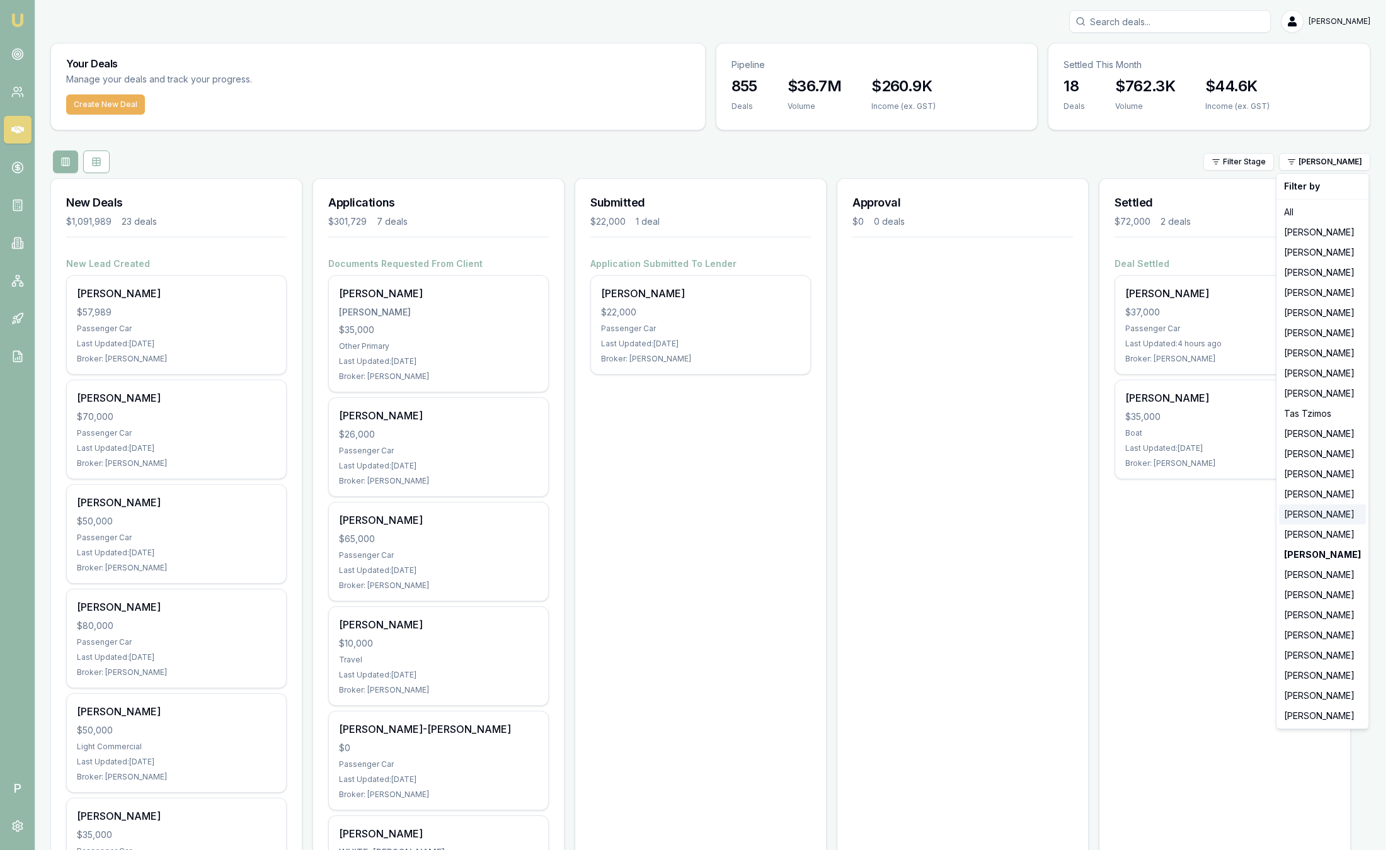
click at [1314, 521] on div "[PERSON_NAME]" at bounding box center [1322, 515] width 87 height 20
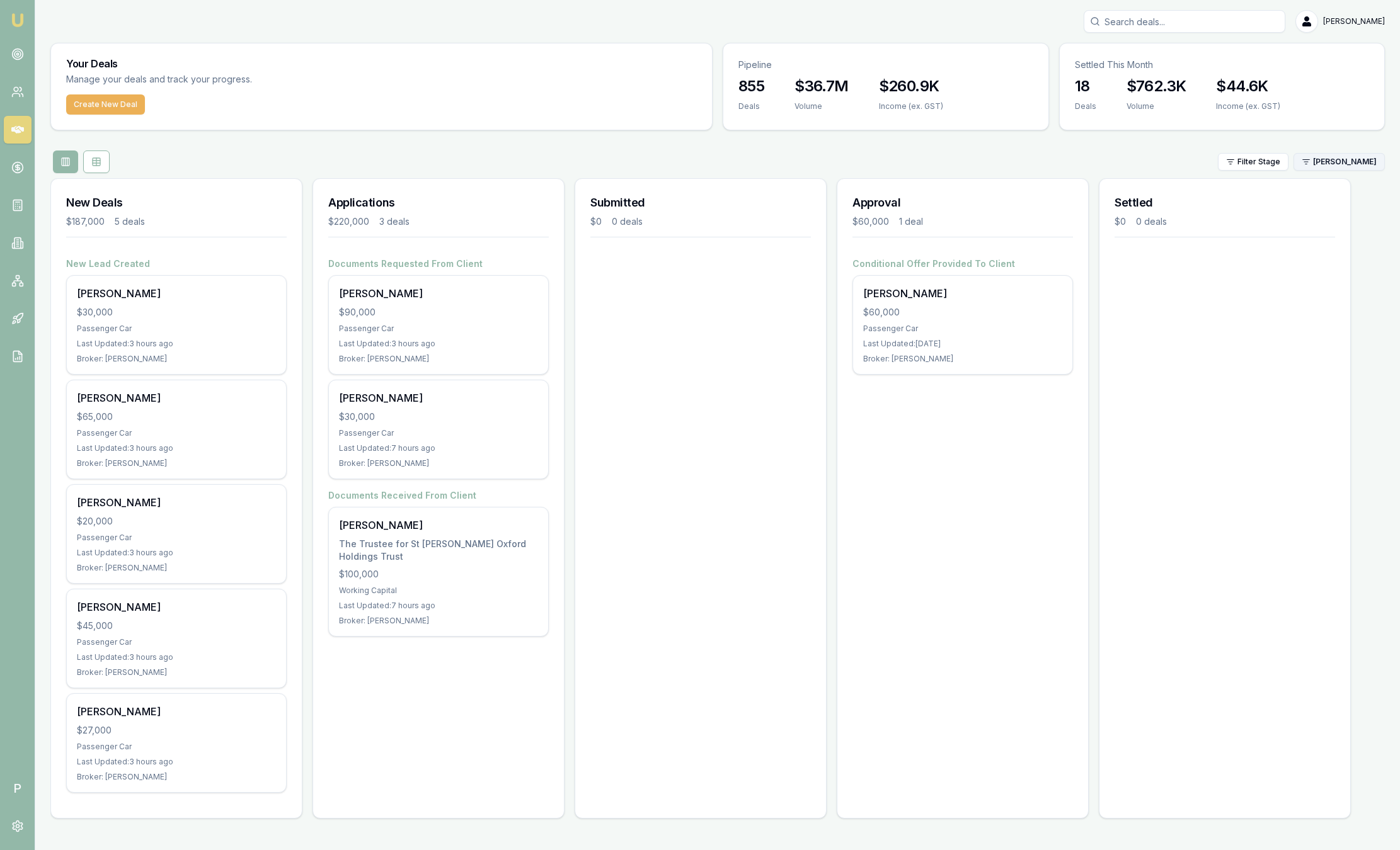
click at [1328, 162] on html "Emu Broker P Sam Crouch Toggle Menu Your Deals Manage your deals and track your…" at bounding box center [700, 425] width 1400 height 850
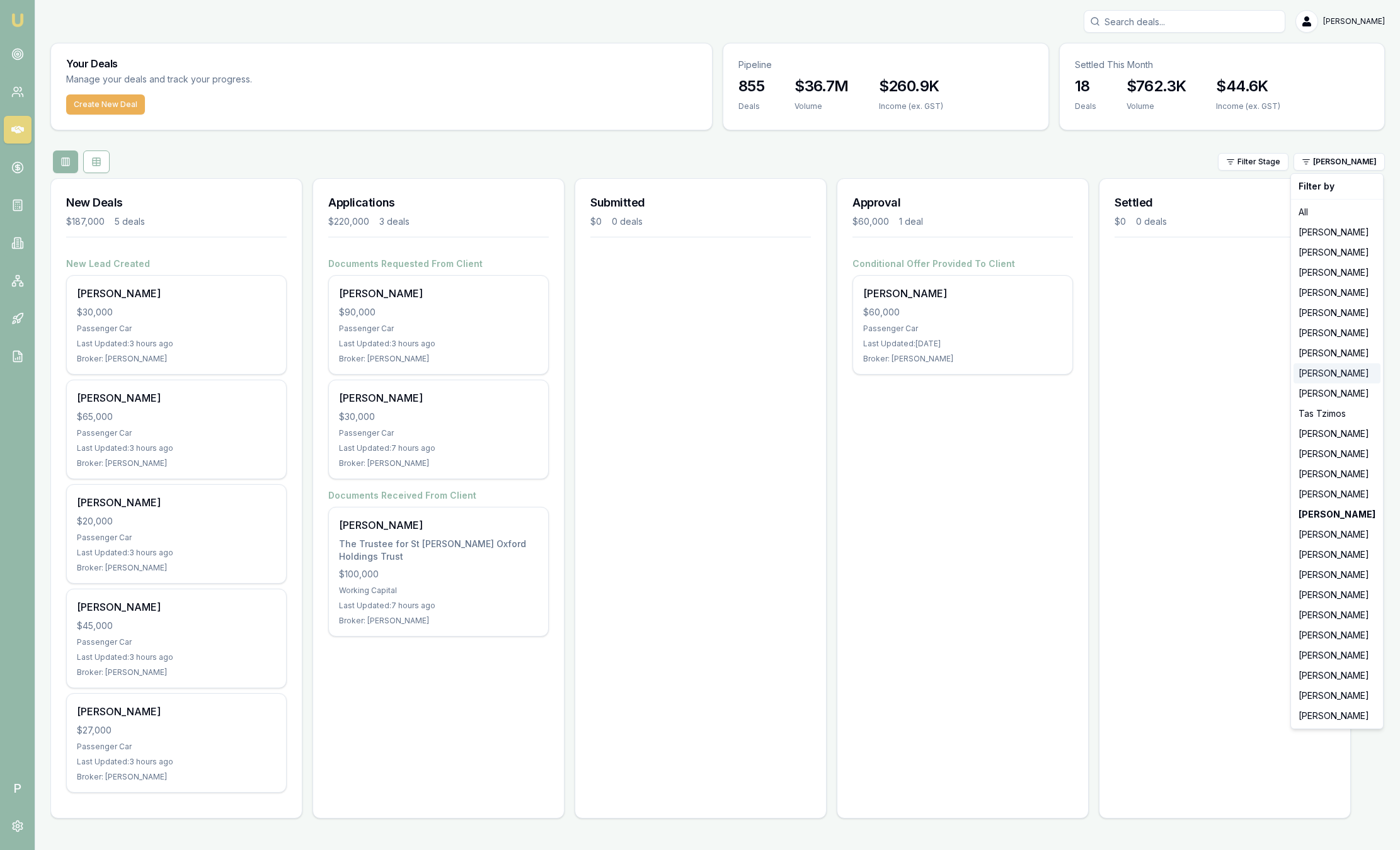
click at [1331, 375] on div "[PERSON_NAME]" at bounding box center [1336, 373] width 87 height 20
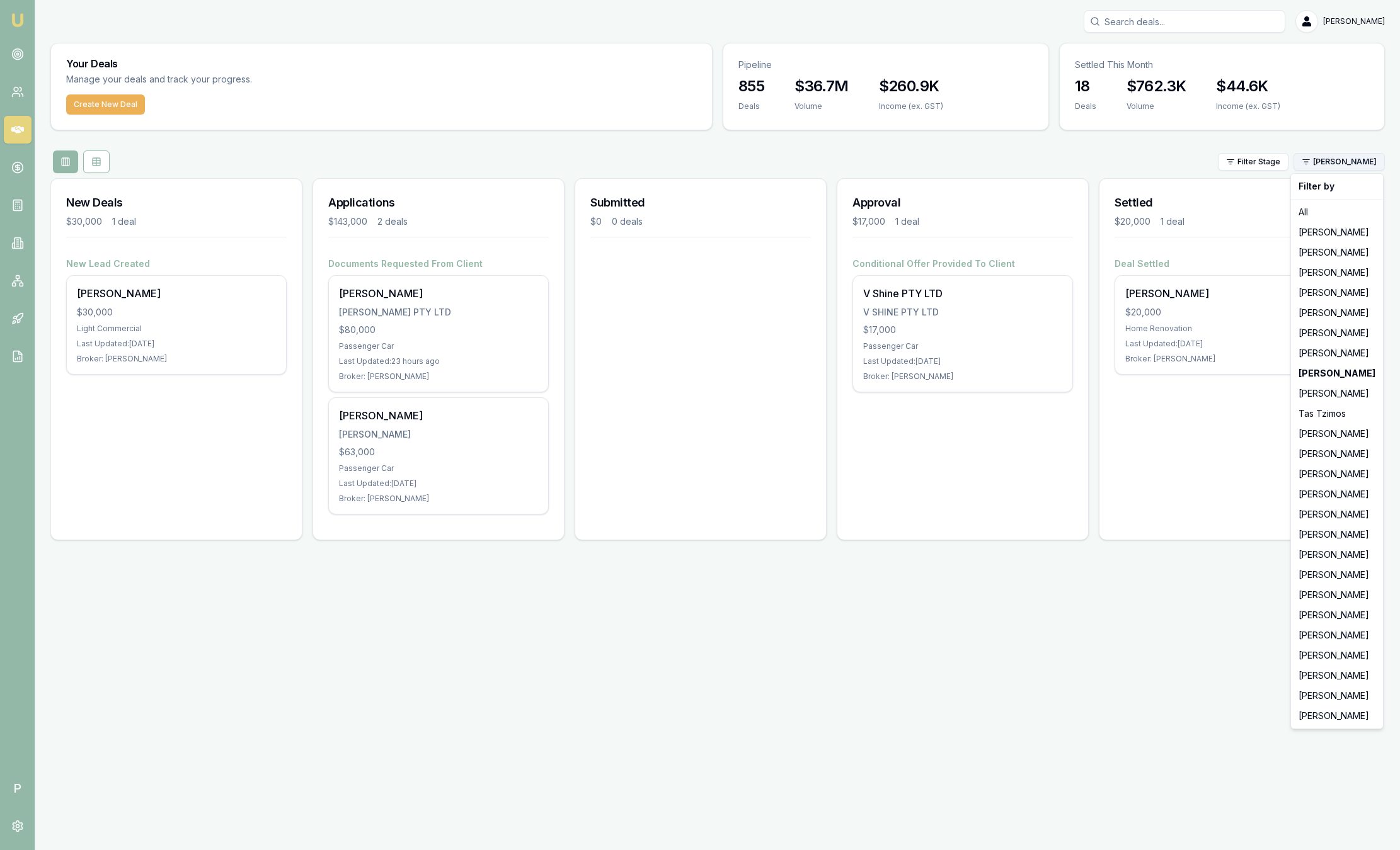
click at [1338, 160] on html "Emu Broker P Sam Crouch Toggle Menu Your Deals Manage your deals and track your…" at bounding box center [700, 425] width 1400 height 850
click at [1342, 454] on div "[PERSON_NAME]" at bounding box center [1336, 454] width 87 height 20
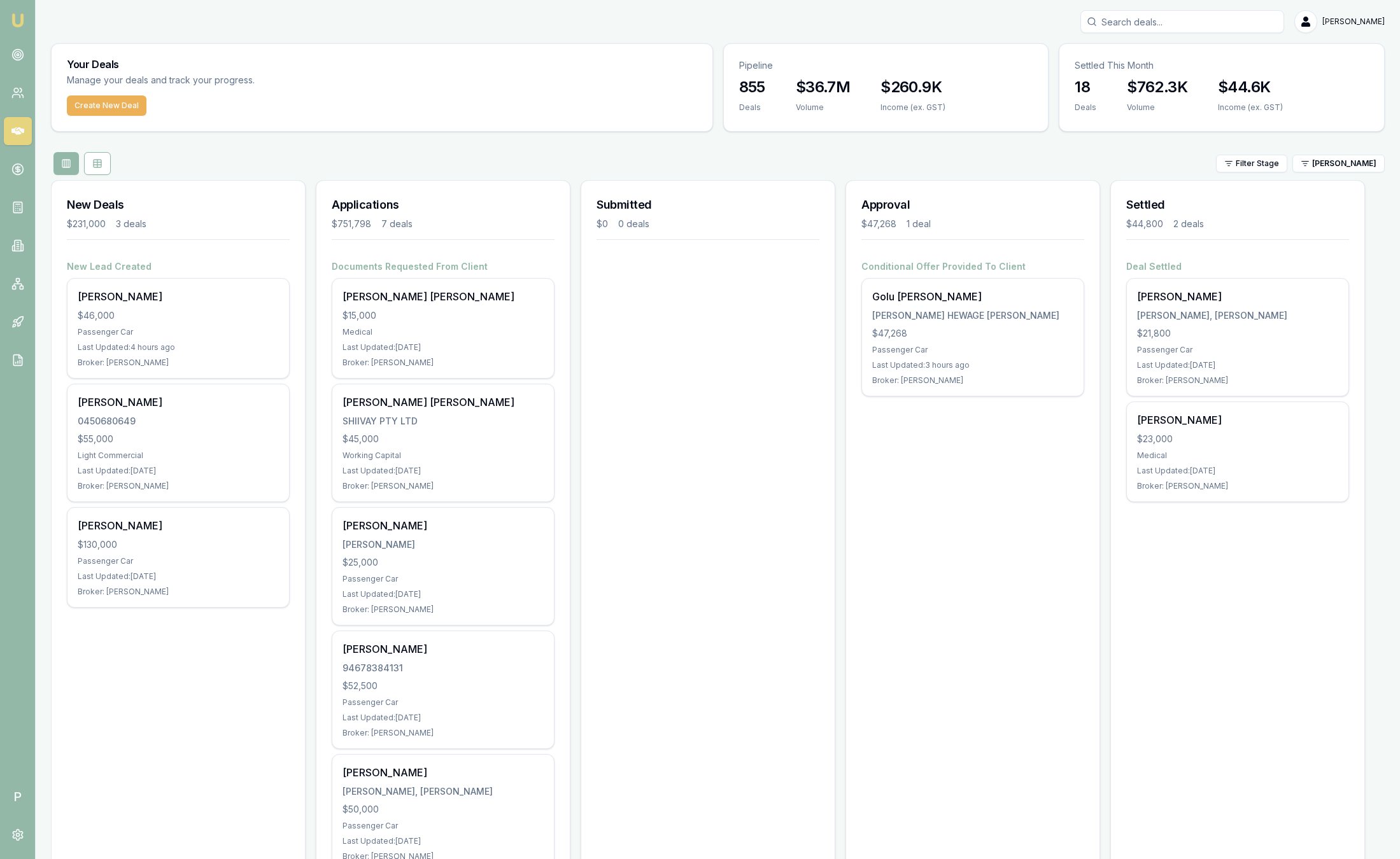
click at [18, 20] on img at bounding box center [17, 20] width 15 height 15
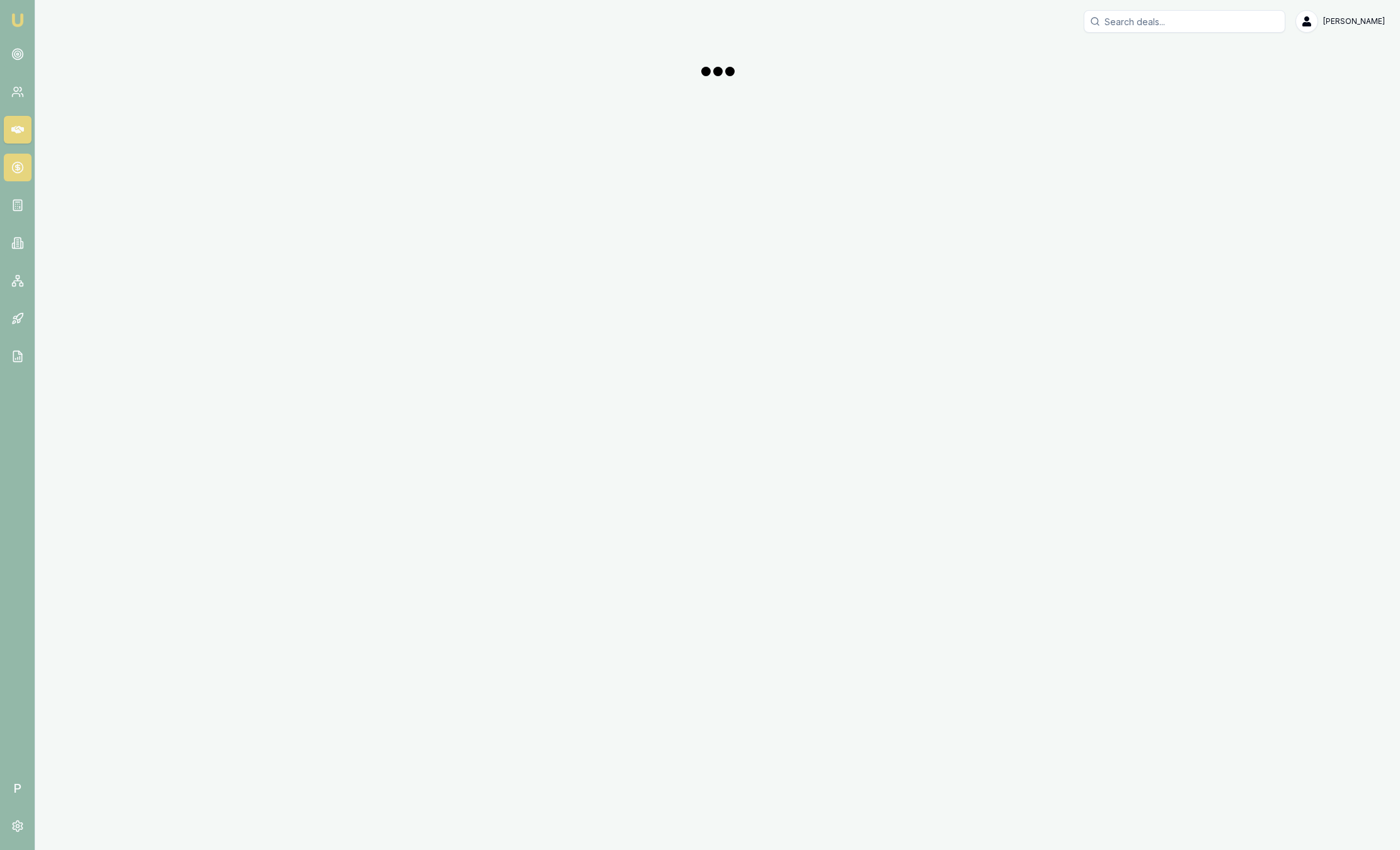
click at [19, 169] on icon at bounding box center [17, 168] width 5 height 5
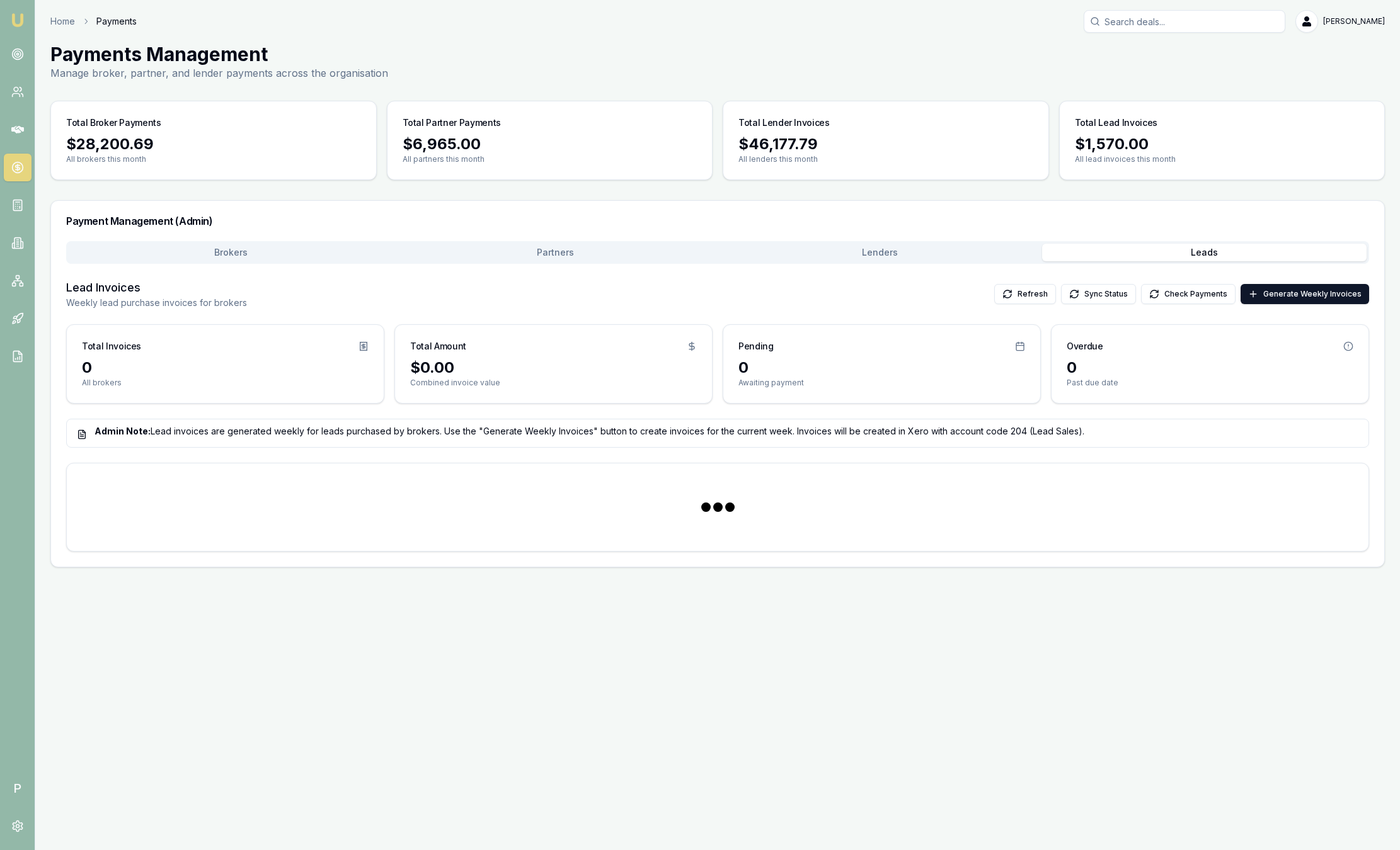
click at [1161, 245] on button "Leads" at bounding box center [1204, 253] width 324 height 18
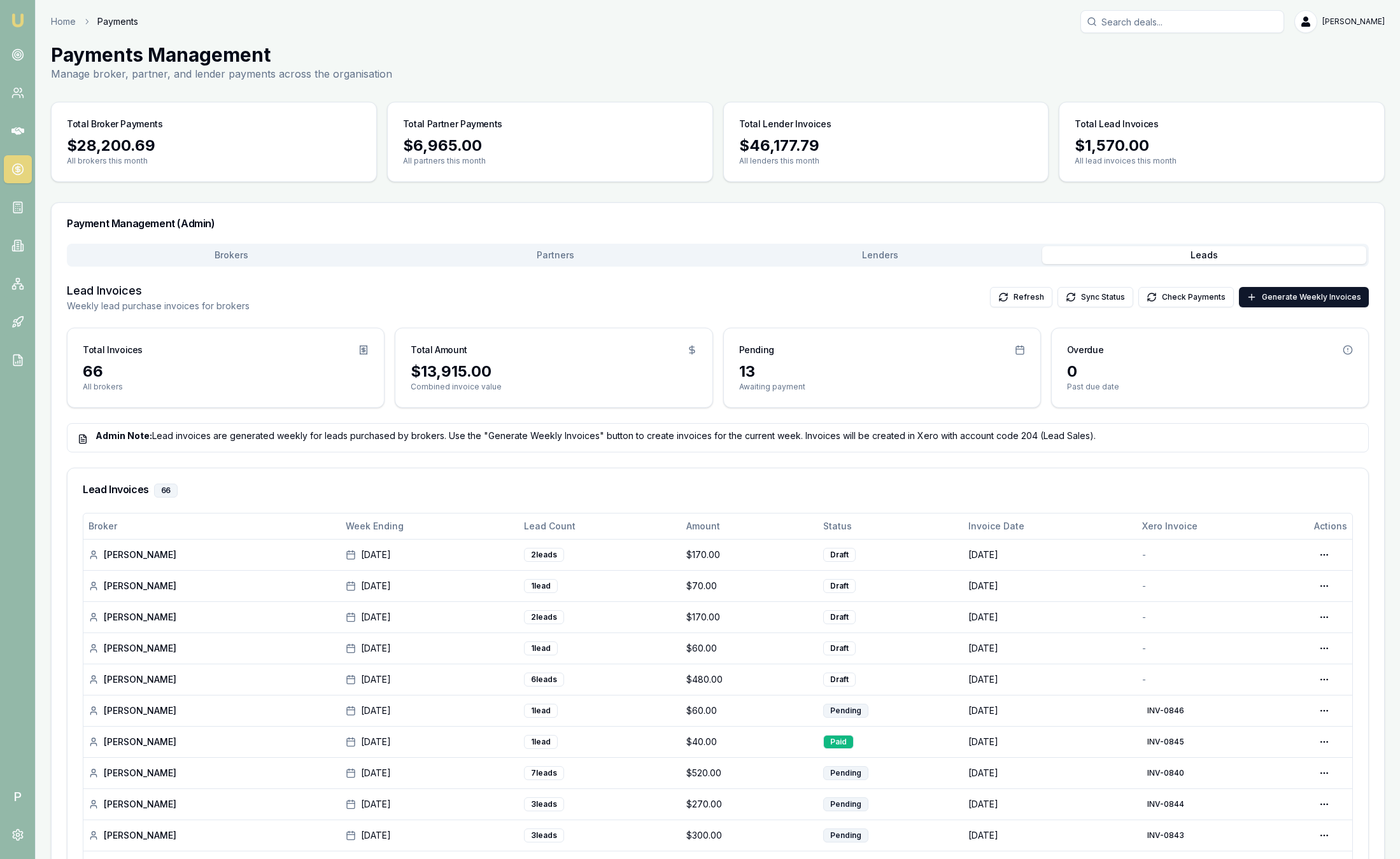
click at [19, 19] on img at bounding box center [17, 20] width 15 height 15
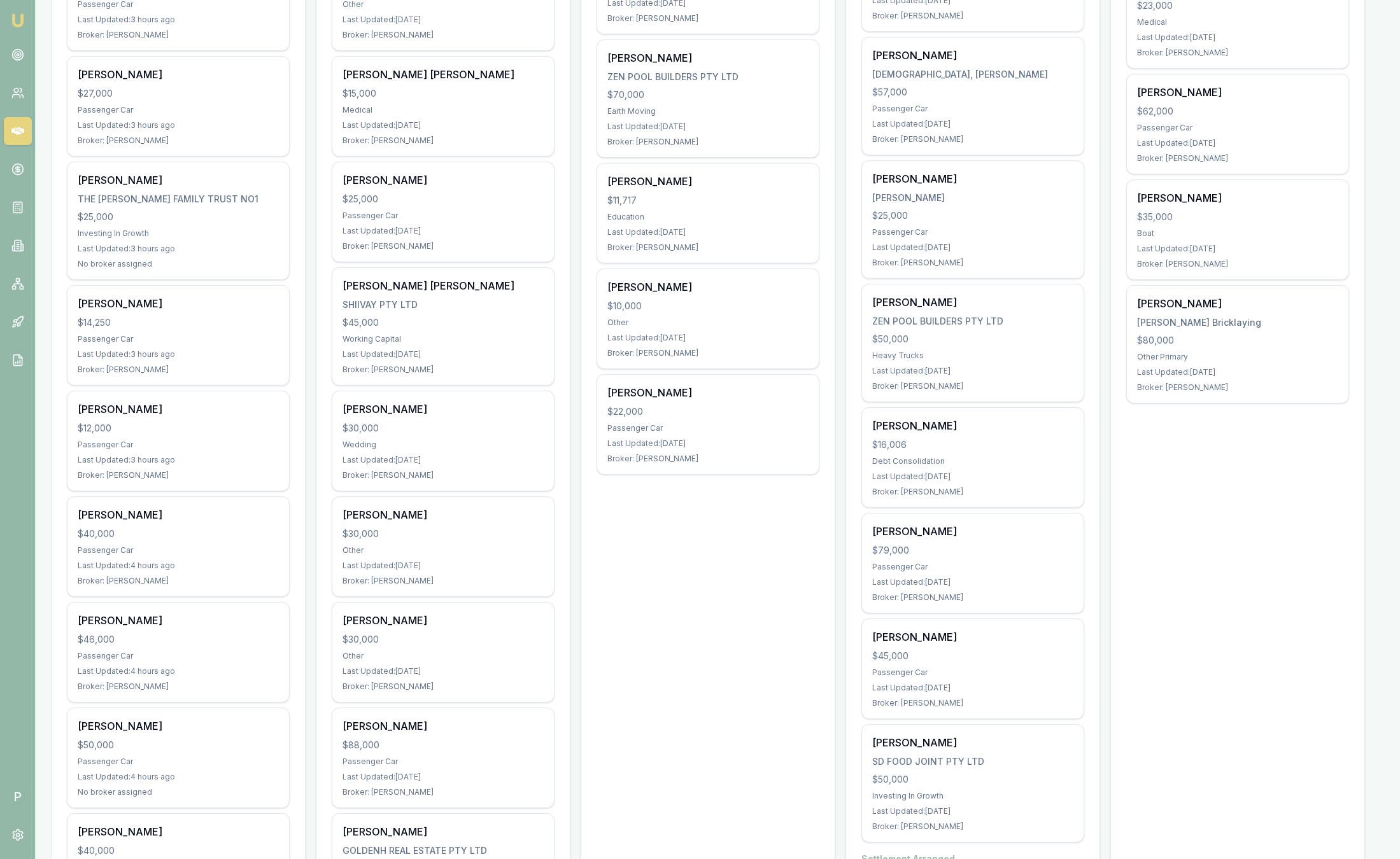
scroll to position [2196, 0]
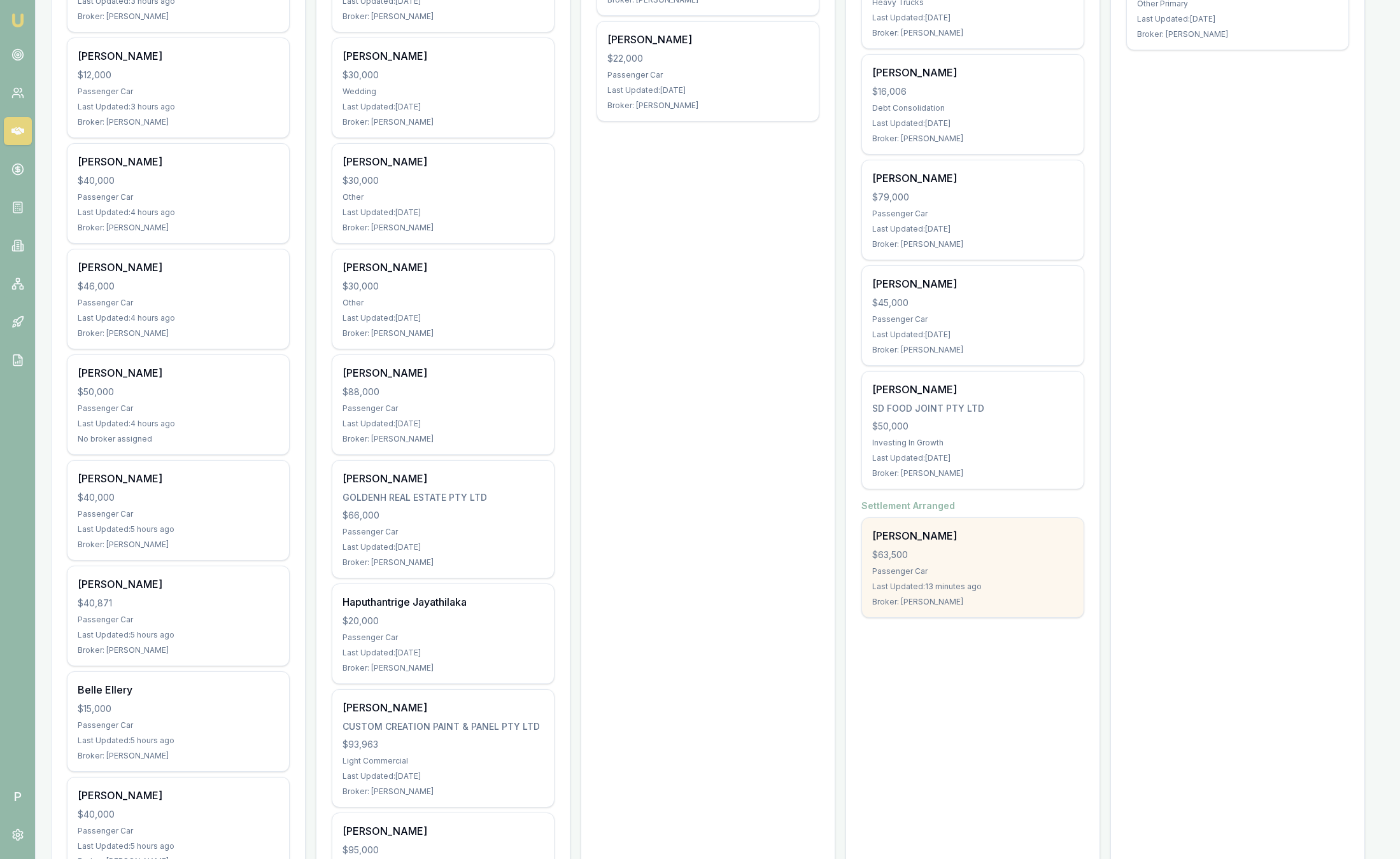
click at [1008, 582] on div "Last Updated: 13 minutes ago" at bounding box center [972, 586] width 201 height 10
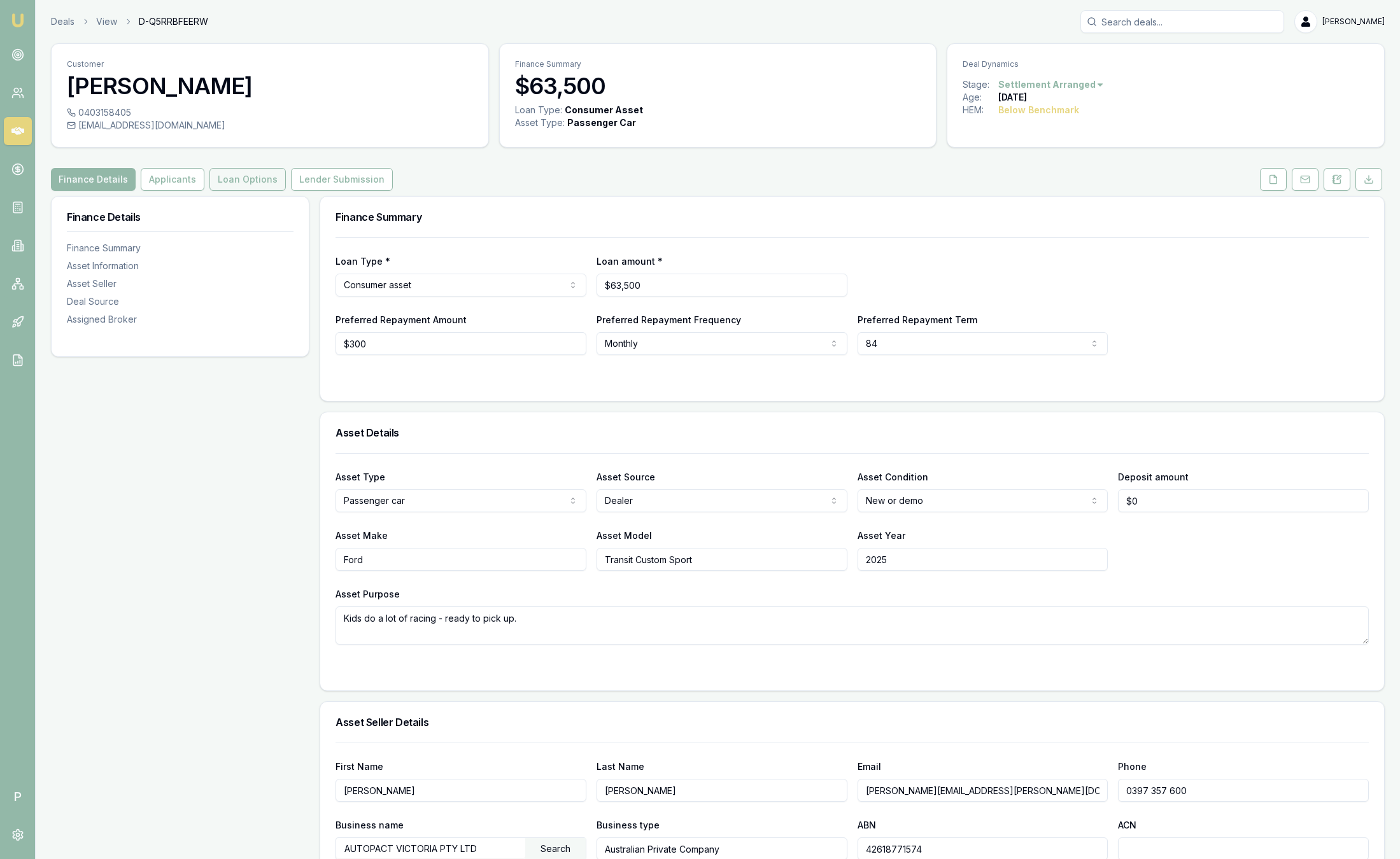
click at [239, 184] on button "Loan Options" at bounding box center [248, 180] width 76 height 23
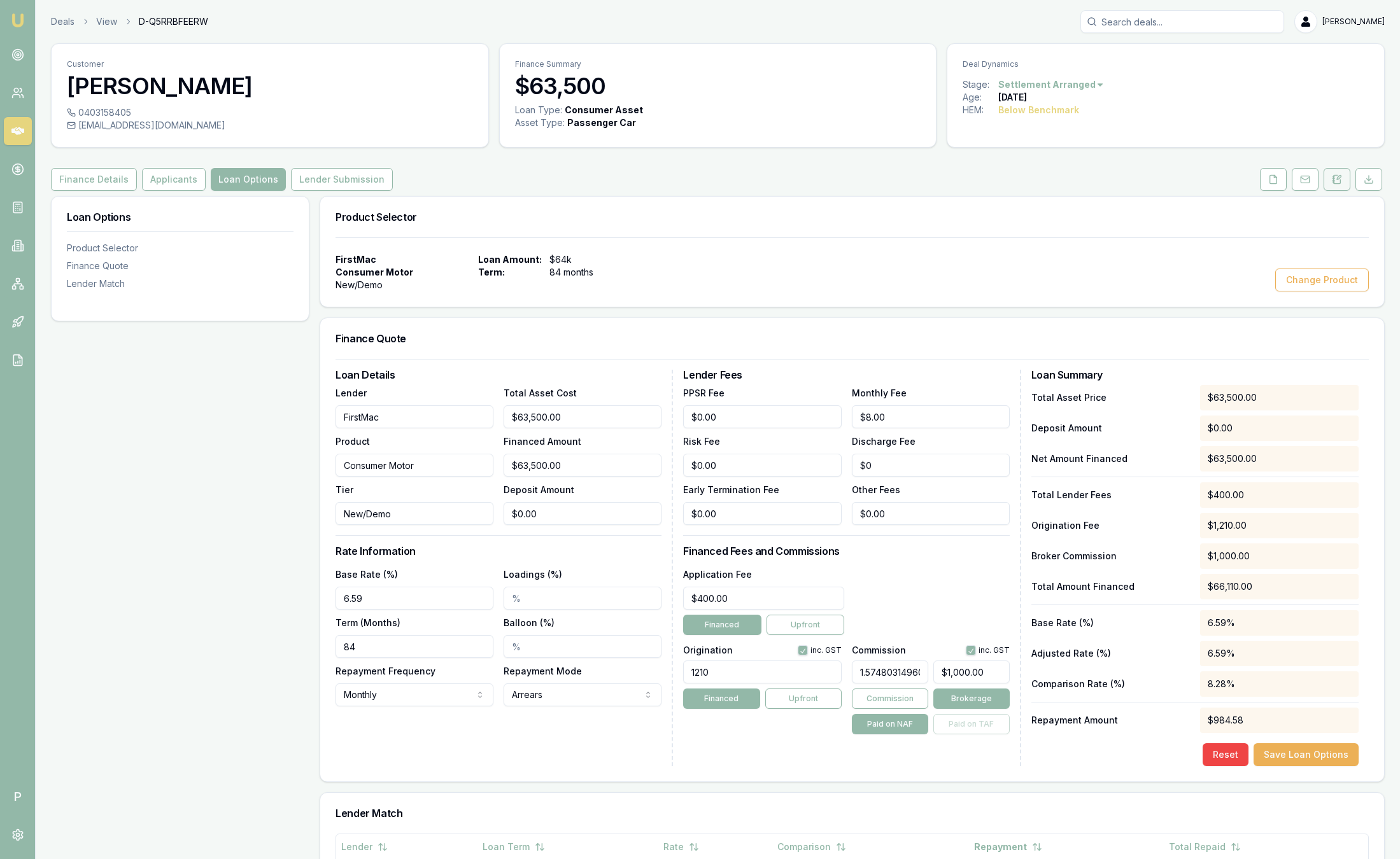
click at [1339, 182] on icon at bounding box center [1336, 179] width 10 height 10
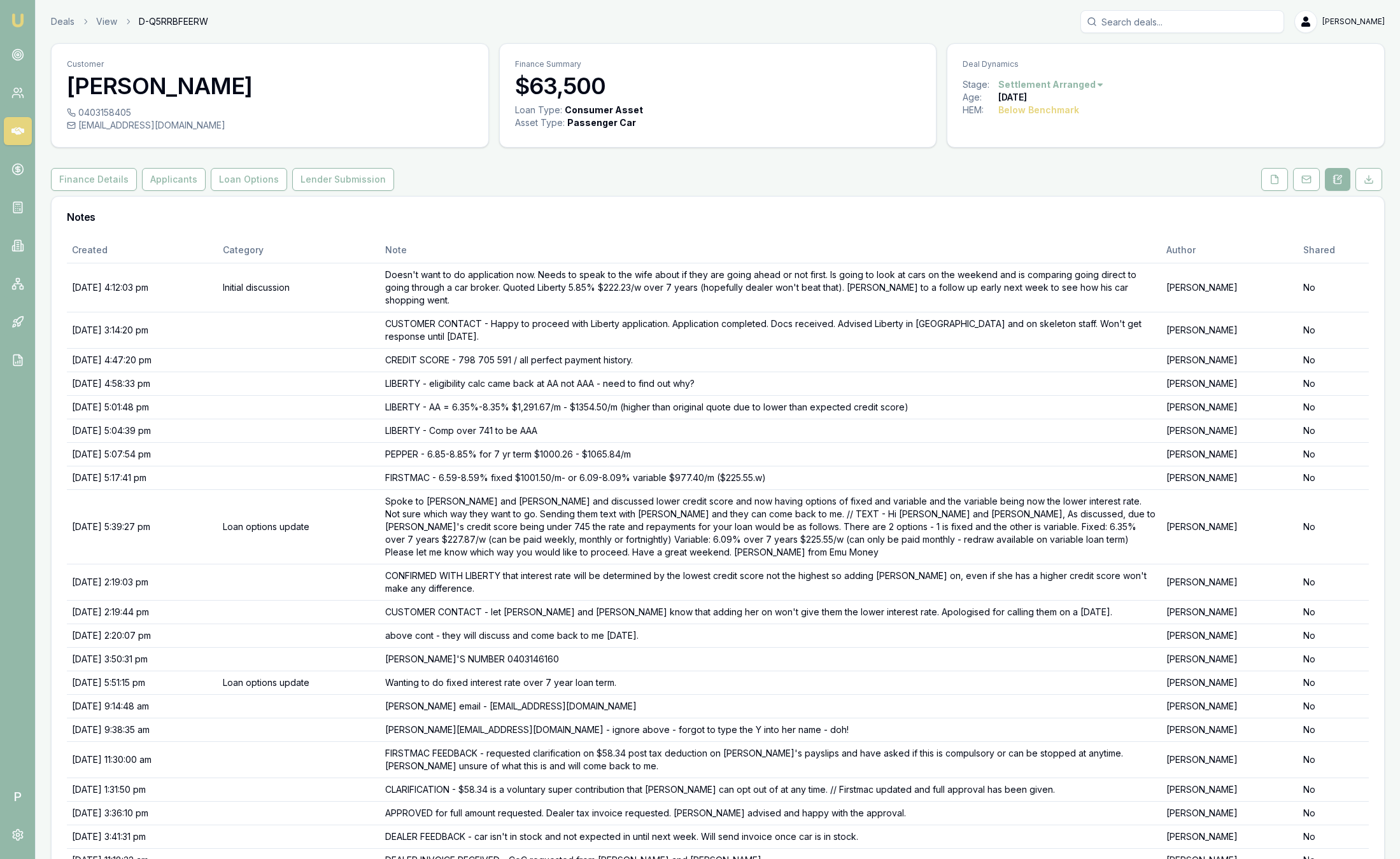
click at [12, 20] on img at bounding box center [17, 20] width 15 height 15
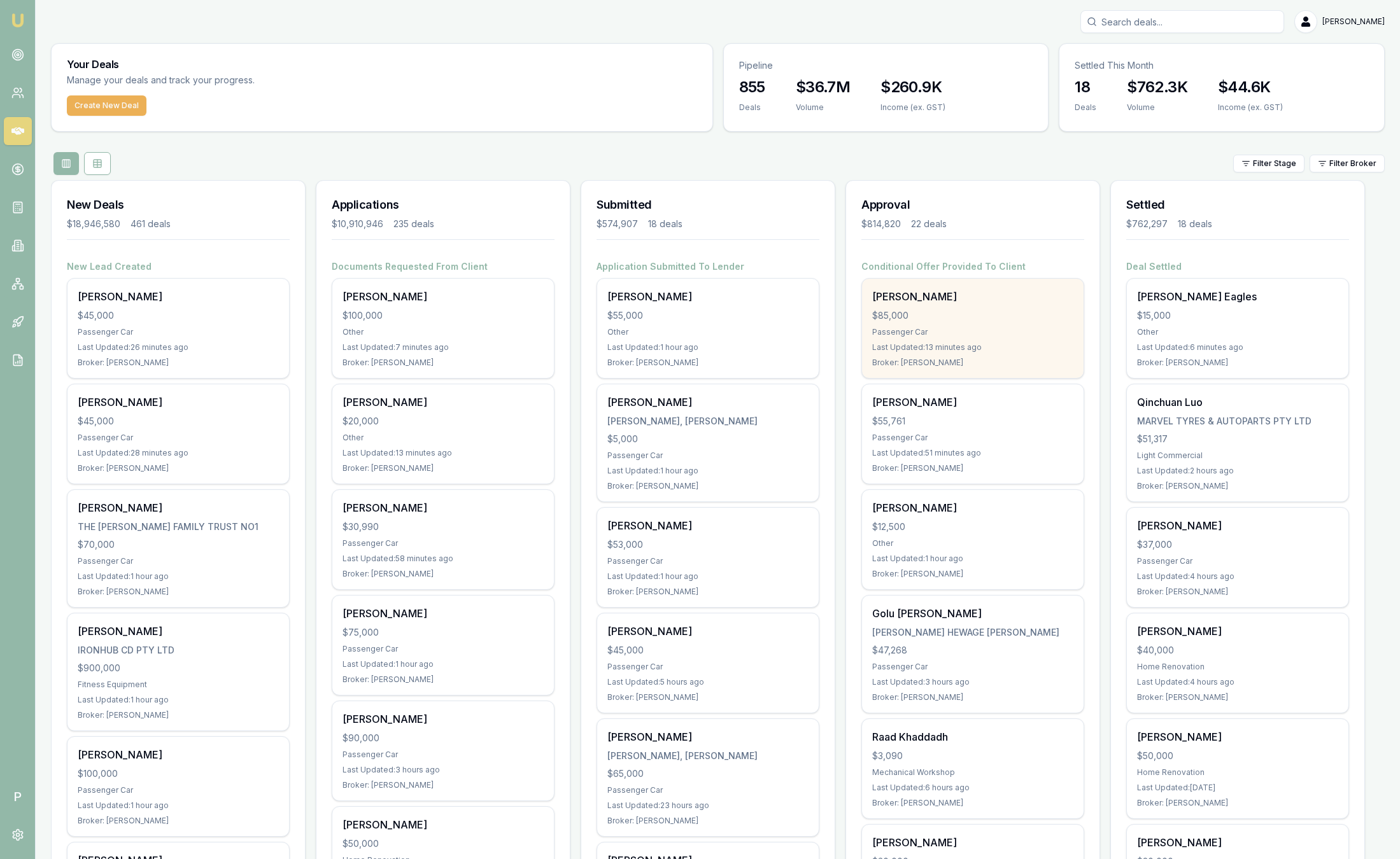
click at [1019, 320] on div "$85,000" at bounding box center [972, 316] width 201 height 13
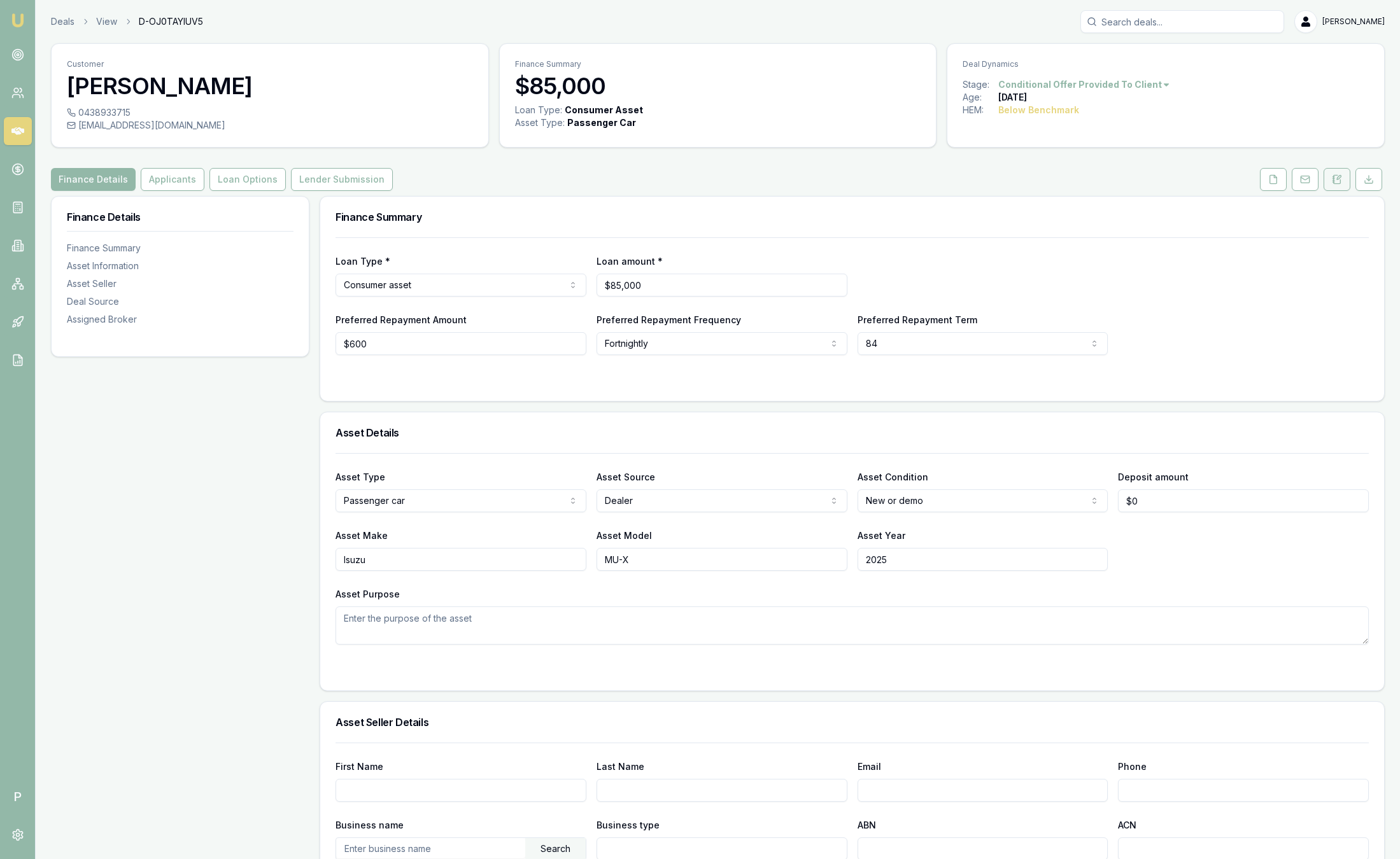
click at [1332, 180] on icon at bounding box center [1333, 180] width 2 height 0
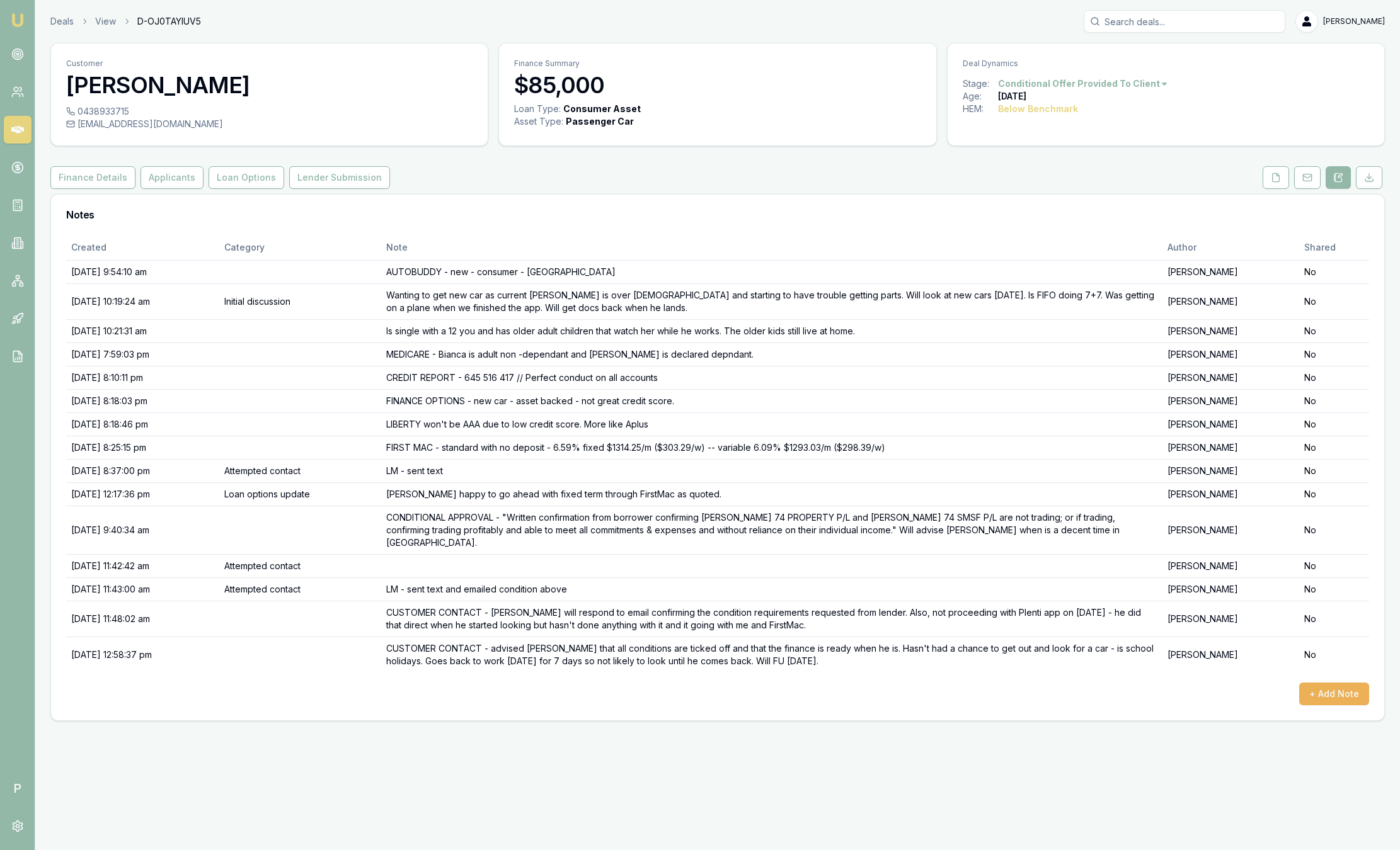
click at [19, 15] on img at bounding box center [17, 20] width 15 height 15
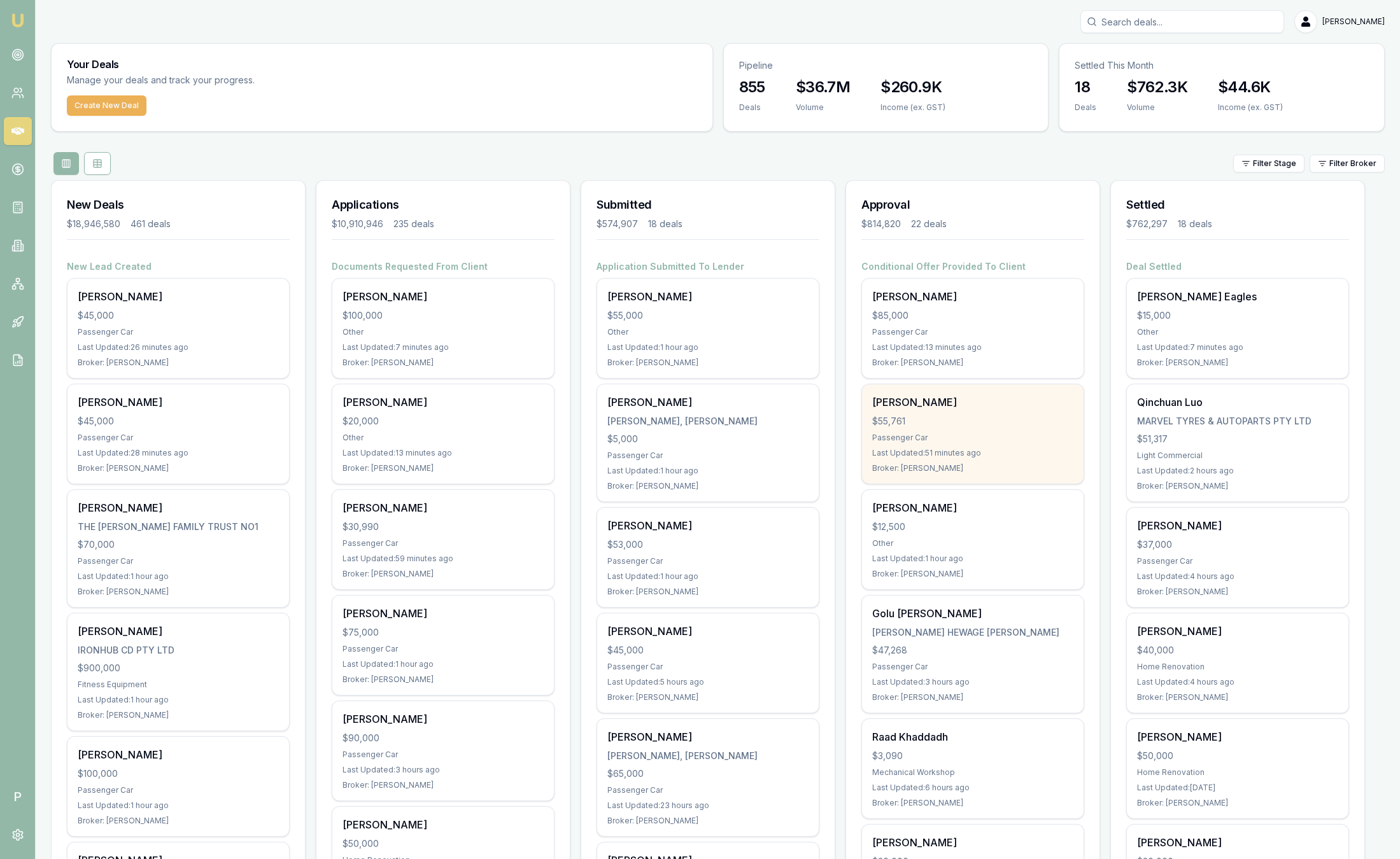
click at [1009, 427] on div "$55,761" at bounding box center [972, 421] width 201 height 13
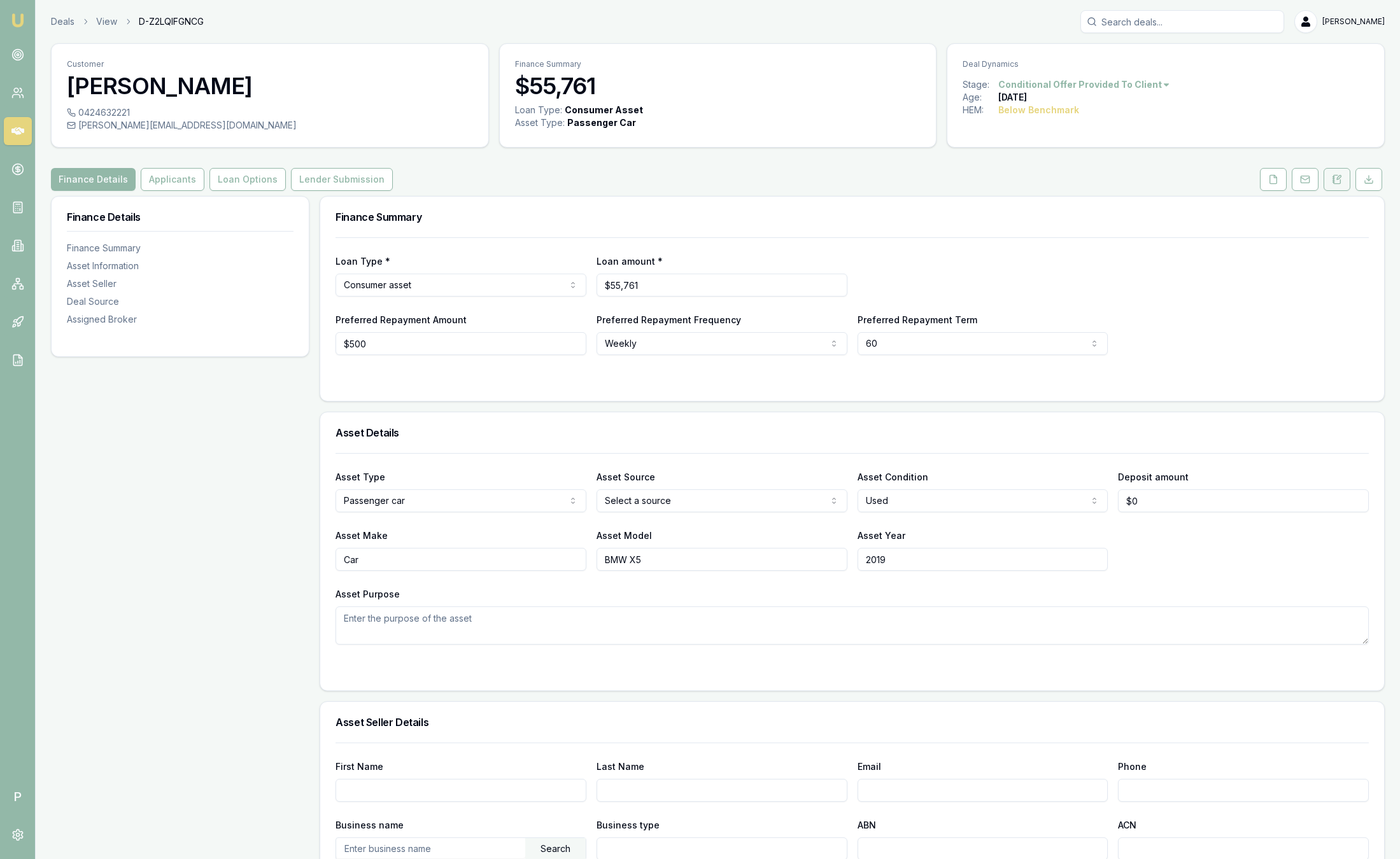
click at [1336, 184] on button at bounding box center [1337, 180] width 27 height 23
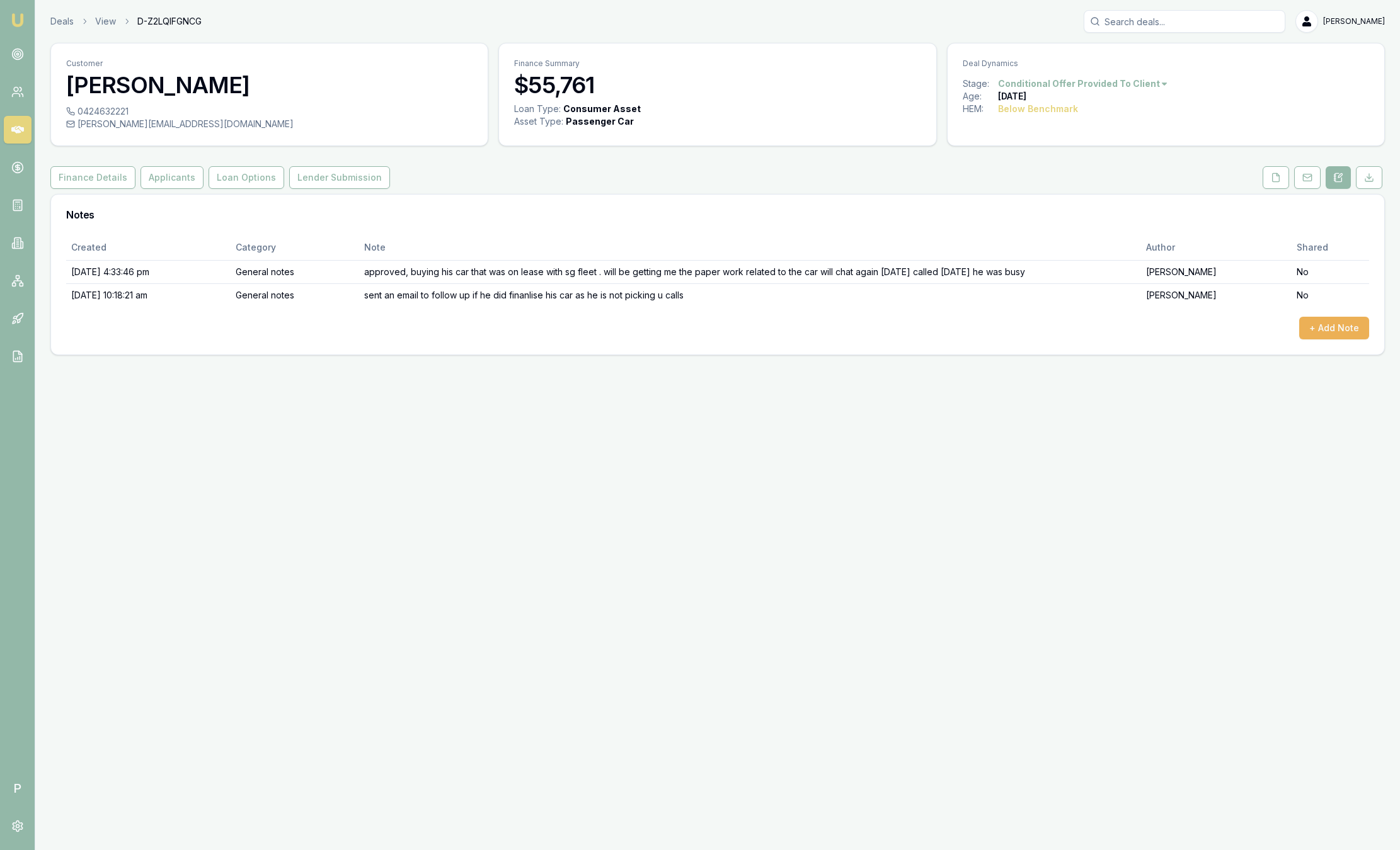
click at [17, 16] on img at bounding box center [17, 20] width 15 height 15
